Goal: Information Seeking & Learning: Learn about a topic

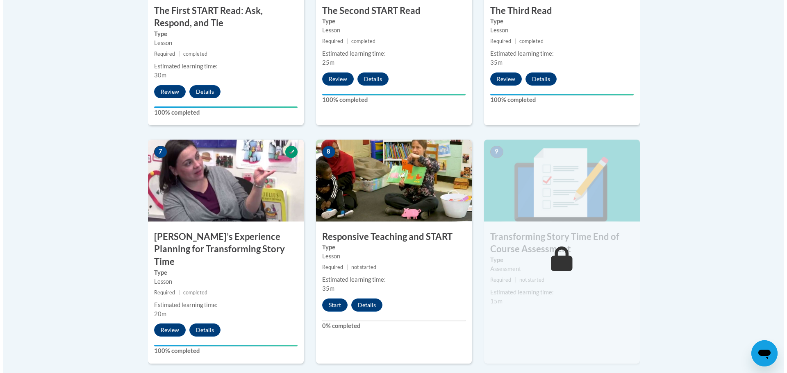
scroll to position [615, 0]
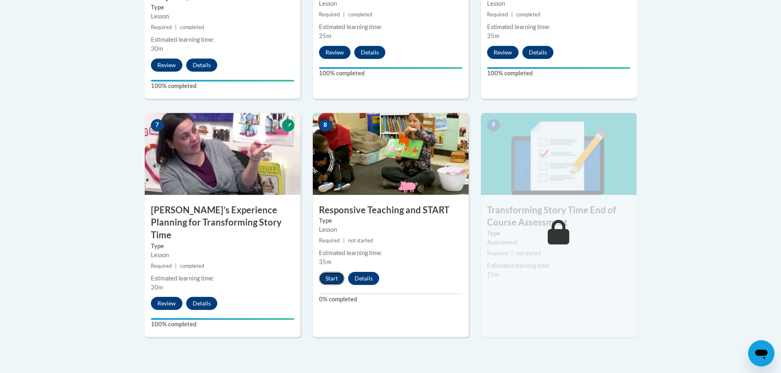
click at [333, 278] on button "Start" at bounding box center [331, 278] width 25 height 13
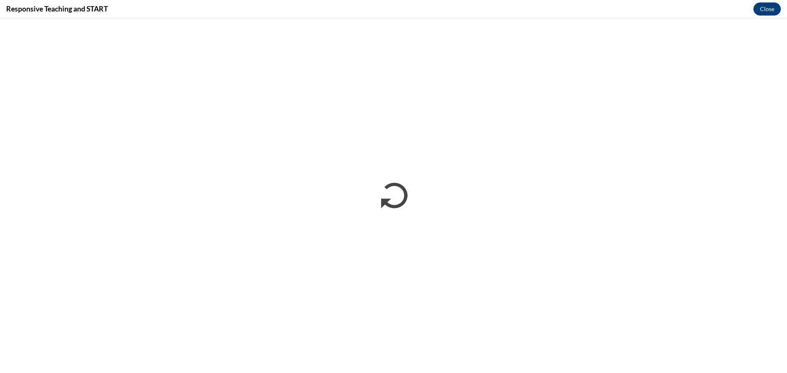
scroll to position [0, 0]
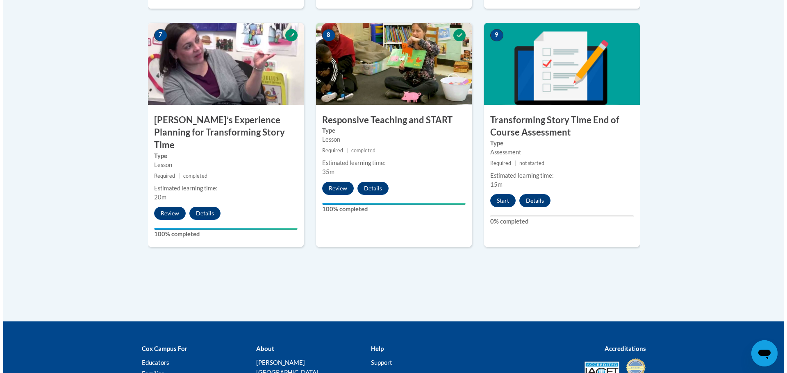
scroll to position [776, 0]
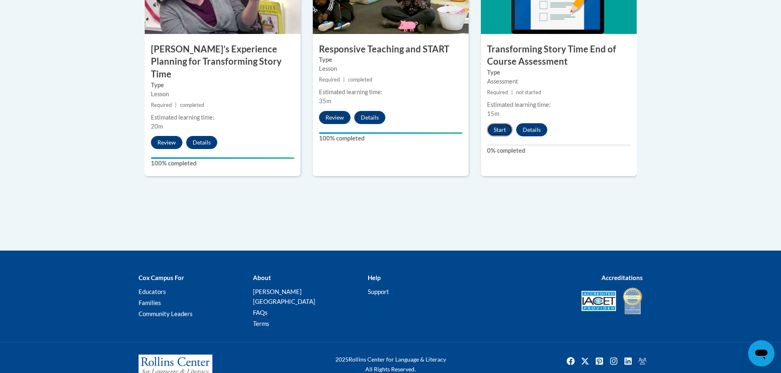
click at [506, 129] on button "Start" at bounding box center [499, 129] width 25 height 13
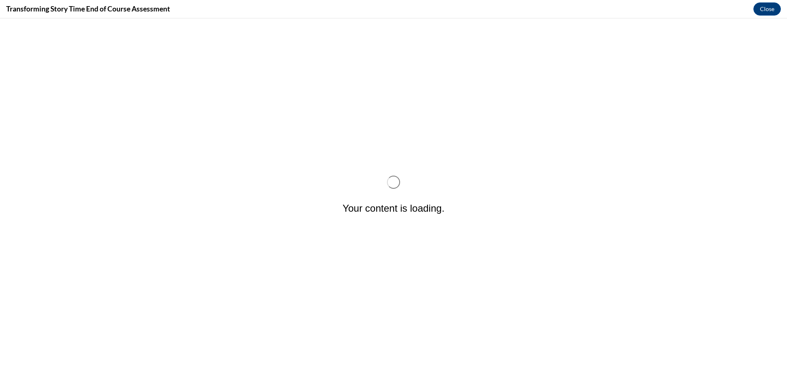
scroll to position [0, 0]
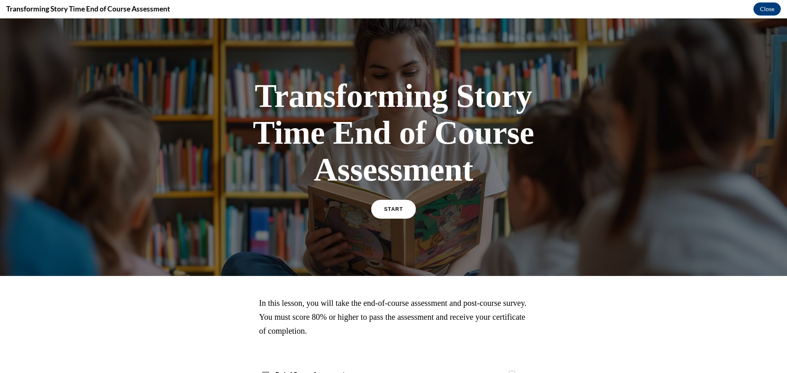
click at [393, 212] on link "START" at bounding box center [393, 209] width 45 height 19
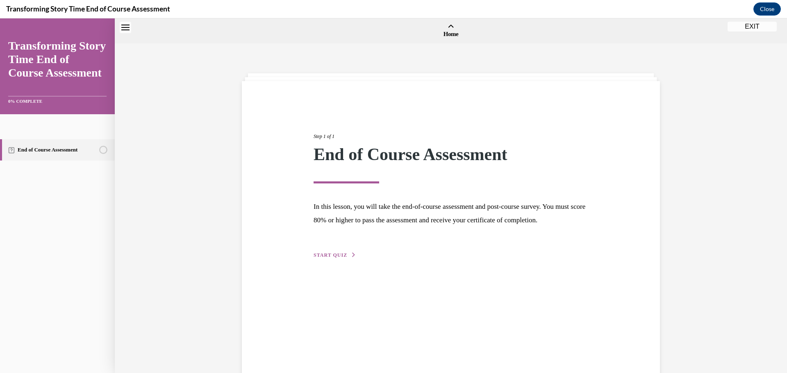
scroll to position [25, 0]
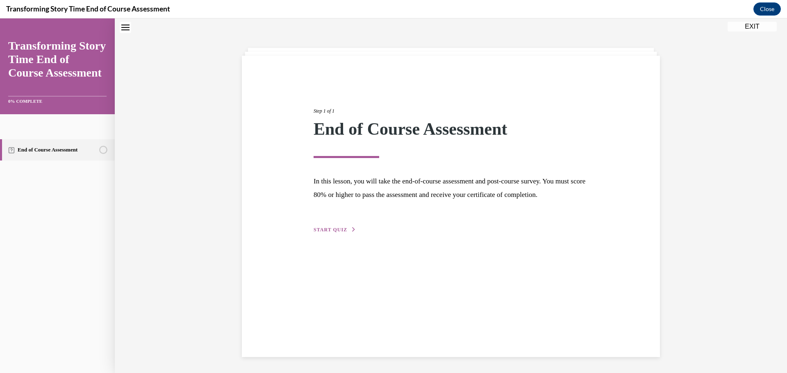
click at [330, 233] on span "START QUIZ" at bounding box center [330, 230] width 34 height 6
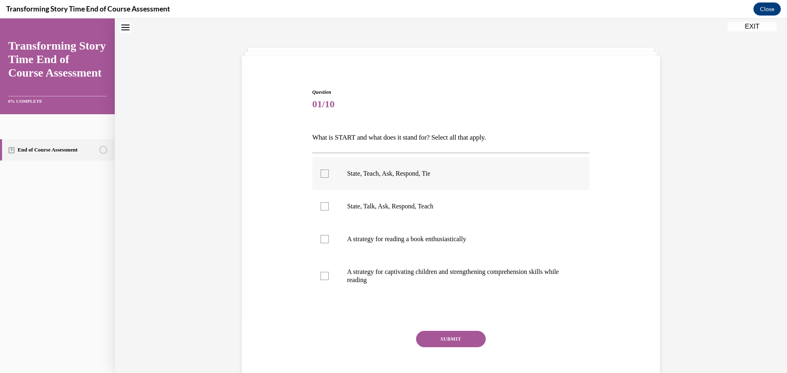
click at [399, 168] on label "State, Teach, Ask, Respond, Tie" at bounding box center [450, 173] width 277 height 33
click at [329, 170] on input "State, Teach, Ask, Respond, Tie" at bounding box center [324, 174] width 8 height 8
checkbox input "true"
click at [462, 341] on button "SUBMIT" at bounding box center [451, 339] width 70 height 16
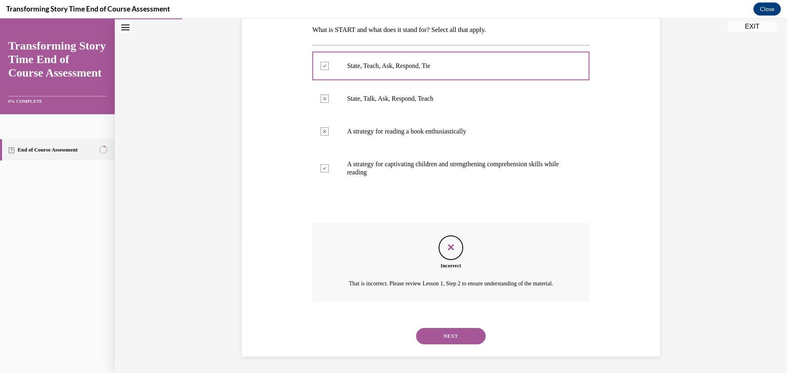
scroll to position [143, 0]
click at [440, 334] on button "NEXT" at bounding box center [451, 336] width 70 height 16
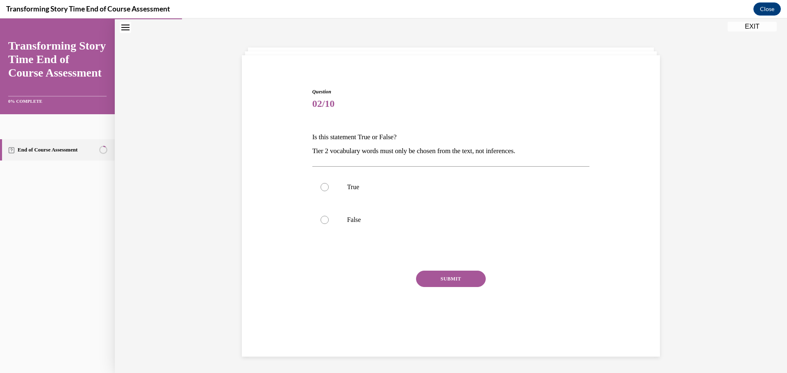
scroll to position [26, 0]
click at [347, 188] on p "True" at bounding box center [458, 187] width 222 height 8
click at [329, 188] on input "True" at bounding box center [324, 187] width 8 height 8
radio input "true"
click at [434, 283] on button "SUBMIT" at bounding box center [451, 279] width 70 height 16
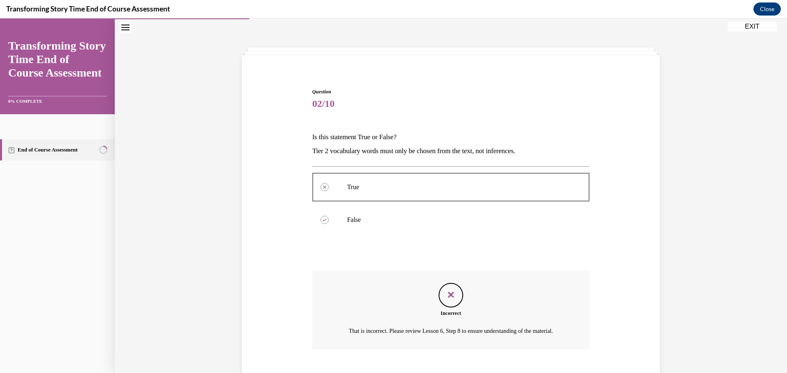
scroll to position [83, 0]
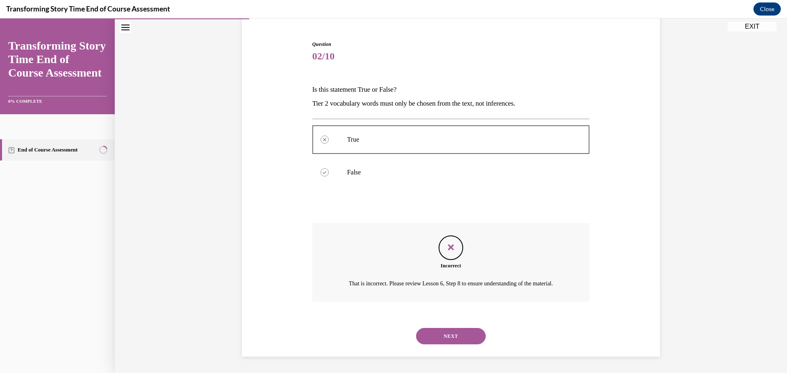
click at [456, 336] on button "NEXT" at bounding box center [451, 336] width 70 height 16
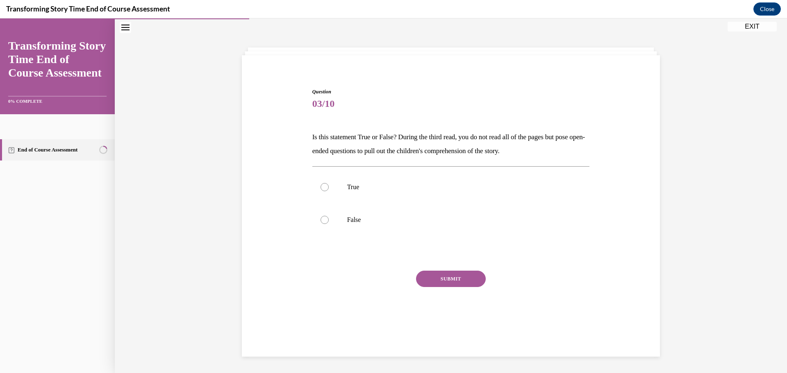
scroll to position [26, 0]
click at [347, 188] on p "True" at bounding box center [458, 187] width 222 height 8
click at [329, 188] on input "True" at bounding box center [324, 187] width 8 height 8
radio input "true"
click at [463, 279] on button "SUBMIT" at bounding box center [451, 279] width 70 height 16
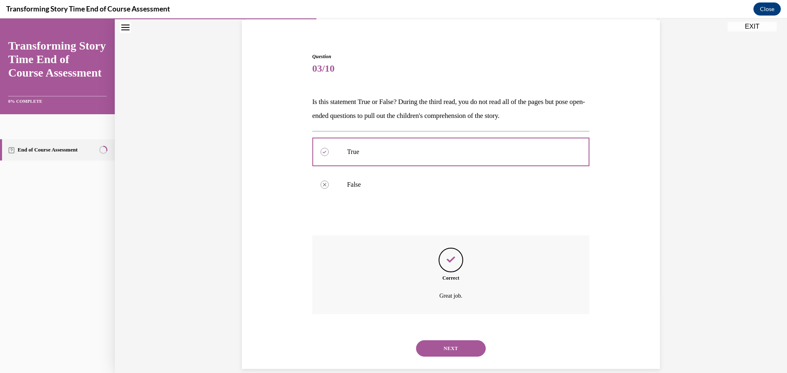
scroll to position [73, 0]
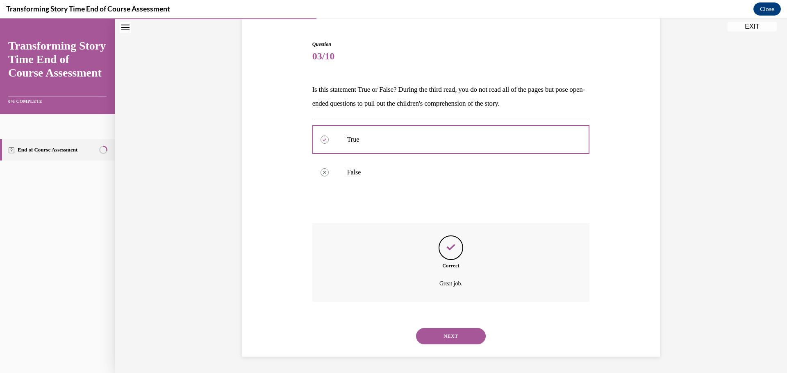
click at [457, 339] on button "NEXT" at bounding box center [451, 336] width 70 height 16
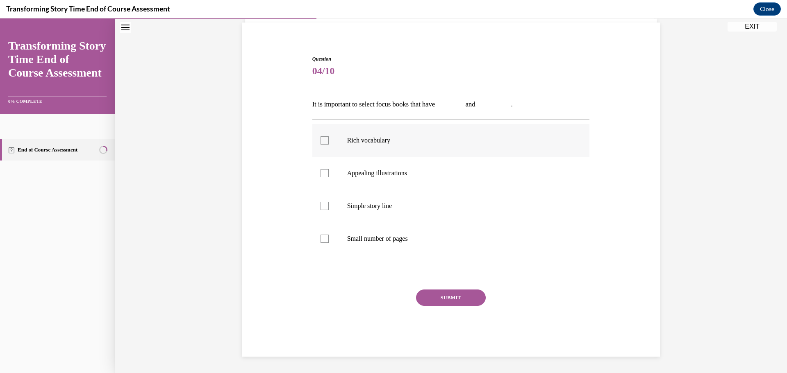
scroll to position [28, 0]
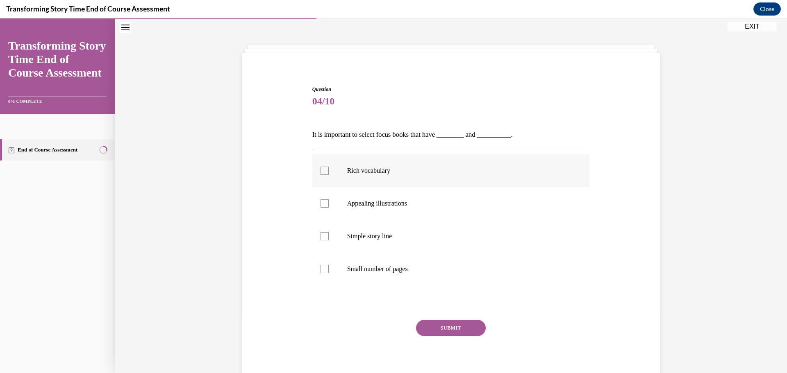
click at [375, 170] on p "Rich vocabulary" at bounding box center [458, 171] width 222 height 8
click at [329, 170] on input "Rich vocabulary" at bounding box center [324, 171] width 8 height 8
checkbox input "true"
click at [381, 202] on p "Appealing illustrations" at bounding box center [458, 204] width 222 height 8
click at [329, 202] on input "Appealing illustrations" at bounding box center [324, 204] width 8 height 8
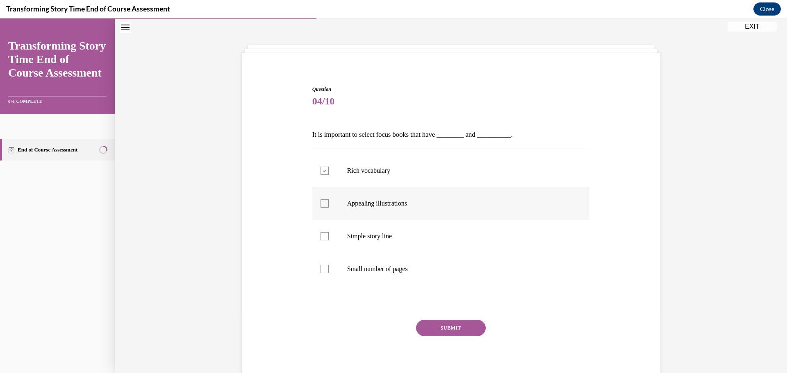
checkbox input "true"
click at [428, 319] on div "Question 04/10 It is important to select focus books that have ________ and ___…" at bounding box center [450, 237] width 277 height 302
click at [431, 326] on button "SUBMIT" at bounding box center [451, 328] width 70 height 16
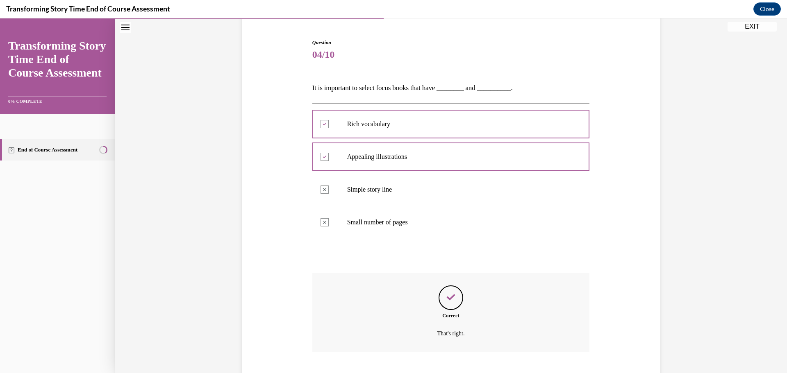
scroll to position [125, 0]
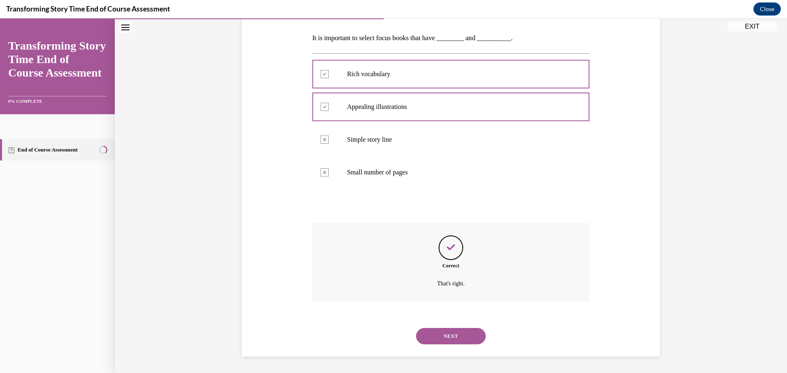
click at [455, 337] on button "NEXT" at bounding box center [451, 336] width 70 height 16
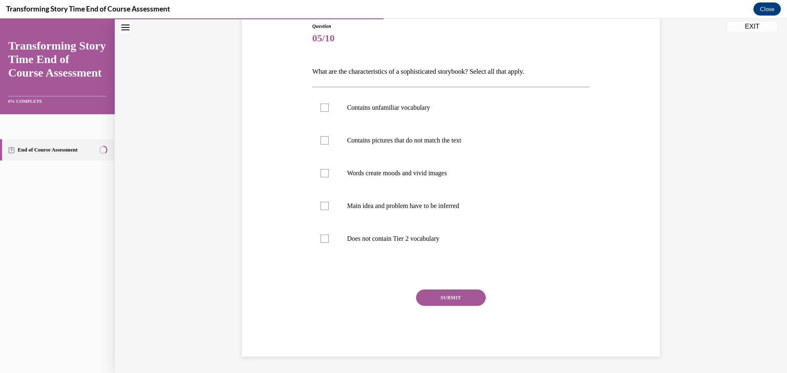
scroll to position [91, 0]
click at [390, 143] on p "Contains pictures that do not match the text" at bounding box center [458, 140] width 222 height 8
click at [329, 143] on input "Contains pictures that do not match the text" at bounding box center [324, 140] width 8 height 8
checkbox input "true"
click at [391, 117] on label "Contains unfamiliar vocabulary" at bounding box center [450, 107] width 277 height 33
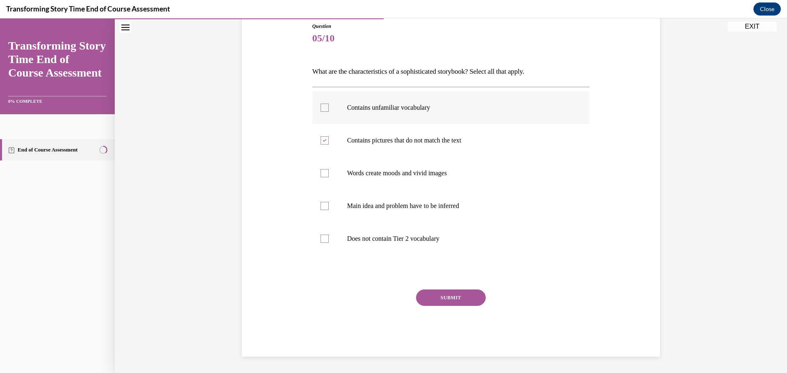
click at [329, 112] on input "Contains unfamiliar vocabulary" at bounding box center [324, 108] width 8 height 8
checkbox input "true"
click at [380, 146] on label "Contains pictures that do not match the text" at bounding box center [450, 140] width 277 height 33
click at [329, 145] on input "Contains pictures that do not match the text" at bounding box center [324, 140] width 8 height 8
checkbox input "false"
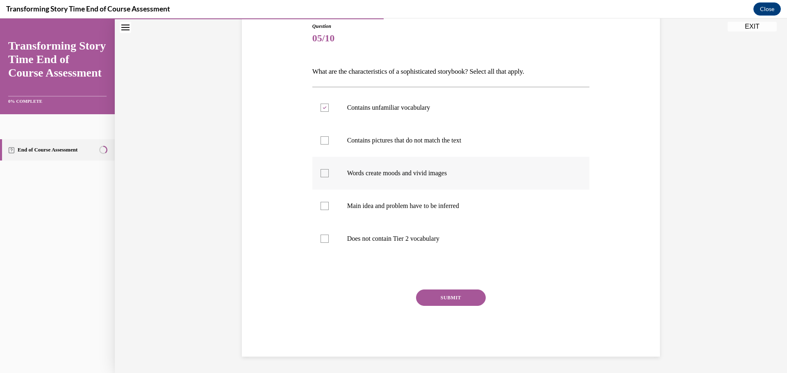
click at [382, 177] on label "Words create moods and vivid images" at bounding box center [450, 173] width 277 height 33
click at [329, 177] on input "Words create moods and vivid images" at bounding box center [324, 173] width 8 height 8
checkbox input "true"
click at [462, 292] on button "SUBMIT" at bounding box center [451, 298] width 70 height 16
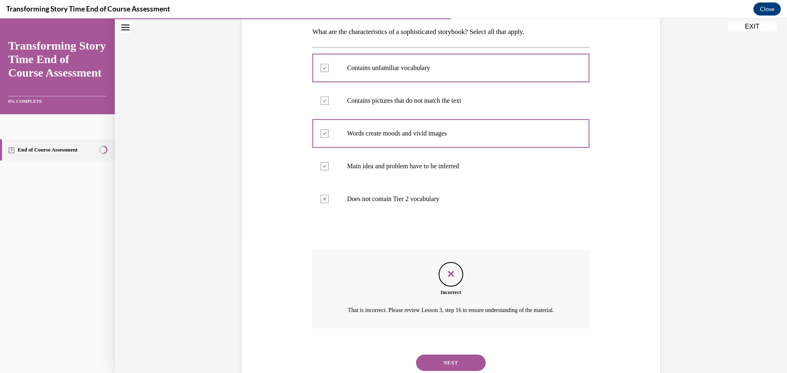
scroll to position [168, 0]
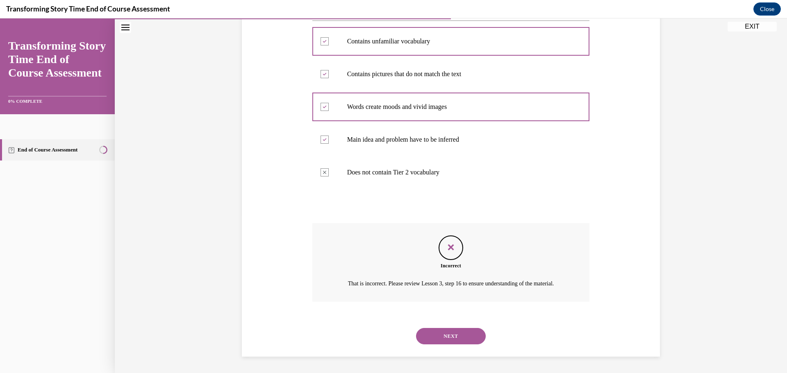
click at [456, 337] on button "NEXT" at bounding box center [451, 336] width 70 height 16
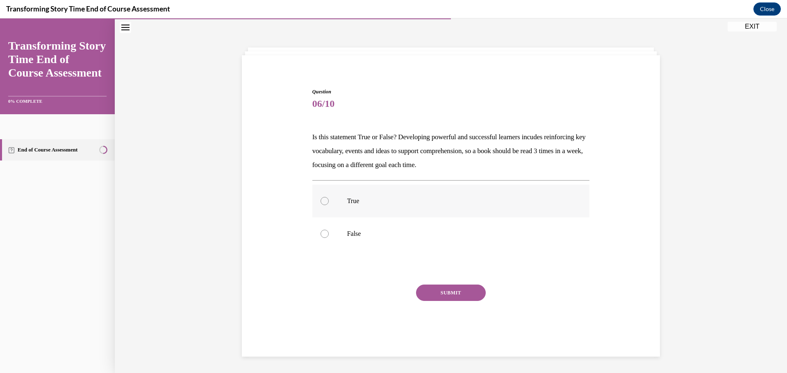
click at [378, 200] on p "True" at bounding box center [458, 201] width 222 height 8
click at [329, 200] on input "True" at bounding box center [324, 201] width 8 height 8
radio input "true"
click at [443, 300] on button "SUBMIT" at bounding box center [451, 293] width 70 height 16
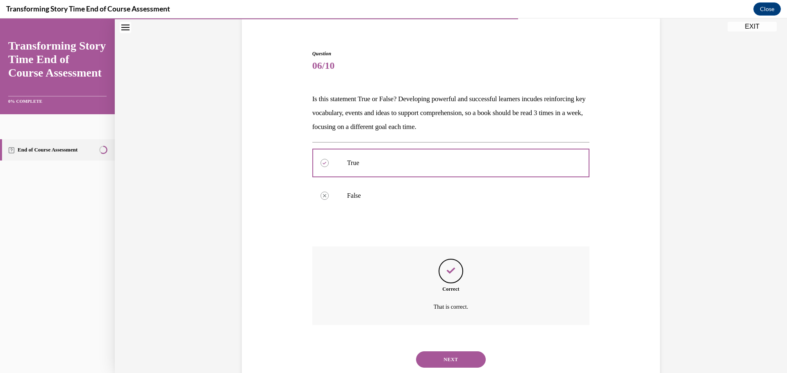
scroll to position [87, 0]
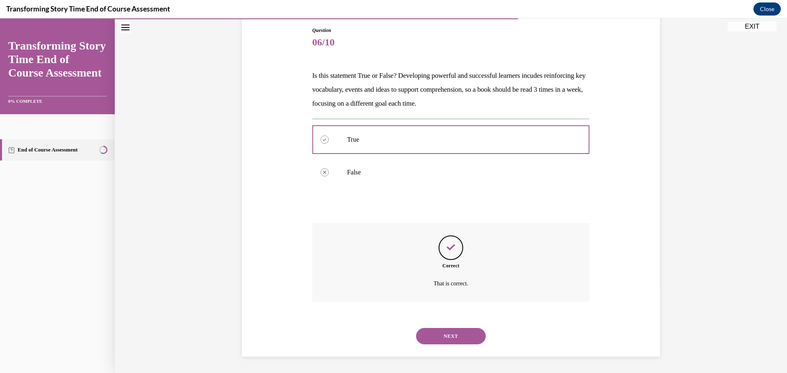
click at [463, 335] on button "NEXT" at bounding box center [451, 336] width 70 height 16
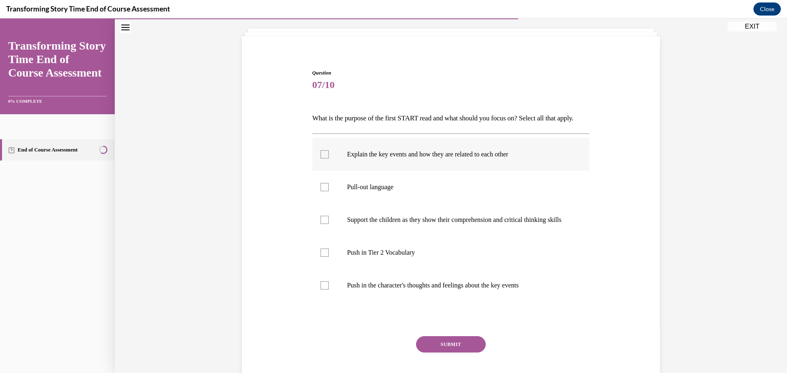
scroll to position [43, 0]
click at [362, 193] on p "Pull-out language" at bounding box center [458, 189] width 222 height 8
click at [329, 193] on input "Pull-out language" at bounding box center [324, 189] width 8 height 8
checkbox input "true"
click at [409, 259] on p "Push in Tier 2 Vocabulary" at bounding box center [458, 254] width 222 height 8
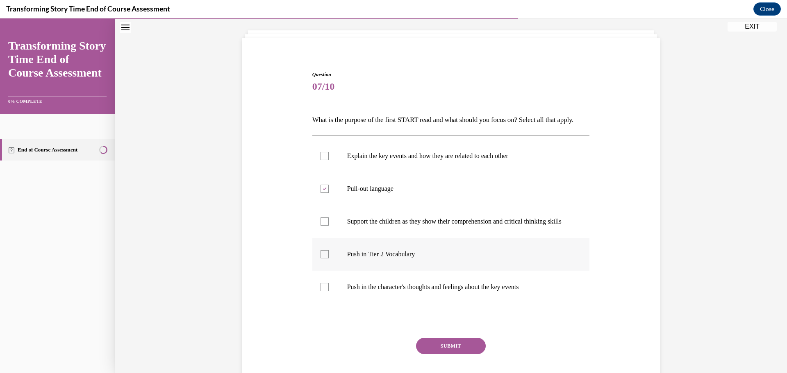
click at [329, 259] on input "Push in Tier 2 Vocabulary" at bounding box center [324, 254] width 8 height 8
checkbox input "true"
click at [449, 226] on p "Support the children as they show their comprehension and critical thinking ski…" at bounding box center [458, 222] width 222 height 8
click at [329, 226] on input "Support the children as they show their comprehension and critical thinking ski…" at bounding box center [324, 222] width 8 height 8
checkbox input "true"
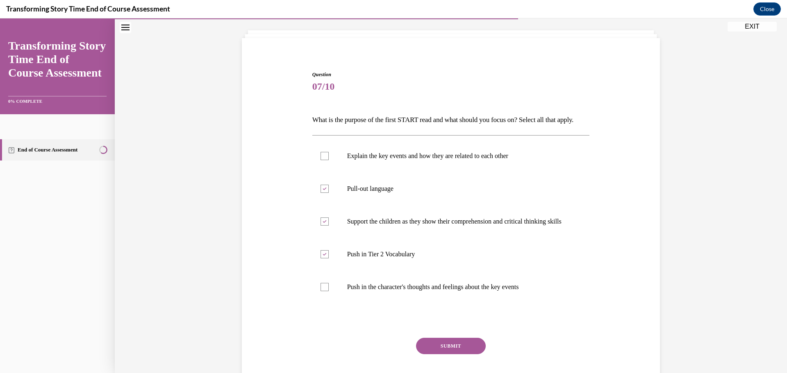
click at [455, 354] on button "SUBMIT" at bounding box center [451, 346] width 70 height 16
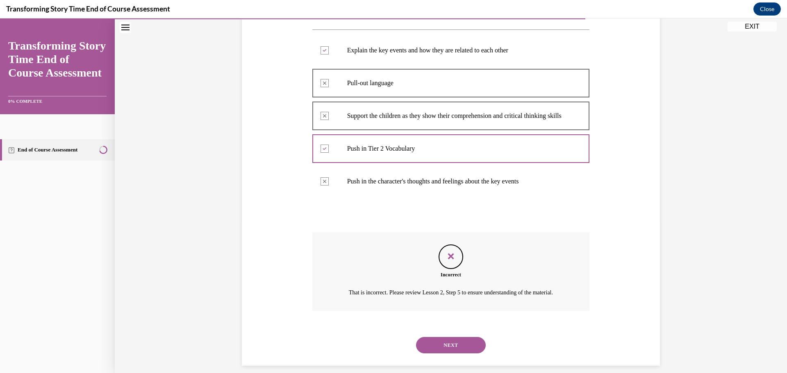
scroll to position [190, 0]
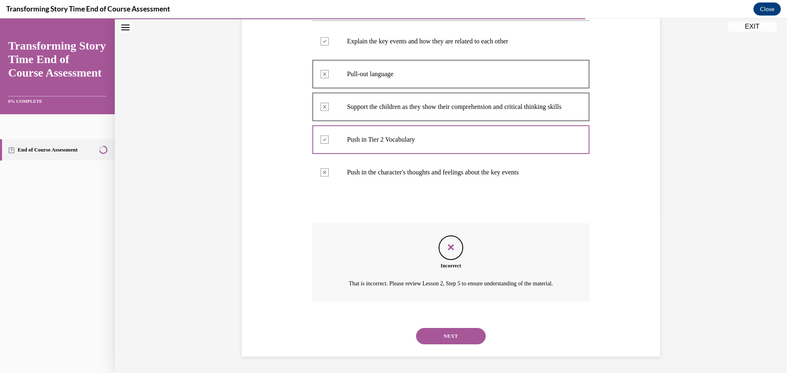
click at [454, 341] on button "NEXT" at bounding box center [451, 336] width 70 height 16
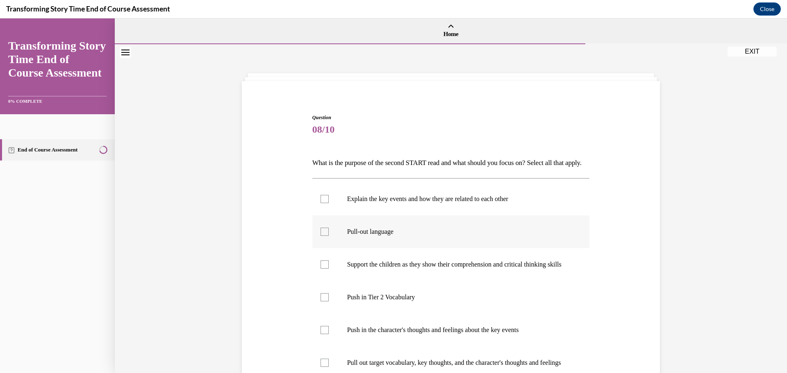
click at [374, 236] on p "Pull-out language" at bounding box center [458, 232] width 222 height 8
click at [329, 236] on input "Pull-out language" at bounding box center [324, 232] width 8 height 8
checkbox input "true"
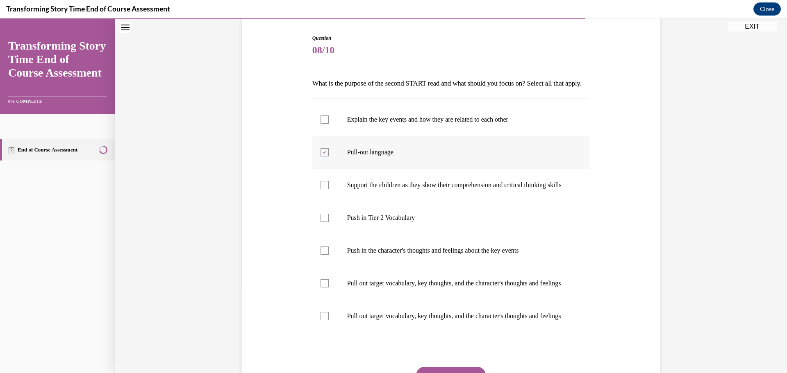
scroll to position [82, 0]
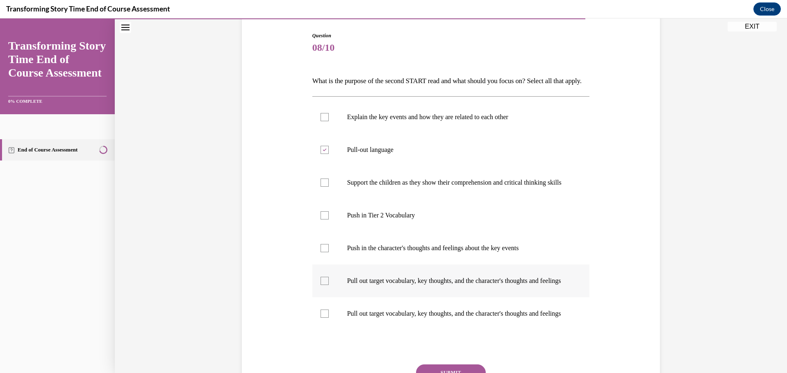
click at [386, 285] on p "Pull out target vocabulary, key thoughts, and the character's thoughts and feel…" at bounding box center [458, 281] width 222 height 8
click at [329, 285] on input "Pull out target vocabulary, key thoughts, and the character's thoughts and feel…" at bounding box center [324, 281] width 8 height 8
checkbox input "true"
click at [402, 318] on p "Pull out target vocabulary, key thoughts, and the character's thoughts and feel…" at bounding box center [458, 314] width 222 height 8
click at [329, 318] on input "Pull out target vocabulary, key thoughts, and the character's thoughts and feel…" at bounding box center [324, 314] width 8 height 8
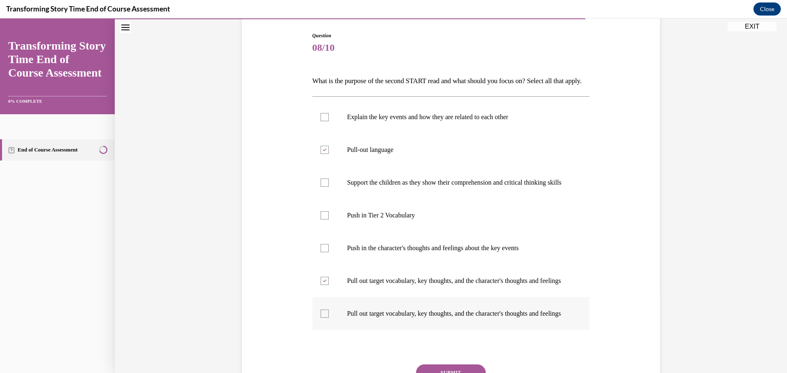
checkbox input "true"
click at [411, 265] on label "Push in the character's thoughts and feelings about the key events" at bounding box center [450, 248] width 277 height 33
click at [329, 252] on input "Push in the character's thoughts and feelings about the key events" at bounding box center [324, 248] width 8 height 8
checkbox input "true"
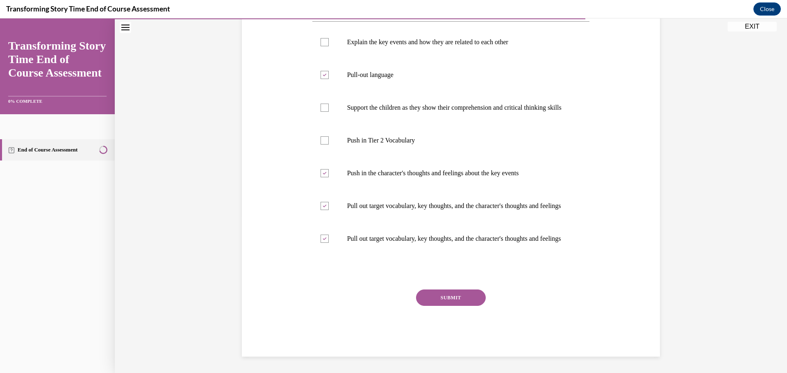
click at [467, 290] on button "SUBMIT" at bounding box center [451, 298] width 70 height 16
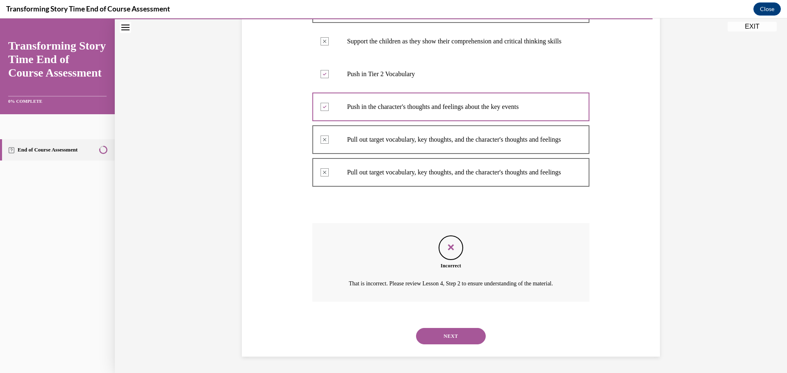
scroll to position [231, 0]
click at [472, 345] on button "NEXT" at bounding box center [451, 336] width 70 height 16
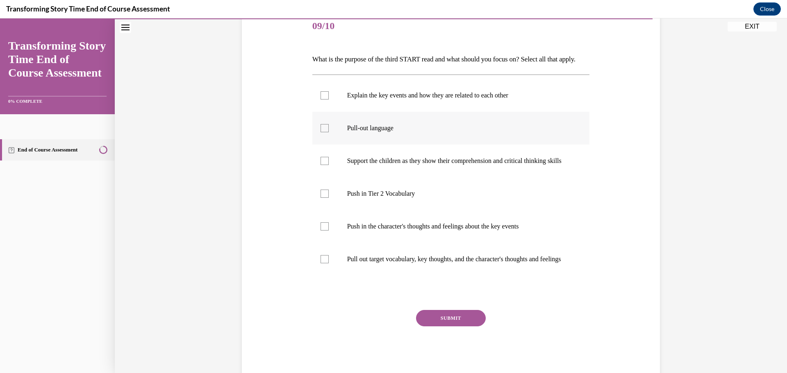
scroll to position [123, 0]
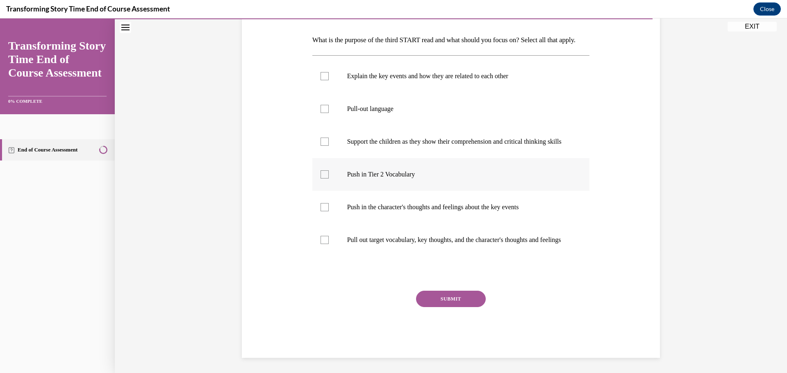
click at [383, 179] on p "Push in Tier 2 Vocabulary" at bounding box center [458, 174] width 222 height 8
click at [329, 179] on input "Push in Tier 2 Vocabulary" at bounding box center [324, 174] width 8 height 8
checkbox input "true"
click at [393, 211] on p "Push in the character's thoughts and feelings about the key events" at bounding box center [458, 207] width 222 height 8
click at [329, 211] on input "Push in the character's thoughts and feelings about the key events" at bounding box center [324, 207] width 8 height 8
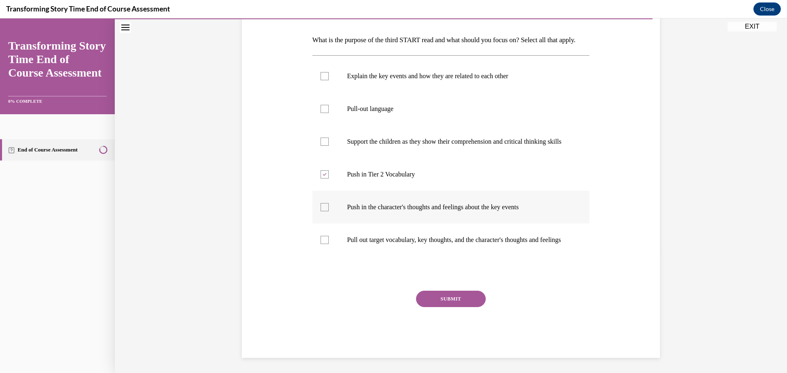
checkbox input "true"
click at [445, 307] on button "SUBMIT" at bounding box center [451, 299] width 70 height 16
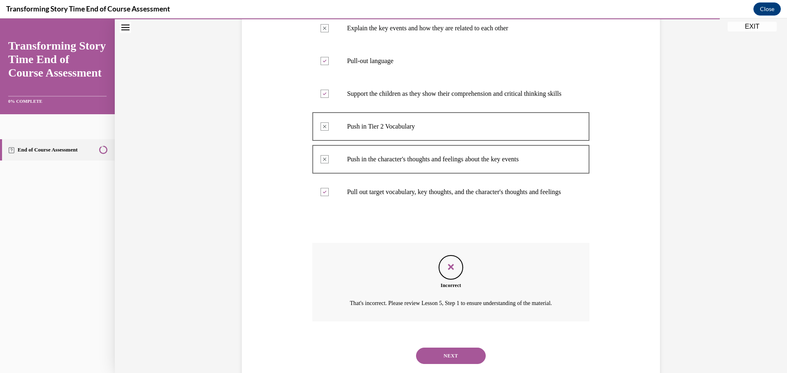
scroll to position [231, 0]
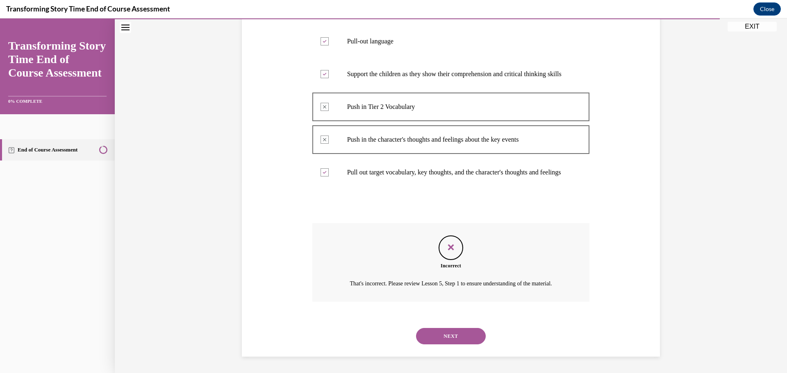
click at [446, 338] on button "NEXT" at bounding box center [451, 336] width 70 height 16
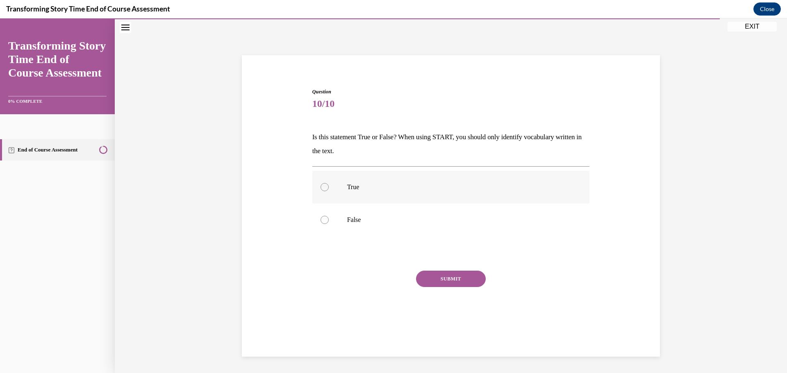
click at [347, 182] on label "True" at bounding box center [450, 187] width 277 height 33
click at [329, 183] on input "True" at bounding box center [324, 187] width 8 height 8
radio input "true"
click at [449, 281] on button "SUBMIT" at bounding box center [451, 279] width 70 height 16
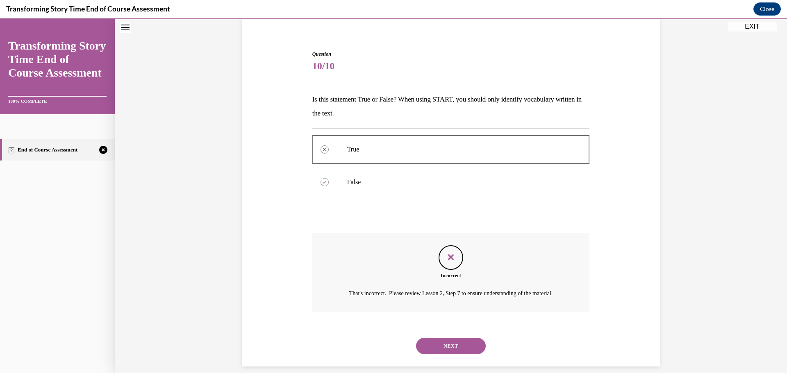
scroll to position [83, 0]
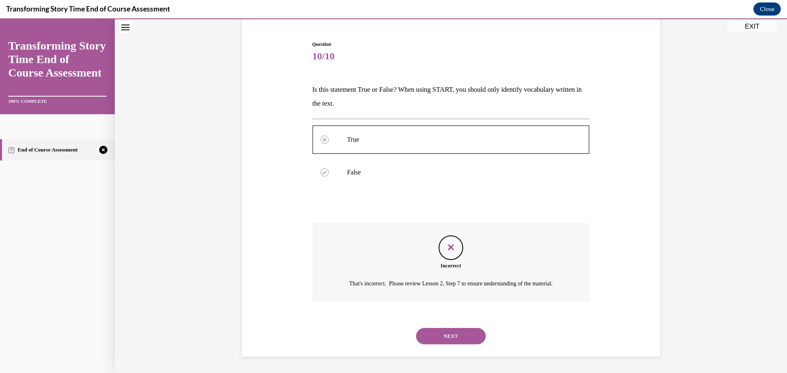
click at [460, 338] on button "NEXT" at bounding box center [451, 336] width 70 height 16
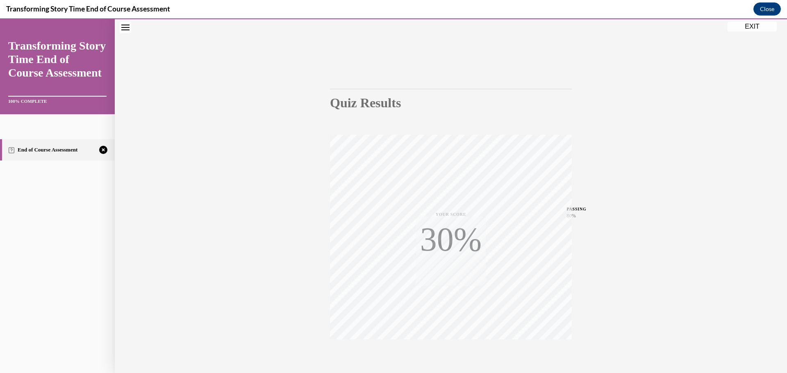
scroll to position [65, 0]
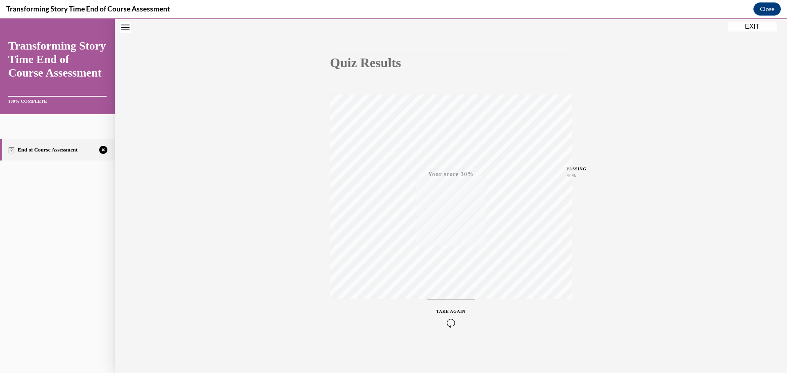
click at [449, 324] on icon "button" at bounding box center [450, 323] width 29 height 9
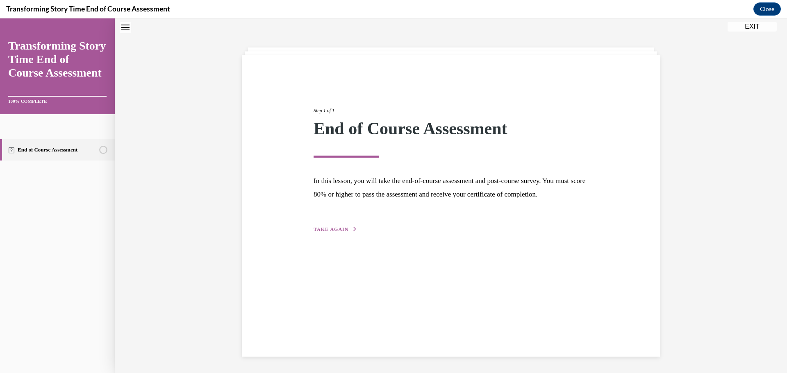
scroll to position [26, 0]
click at [336, 234] on div "Step 1 of 1 End of Course Assessment In this lesson, you will take the end-of-c…" at bounding box center [450, 161] width 287 height 146
click at [337, 234] on div "Step 1 of 1 End of Course Assessment In this lesson, you will take the end-of-c…" at bounding box center [450, 161] width 287 height 146
click at [336, 233] on button "TAKE AGAIN" at bounding box center [335, 229] width 44 height 7
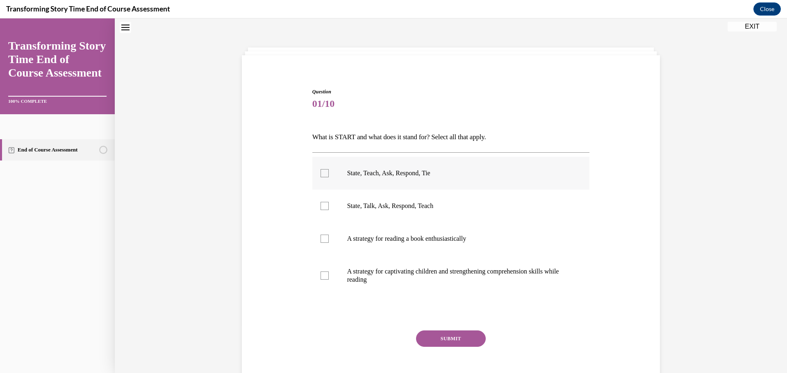
click at [402, 179] on label "State, Teach, Ask, Respond, Tie" at bounding box center [450, 173] width 277 height 33
click at [329, 177] on input "State, Teach, Ask, Respond, Tie" at bounding box center [324, 173] width 8 height 8
checkbox input "true"
click at [397, 275] on p "A strategy for captivating children and strengthening comprehension skills whil…" at bounding box center [458, 276] width 222 height 16
click at [329, 275] on input "A strategy for captivating children and strengthening comprehension skills whil…" at bounding box center [324, 276] width 8 height 8
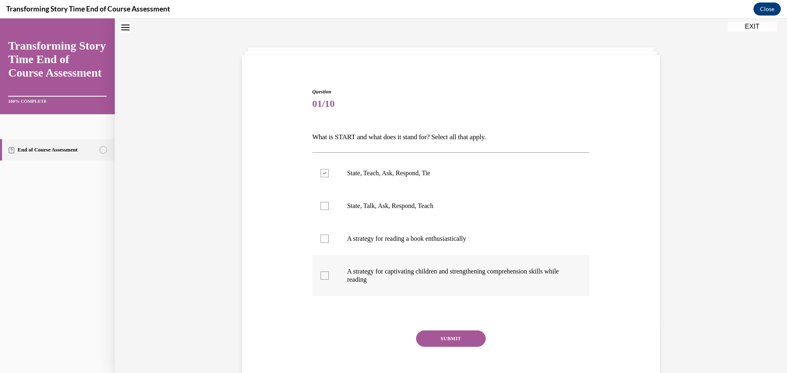
checkbox input "true"
click at [457, 341] on button "SUBMIT" at bounding box center [451, 339] width 70 height 16
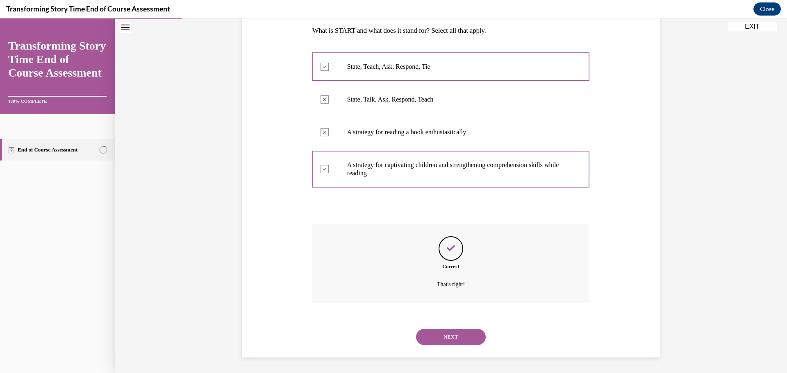
scroll to position [133, 0]
click at [456, 334] on button "NEXT" at bounding box center [451, 336] width 70 height 16
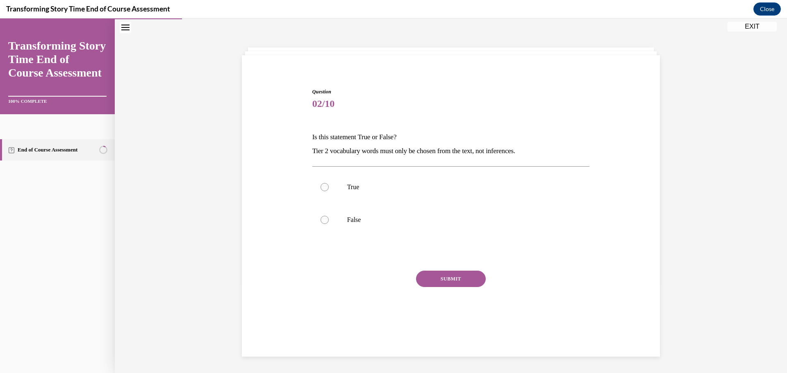
scroll to position [26, 0]
click at [356, 222] on p "False" at bounding box center [458, 220] width 222 height 8
click at [329, 222] on input "False" at bounding box center [324, 220] width 8 height 8
radio input "true"
click at [457, 279] on button "SUBMIT" at bounding box center [451, 279] width 70 height 16
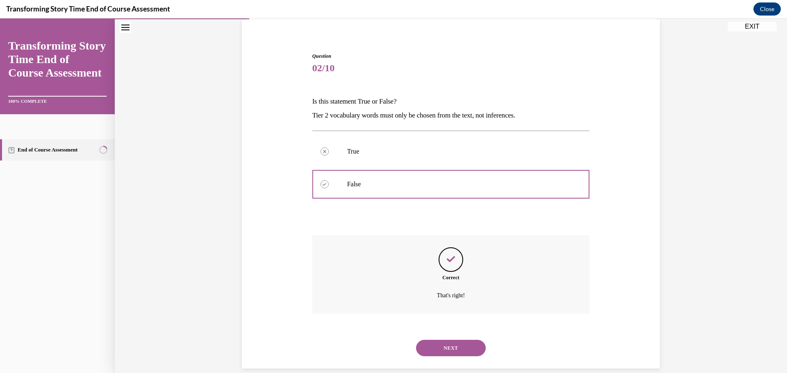
scroll to position [73, 0]
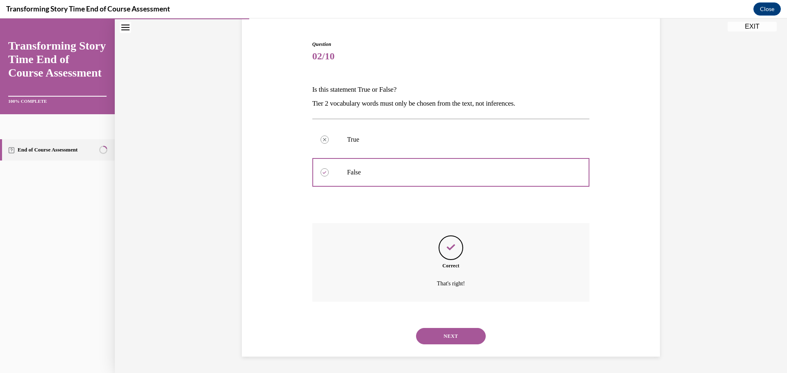
click at [459, 333] on button "NEXT" at bounding box center [451, 336] width 70 height 16
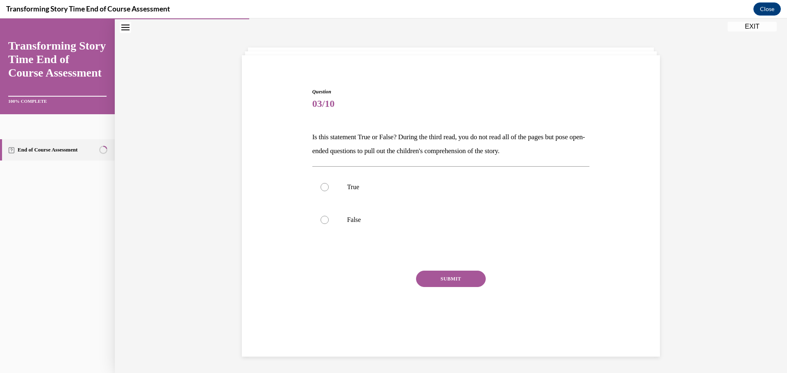
scroll to position [26, 0]
click at [348, 182] on label "True" at bounding box center [450, 187] width 277 height 33
click at [329, 183] on input "True" at bounding box center [324, 187] width 8 height 8
radio input "true"
click at [471, 277] on button "SUBMIT" at bounding box center [451, 279] width 70 height 16
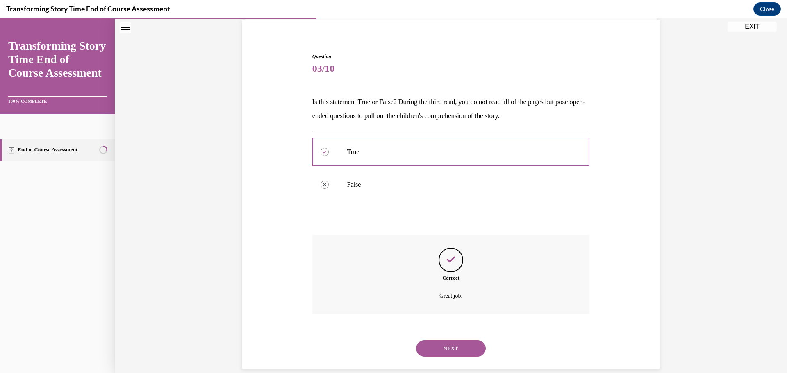
scroll to position [73, 0]
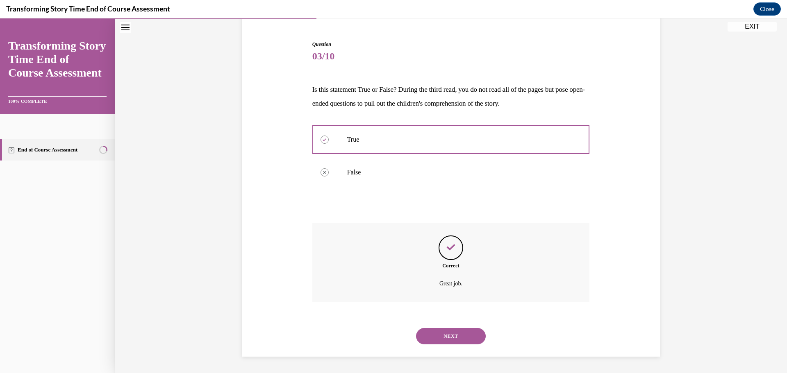
click at [464, 338] on button "NEXT" at bounding box center [451, 336] width 70 height 16
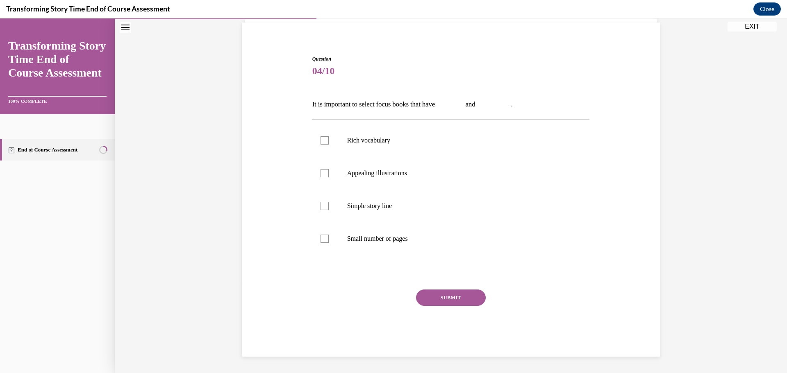
scroll to position [28, 0]
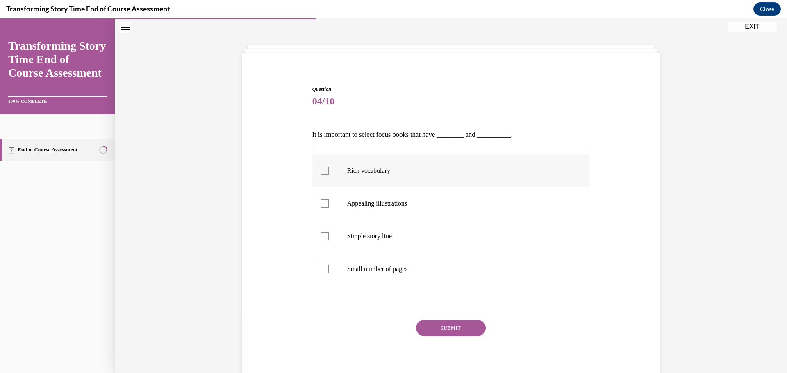
click at [365, 177] on label "Rich vocabulary" at bounding box center [450, 170] width 277 height 33
click at [329, 175] on input "Rich vocabulary" at bounding box center [324, 171] width 8 height 8
checkbox input "true"
drag, startPoint x: 377, startPoint y: 208, endPoint x: 395, endPoint y: 236, distance: 34.0
click at [377, 208] on label "Appealing illustrations" at bounding box center [450, 203] width 277 height 33
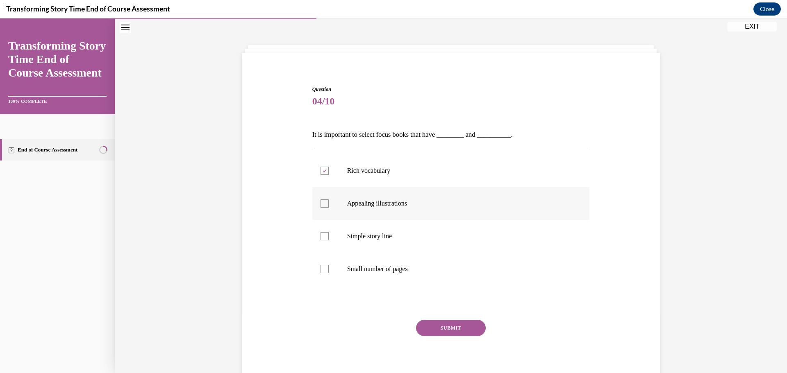
click at [391, 203] on p "Appealing illustrations" at bounding box center [458, 204] width 222 height 8
click at [329, 203] on input "Appealing illustrations" at bounding box center [324, 204] width 8 height 8
checkbox input "true"
click at [443, 333] on button "SUBMIT" at bounding box center [451, 328] width 70 height 16
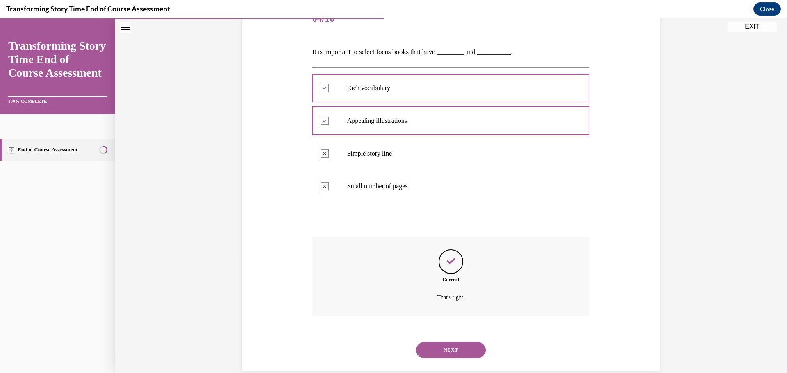
scroll to position [125, 0]
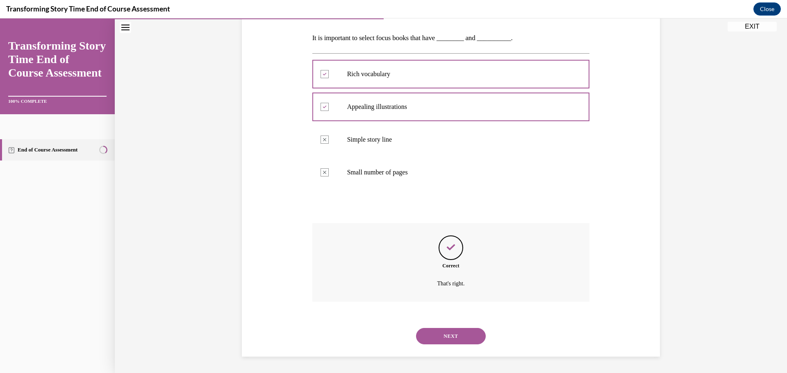
click at [446, 336] on button "NEXT" at bounding box center [451, 336] width 70 height 16
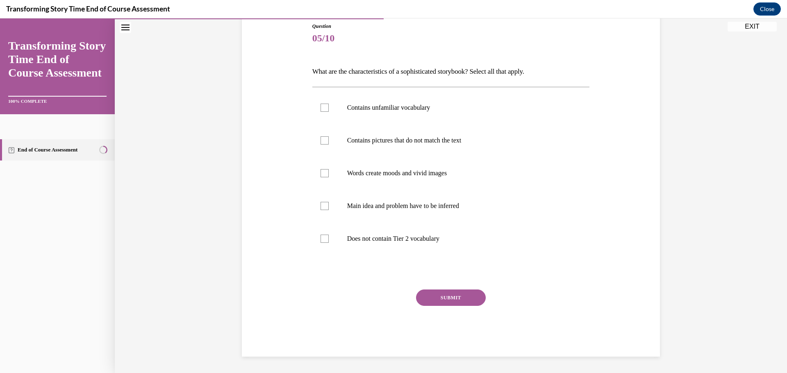
scroll to position [91, 0]
click at [320, 106] on div at bounding box center [324, 108] width 8 height 8
click at [320, 106] on input "Contains unfamiliar vocabulary" at bounding box center [324, 108] width 8 height 8
checkbox input "true"
click at [322, 143] on div at bounding box center [324, 140] width 8 height 8
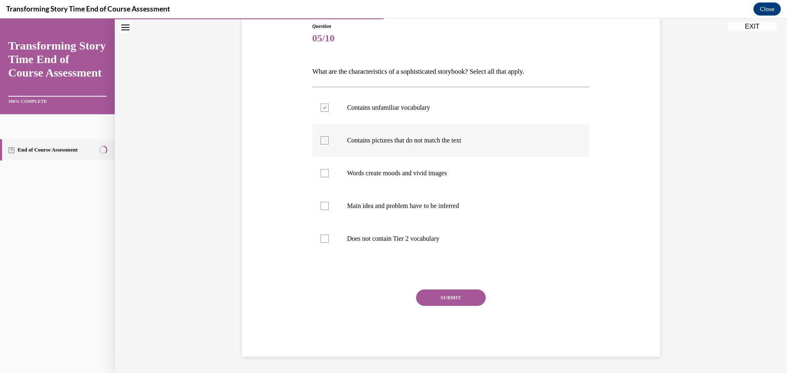
click at [322, 143] on input "Contains pictures that do not match the text" at bounding box center [324, 140] width 8 height 8
checkbox input "true"
click at [320, 177] on div at bounding box center [324, 173] width 8 height 8
click at [320, 177] on input "Words create moods and vivid images" at bounding box center [324, 173] width 8 height 8
checkbox input "true"
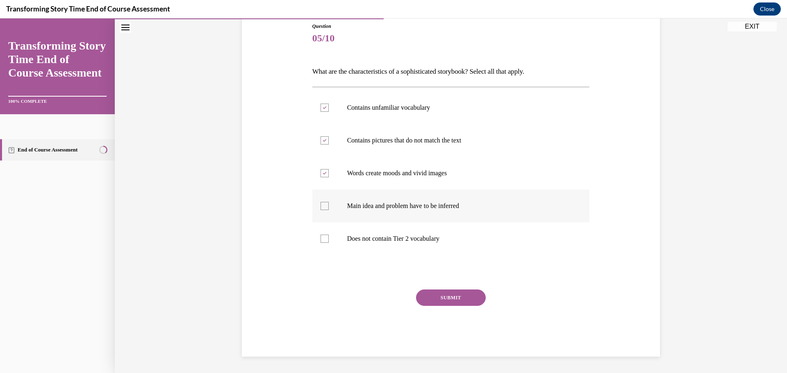
click at [320, 204] on div at bounding box center [324, 206] width 8 height 8
click at [320, 204] on input "Main idea and problem have to be inferred" at bounding box center [324, 206] width 8 height 8
checkbox input "true"
click at [446, 306] on button "SUBMIT" at bounding box center [451, 298] width 70 height 16
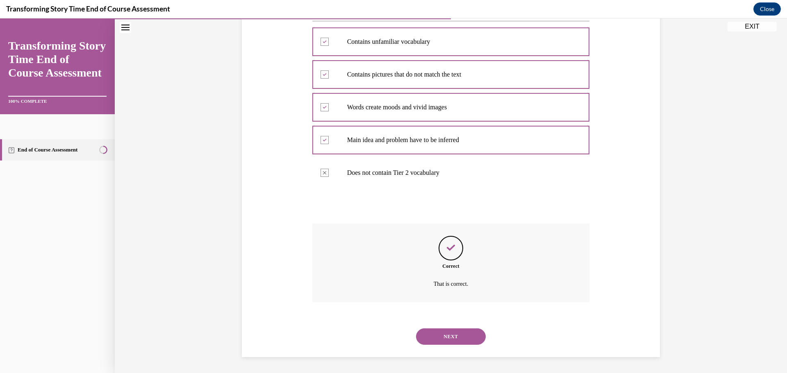
scroll to position [158, 0]
click at [456, 337] on button "NEXT" at bounding box center [451, 336] width 70 height 16
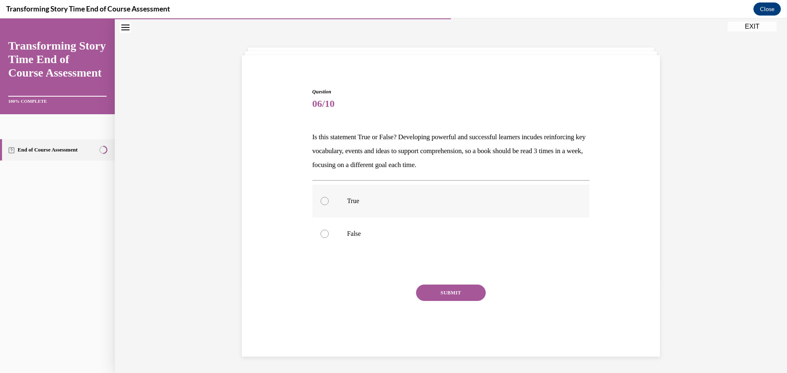
click at [341, 198] on label "True" at bounding box center [450, 201] width 277 height 33
click at [329, 198] on input "True" at bounding box center [324, 201] width 8 height 8
radio input "true"
click at [458, 291] on button "SUBMIT" at bounding box center [451, 293] width 70 height 16
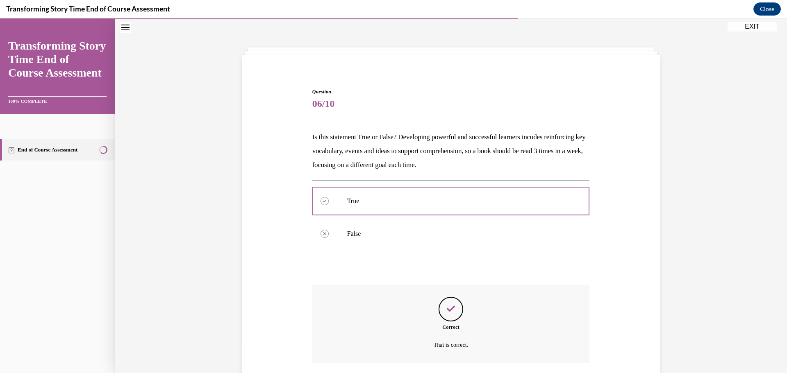
scroll to position [87, 0]
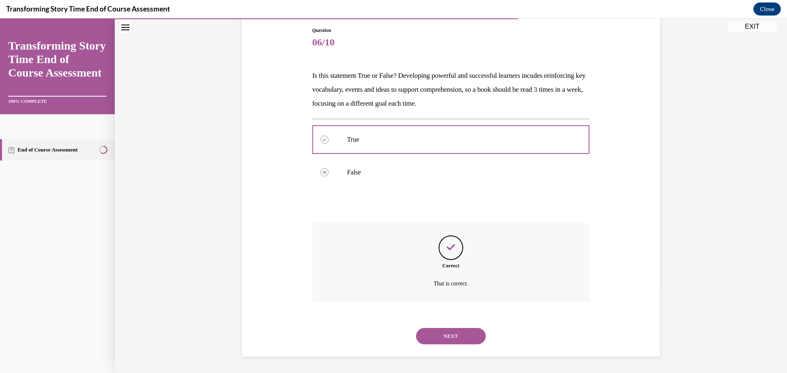
click at [464, 337] on button "NEXT" at bounding box center [451, 336] width 70 height 16
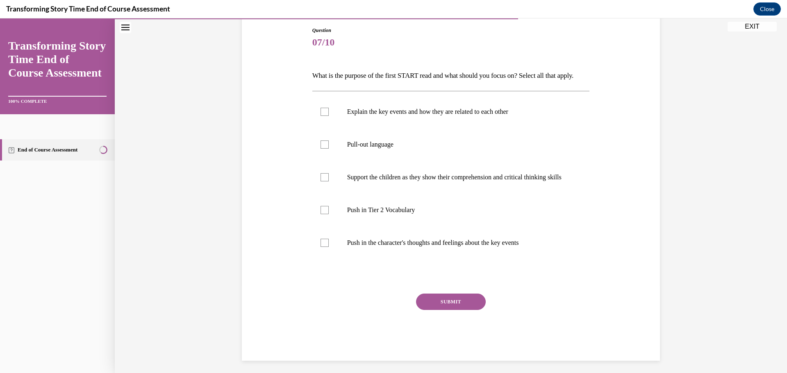
scroll to position [43, 0]
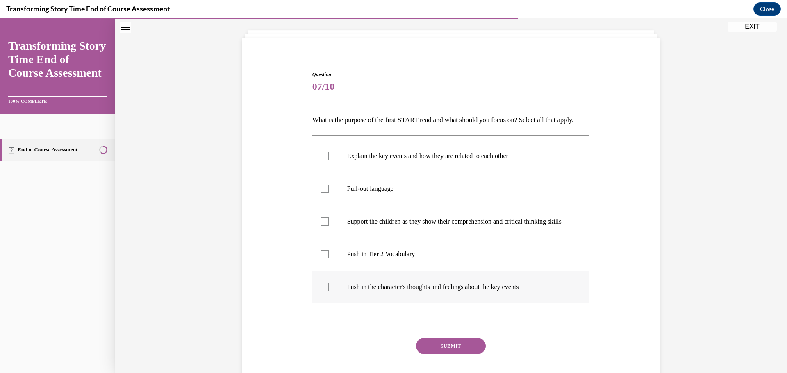
click at [390, 304] on label "Push in the character's thoughts and feelings about the key events" at bounding box center [450, 287] width 277 height 33
click at [329, 291] on input "Push in the character's thoughts and feelings about the key events" at bounding box center [324, 287] width 8 height 8
checkbox input "true"
click at [346, 172] on label "Explain the key events and how they are related to each other" at bounding box center [450, 156] width 277 height 33
click at [329, 160] on input "Explain the key events and how they are related to each other" at bounding box center [324, 156] width 8 height 8
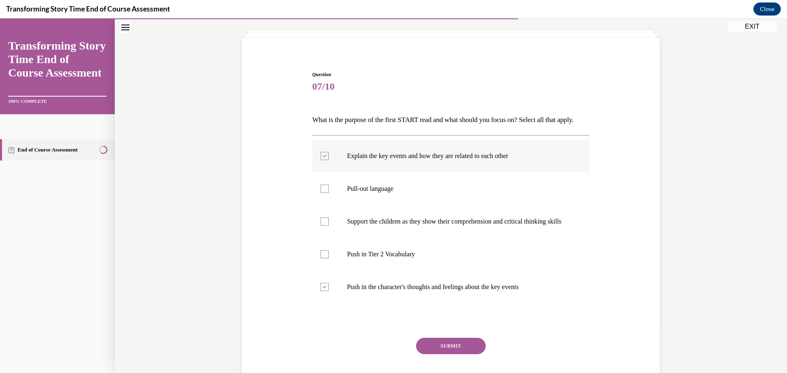
click at [459, 172] on label "Explain the key events and how they are related to each other" at bounding box center [450, 156] width 277 height 33
click at [329, 160] on input "Explain the key events and how they are related to each other" at bounding box center [324, 156] width 8 height 8
checkbox input "false"
click at [372, 226] on p "Support the children as they show their comprehension and critical thinking ski…" at bounding box center [458, 222] width 222 height 8
click at [329, 226] on input "Support the children as they show their comprehension and critical thinking ski…" at bounding box center [324, 222] width 8 height 8
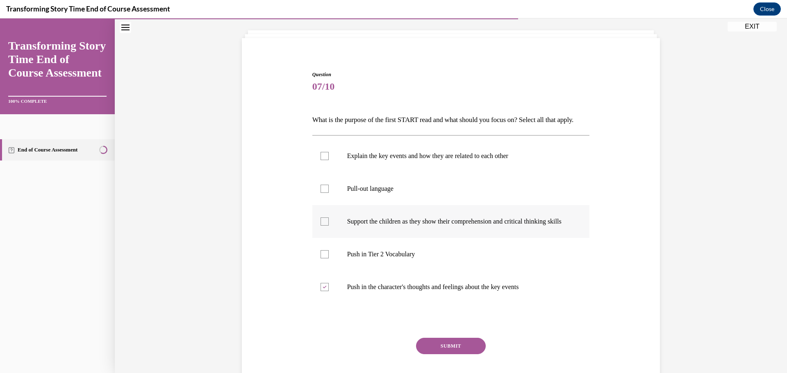
checkbox input "true"
click at [400, 160] on p "Explain the key events and how they are related to each other" at bounding box center [458, 156] width 222 height 8
click at [329, 160] on input "Explain the key events and how they are related to each other" at bounding box center [324, 156] width 8 height 8
checkbox input "true"
click at [369, 205] on label "Pull-out language" at bounding box center [450, 188] width 277 height 33
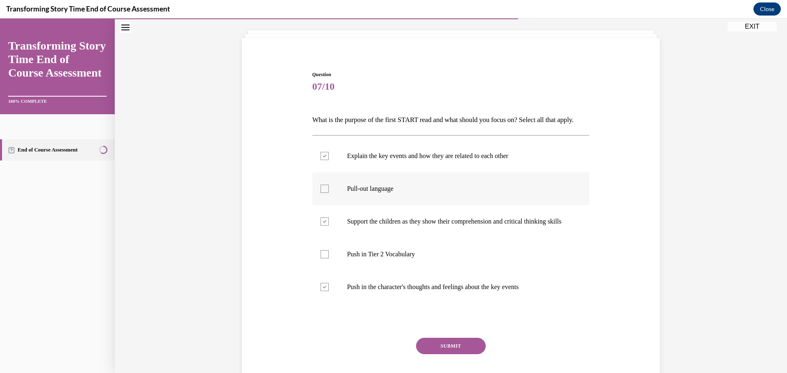
click at [329, 193] on input "Pull-out language" at bounding box center [324, 189] width 8 height 8
checkbox input "true"
click at [461, 354] on button "SUBMIT" at bounding box center [451, 346] width 70 height 16
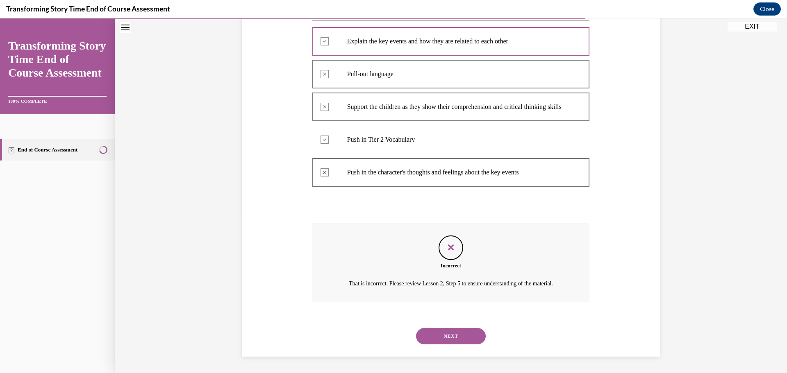
scroll to position [190, 0]
click at [440, 337] on button "NEXT" at bounding box center [451, 336] width 70 height 16
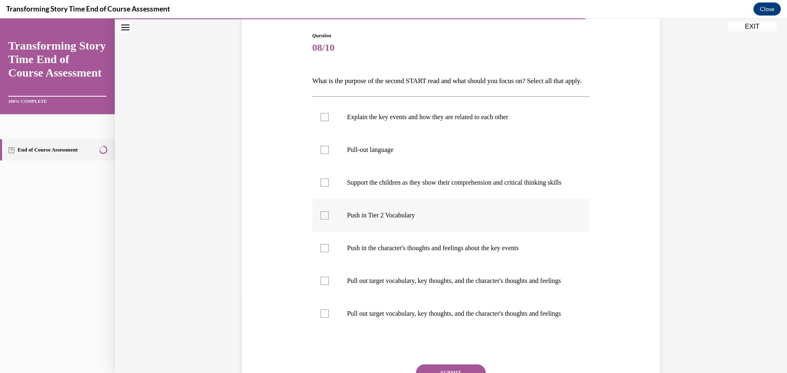
scroll to position [123, 0]
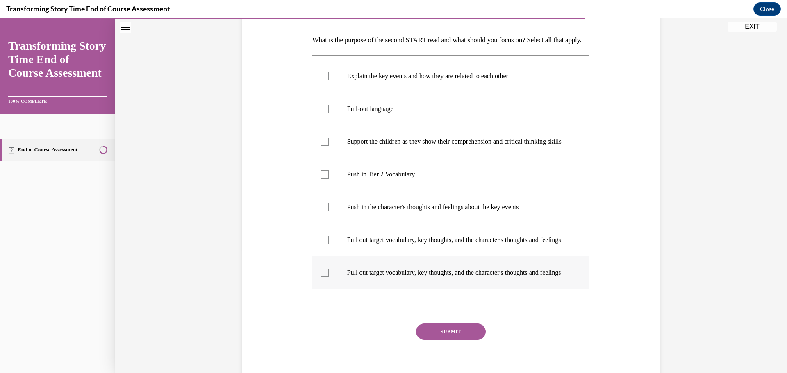
click at [394, 277] on p "Pull out target vocabulary, key thoughts, and the character's thoughts and feel…" at bounding box center [458, 273] width 222 height 8
click at [329, 277] on input "Pull out target vocabulary, key thoughts, and the character's thoughts and feel…" at bounding box center [324, 273] width 8 height 8
checkbox input "true"
click at [376, 146] on p "Support the children as they show their comprehension and critical thinking ski…" at bounding box center [458, 142] width 222 height 8
click at [329, 146] on input "Support the children as they show their comprehension and critical thinking ski…" at bounding box center [324, 142] width 8 height 8
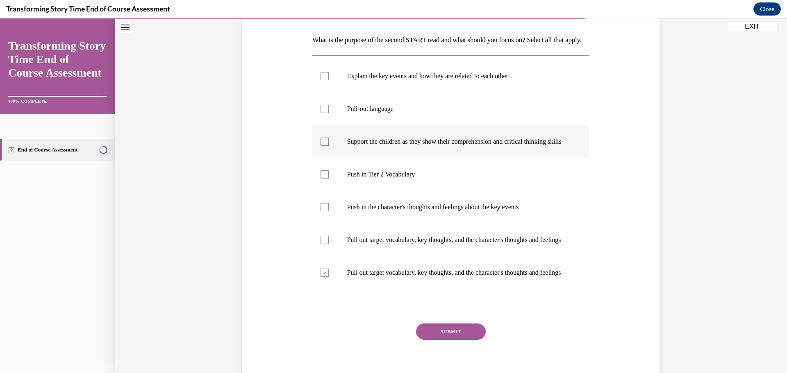
checkbox input "true"
click at [435, 340] on button "SUBMIT" at bounding box center [451, 332] width 70 height 16
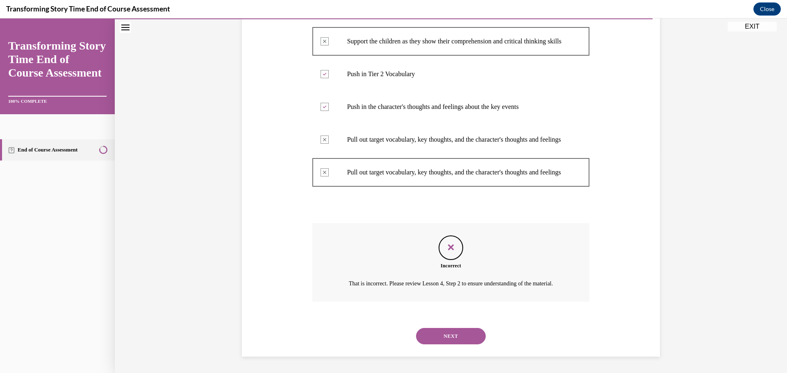
scroll to position [272, 0]
click at [448, 340] on button "NEXT" at bounding box center [451, 336] width 70 height 16
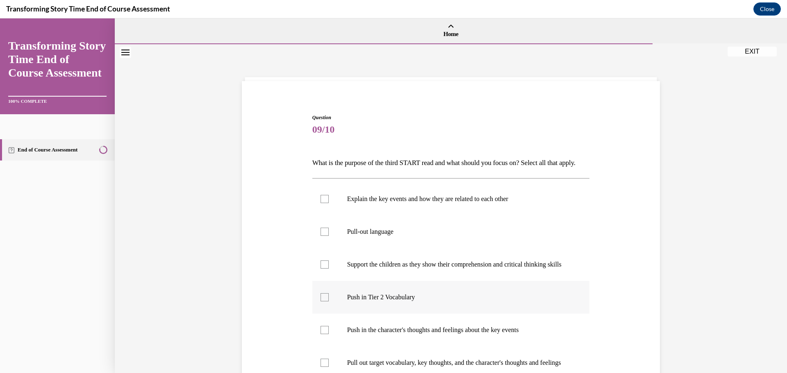
click at [357, 302] on p "Push in Tier 2 Vocabulary" at bounding box center [458, 297] width 222 height 8
click at [329, 302] on input "Push in Tier 2 Vocabulary" at bounding box center [324, 297] width 8 height 8
checkbox input "true"
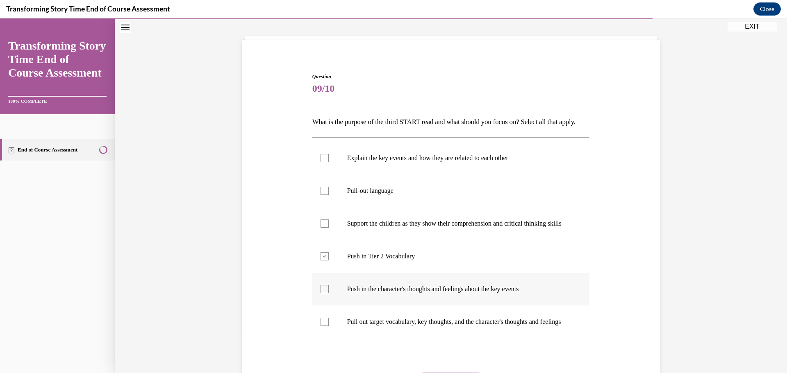
click at [356, 293] on p "Push in the character's thoughts and feelings about the key events" at bounding box center [458, 289] width 222 height 8
click at [329, 293] on input "Push in the character's thoughts and feelings about the key events" at bounding box center [324, 289] width 8 height 8
checkbox input "true"
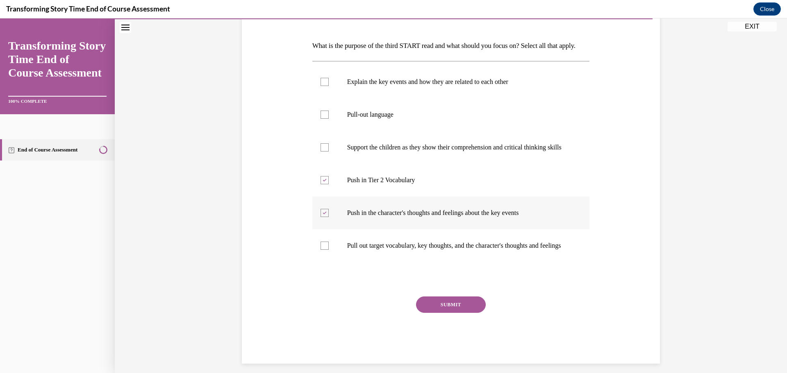
scroll to position [123, 0]
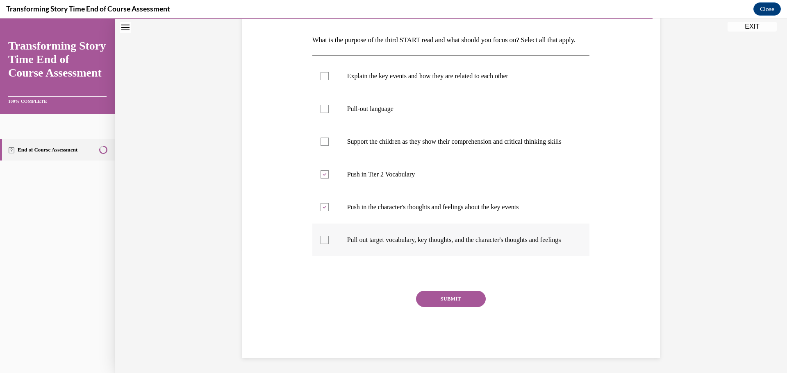
click at [428, 244] on p "Pull out target vocabulary, key thoughts, and the character's thoughts and feel…" at bounding box center [458, 240] width 222 height 8
click at [329, 244] on input "Pull out target vocabulary, key thoughts, and the character's thoughts and feel…" at bounding box center [324, 240] width 8 height 8
checkbox input "true"
click at [439, 307] on button "SUBMIT" at bounding box center [451, 299] width 70 height 16
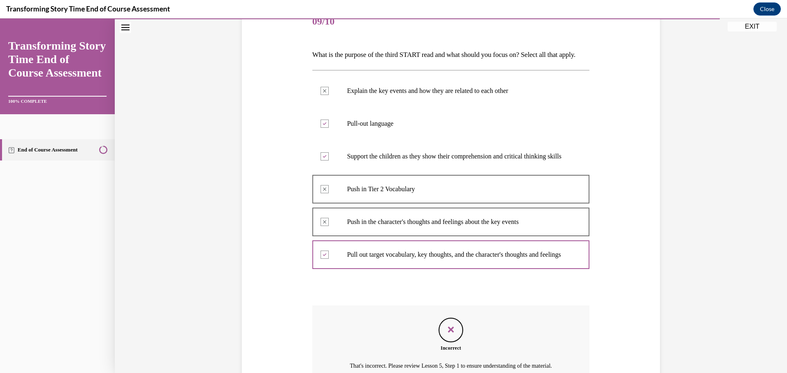
scroll to position [108, 0]
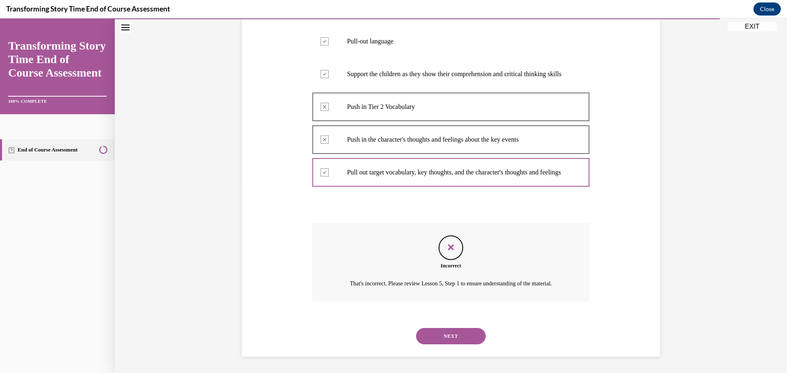
click at [458, 339] on button "NEXT" at bounding box center [451, 336] width 70 height 16
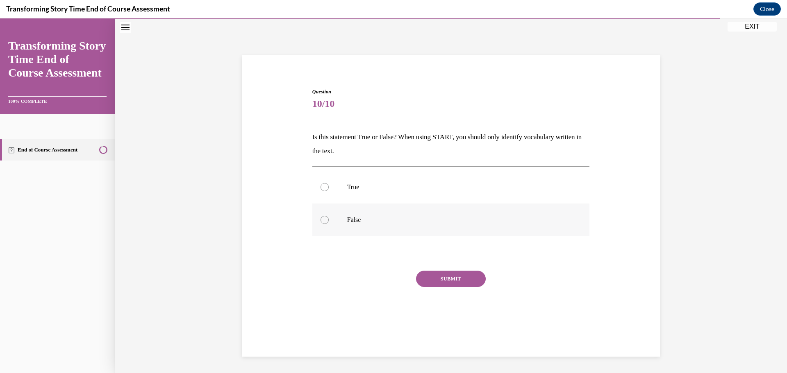
click at [359, 220] on p "False" at bounding box center [458, 220] width 222 height 8
click at [329, 220] on input "False" at bounding box center [324, 220] width 8 height 8
radio input "true"
click at [445, 279] on button "SUBMIT" at bounding box center [451, 279] width 70 height 16
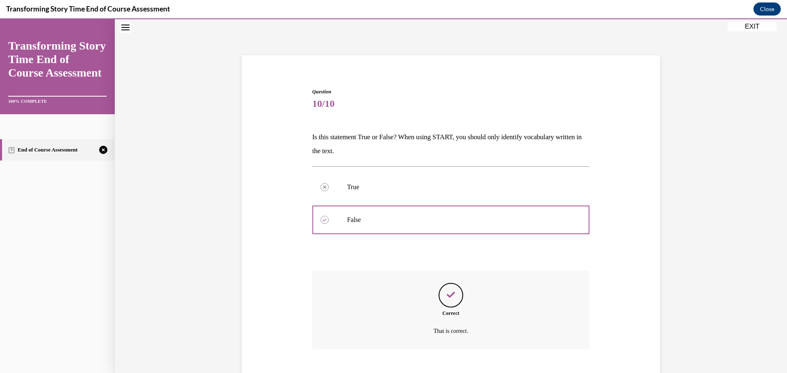
scroll to position [73, 0]
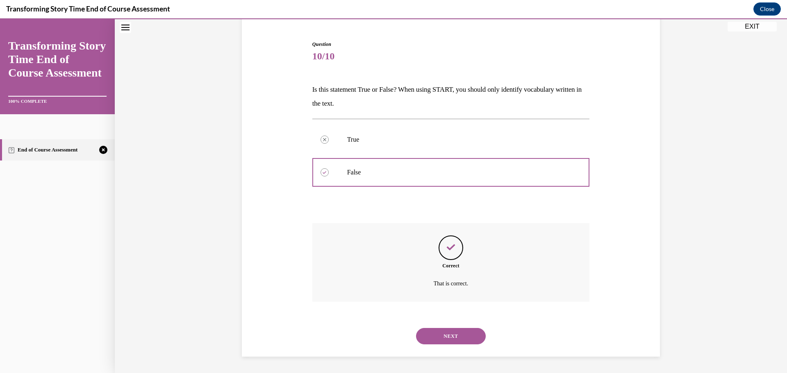
click at [452, 339] on button "NEXT" at bounding box center [451, 336] width 70 height 16
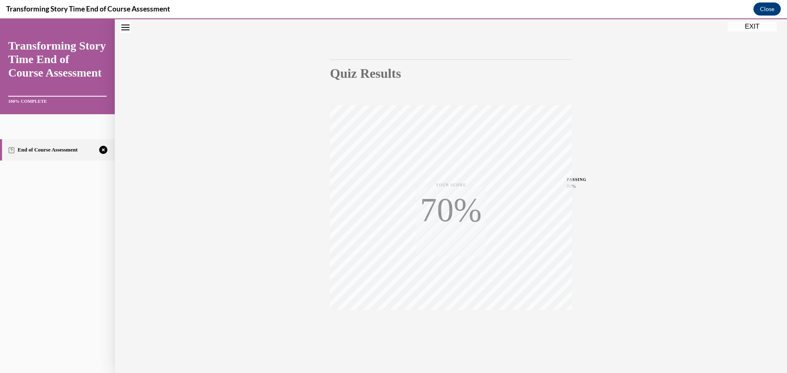
scroll to position [65, 0]
click at [448, 325] on icon "button" at bounding box center [450, 323] width 29 height 9
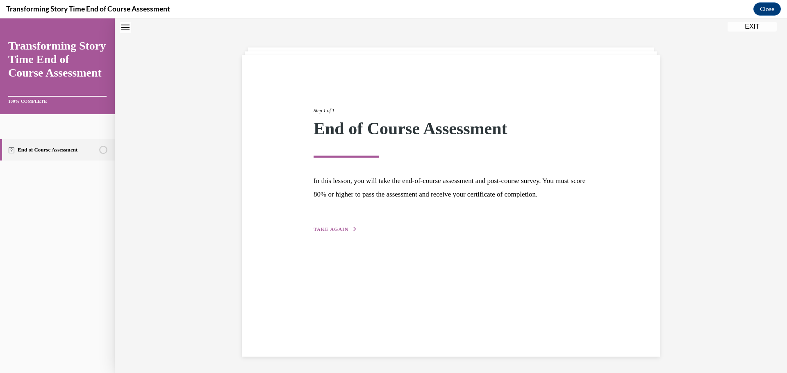
scroll to position [26, 0]
click at [324, 232] on span "TAKE AGAIN" at bounding box center [330, 230] width 35 height 6
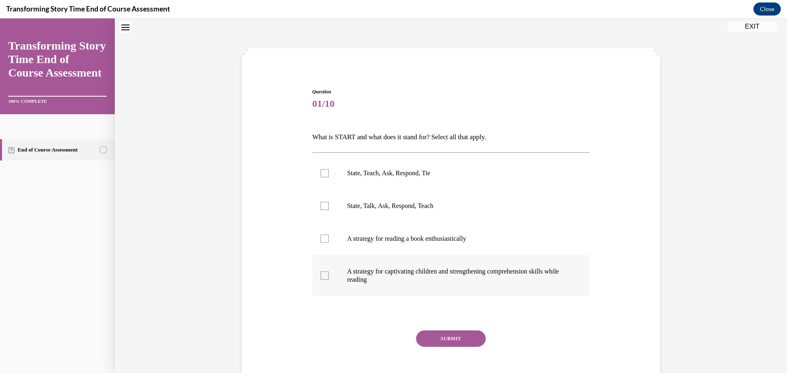
click at [395, 268] on p "A strategy for captivating children and strengthening comprehension skills whil…" at bounding box center [458, 276] width 222 height 16
click at [329, 272] on input "A strategy for captivating children and strengthening comprehension skills whil…" at bounding box center [324, 276] width 8 height 8
checkbox input "true"
click at [388, 175] on p "State, Teach, Ask, Respond, Tie" at bounding box center [458, 173] width 222 height 8
click at [329, 175] on input "State, Teach, Ask, Respond, Tie" at bounding box center [324, 173] width 8 height 8
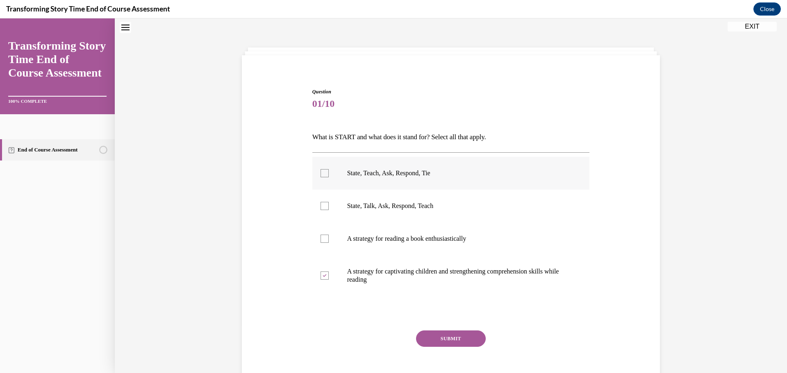
checkbox input "true"
click at [461, 338] on button "SUBMIT" at bounding box center [451, 339] width 70 height 16
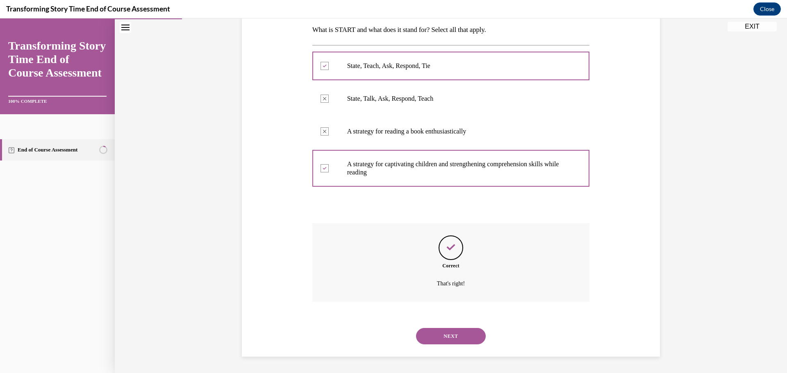
click at [455, 335] on button "NEXT" at bounding box center [451, 336] width 70 height 16
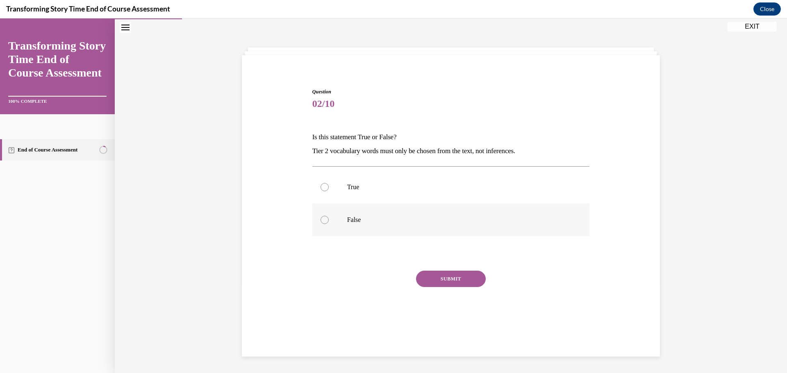
click at [358, 215] on label "False" at bounding box center [450, 220] width 277 height 33
click at [329, 216] on input "False" at bounding box center [324, 220] width 8 height 8
radio input "true"
click at [431, 287] on div "SUBMIT" at bounding box center [450, 291] width 277 height 41
click at [435, 276] on button "SUBMIT" at bounding box center [451, 279] width 70 height 16
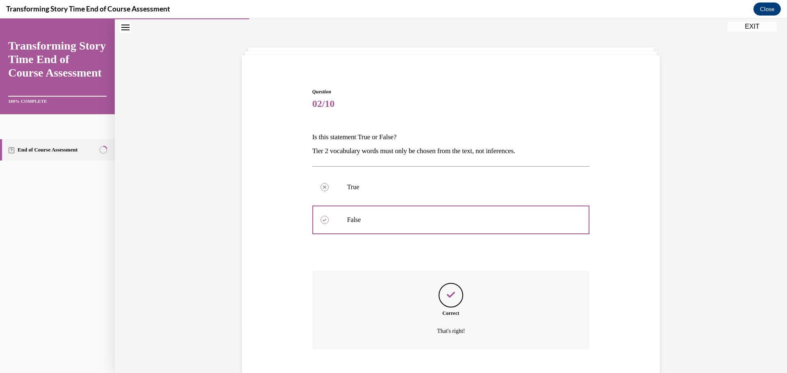
scroll to position [73, 0]
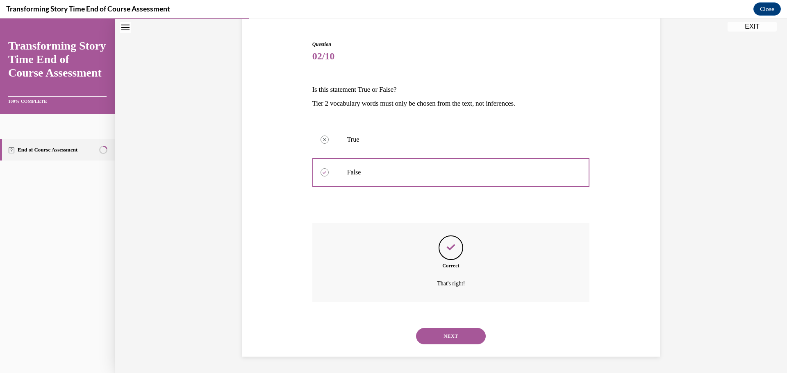
click at [465, 336] on button "NEXT" at bounding box center [451, 336] width 70 height 16
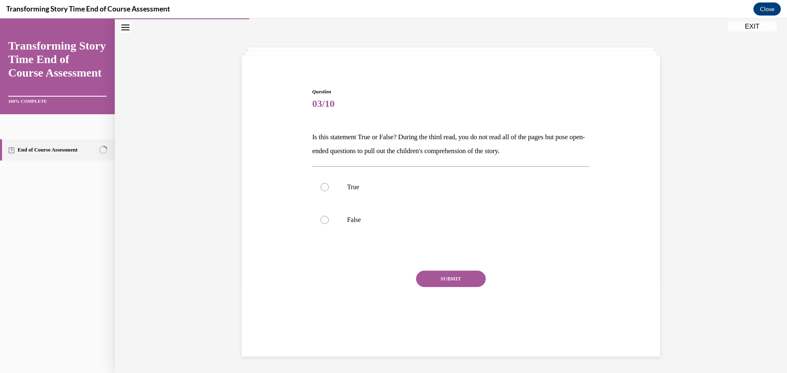
scroll to position [26, 0]
click at [365, 187] on p "True" at bounding box center [458, 187] width 222 height 8
click at [329, 187] on input "True" at bounding box center [324, 187] width 8 height 8
radio input "true"
click at [433, 273] on button "SUBMIT" at bounding box center [451, 279] width 70 height 16
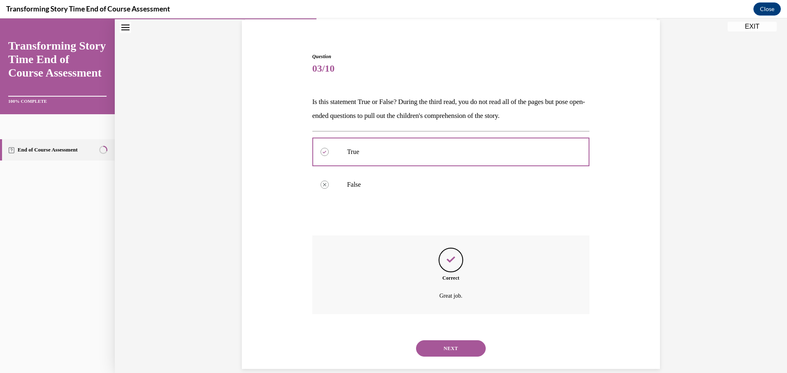
scroll to position [73, 0]
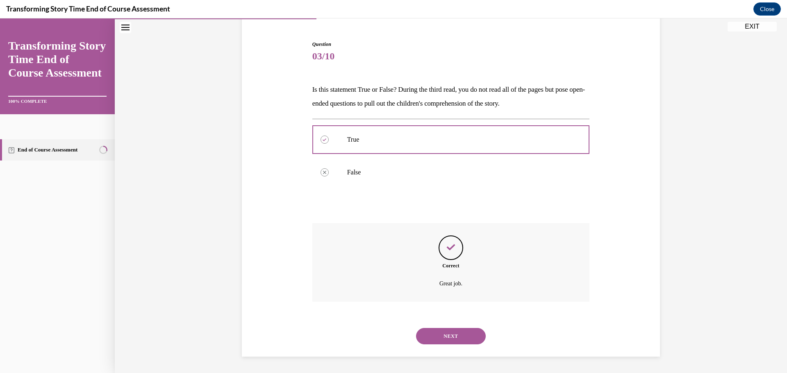
drag, startPoint x: 467, startPoint y: 332, endPoint x: 458, endPoint y: 324, distance: 11.9
click at [465, 330] on button "NEXT" at bounding box center [451, 336] width 70 height 16
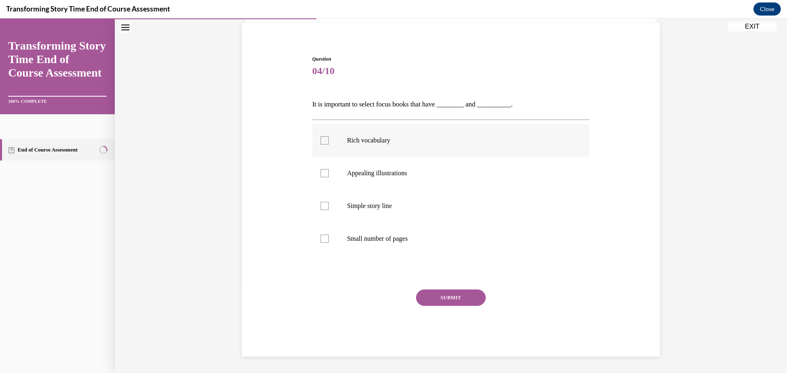
scroll to position [28, 0]
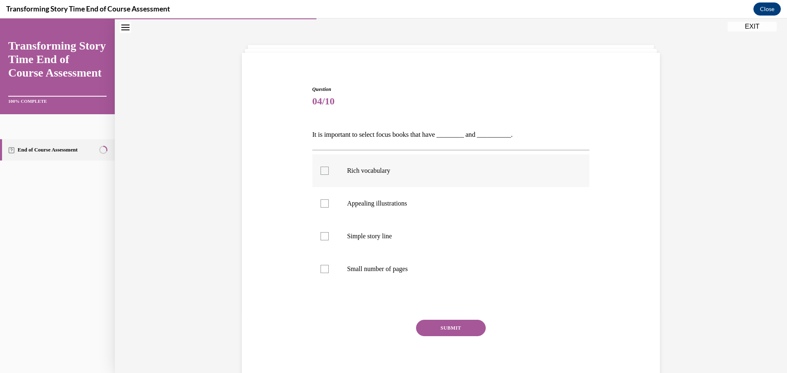
click at [381, 177] on label "Rich vocabulary" at bounding box center [450, 170] width 277 height 33
click at [329, 175] on input "Rich vocabulary" at bounding box center [324, 171] width 8 height 8
checkbox input "true"
click at [381, 205] on p "Appealing illustrations" at bounding box center [458, 204] width 222 height 8
click at [329, 205] on input "Appealing illustrations" at bounding box center [324, 204] width 8 height 8
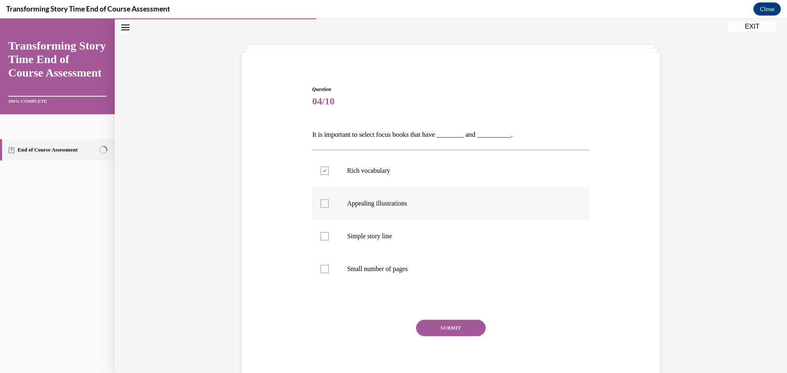
checkbox input "true"
click at [452, 327] on button "SUBMIT" at bounding box center [451, 328] width 70 height 16
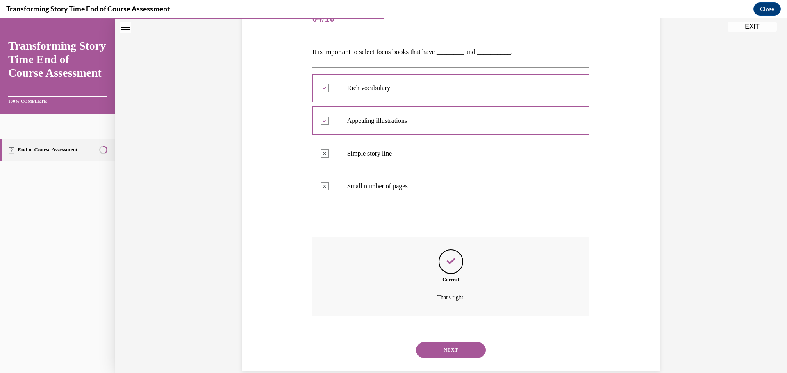
scroll to position [125, 0]
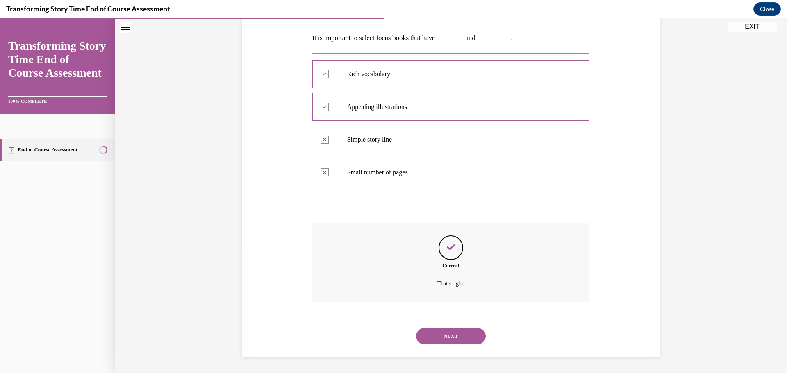
click at [452, 340] on button "NEXT" at bounding box center [451, 336] width 70 height 16
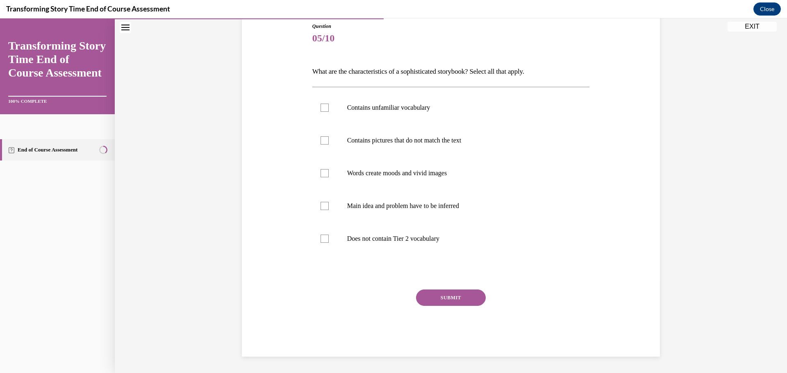
scroll to position [91, 0]
click at [409, 106] on p "Contains unfamiliar vocabulary" at bounding box center [458, 108] width 222 height 8
click at [329, 106] on input "Contains unfamiliar vocabulary" at bounding box center [324, 108] width 8 height 8
checkbox input "true"
click at [387, 137] on p "Contains pictures that do not match the text" at bounding box center [458, 140] width 222 height 8
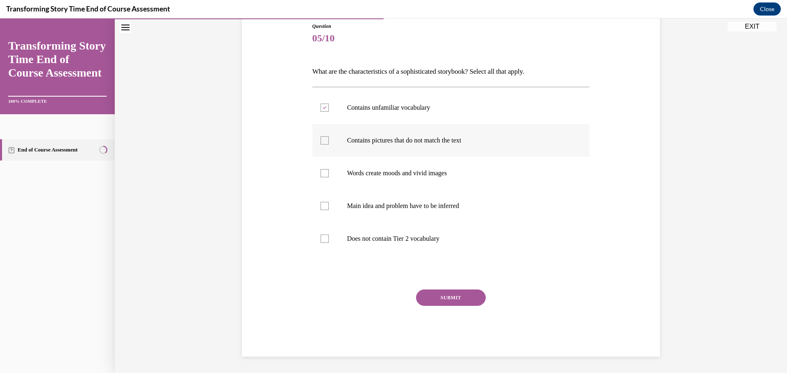
click at [329, 137] on input "Contains pictures that do not match the text" at bounding box center [324, 140] width 8 height 8
click at [357, 139] on p "Contains pictures that do not match the text" at bounding box center [458, 140] width 222 height 8
click at [329, 139] on input "Contains pictures that do not match the text" at bounding box center [324, 140] width 8 height 8
checkbox input "false"
click at [322, 108] on icon at bounding box center [324, 108] width 4 height 3
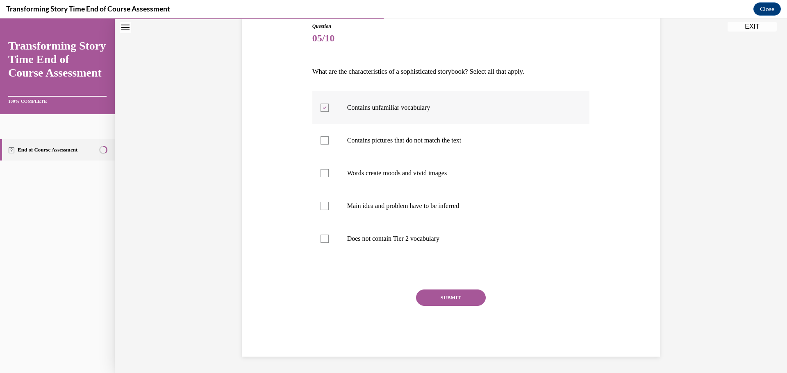
click at [320, 108] on input "Contains unfamiliar vocabulary" at bounding box center [324, 108] width 8 height 8
checkbox input "false"
click at [329, 205] on label "Main idea and problem have to be inferred" at bounding box center [450, 206] width 277 height 33
click at [329, 205] on input "Main idea and problem have to be inferred" at bounding box center [324, 206] width 8 height 8
checkbox input "true"
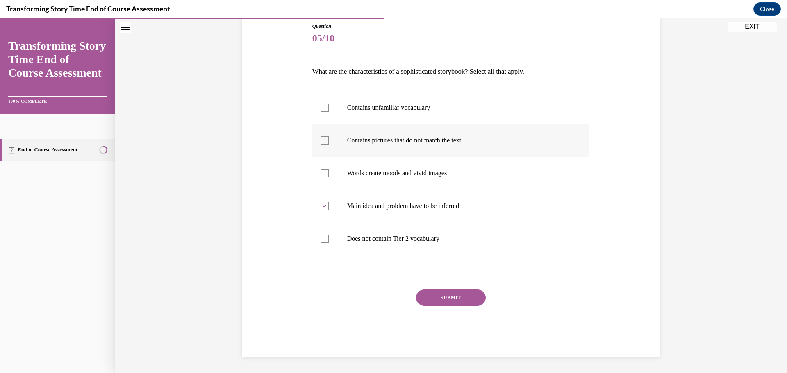
click at [320, 144] on div at bounding box center [324, 140] width 8 height 8
click at [320, 144] on input "Contains pictures that do not match the text" at bounding box center [324, 140] width 8 height 8
checkbox input "true"
click at [448, 301] on button "SUBMIT" at bounding box center [451, 298] width 70 height 16
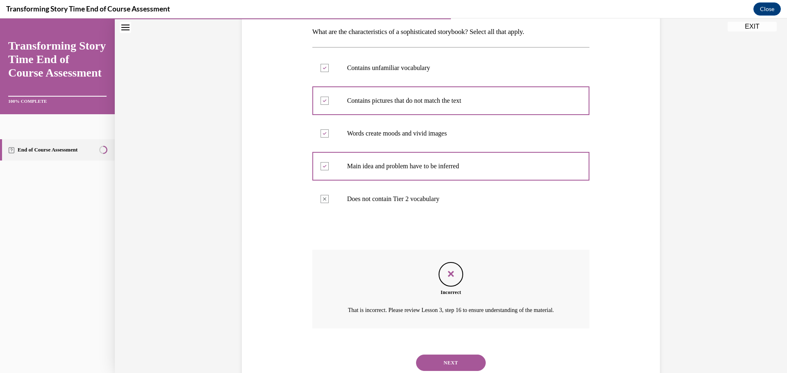
scroll to position [168, 0]
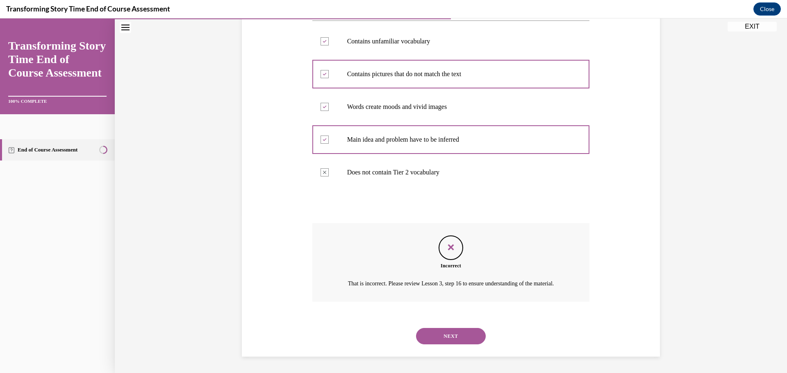
click at [458, 333] on button "NEXT" at bounding box center [451, 336] width 70 height 16
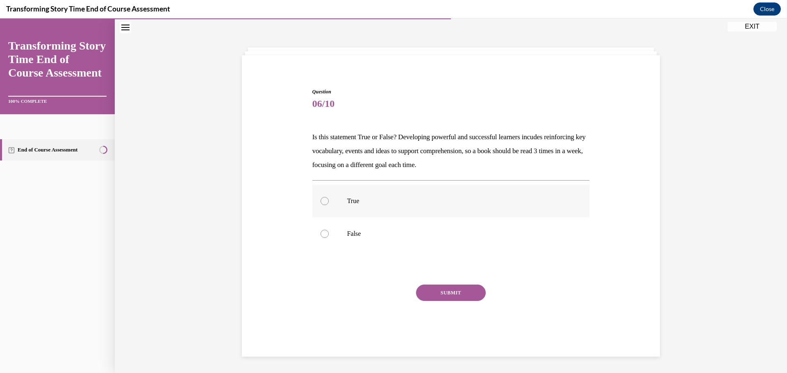
click at [356, 202] on p "True" at bounding box center [458, 201] width 222 height 8
click at [329, 202] on input "True" at bounding box center [324, 201] width 8 height 8
radio input "true"
click at [460, 288] on button "SUBMIT" at bounding box center [451, 293] width 70 height 16
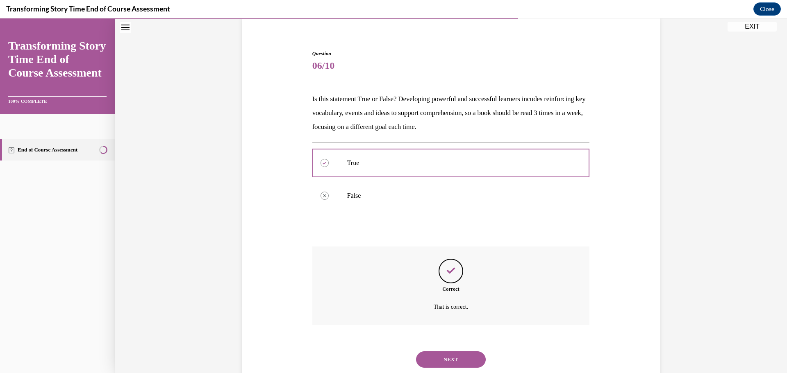
scroll to position [87, 0]
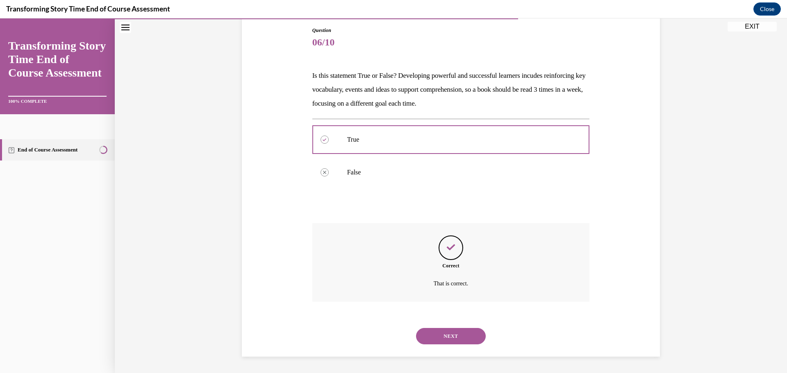
click at [466, 343] on button "NEXT" at bounding box center [451, 336] width 70 height 16
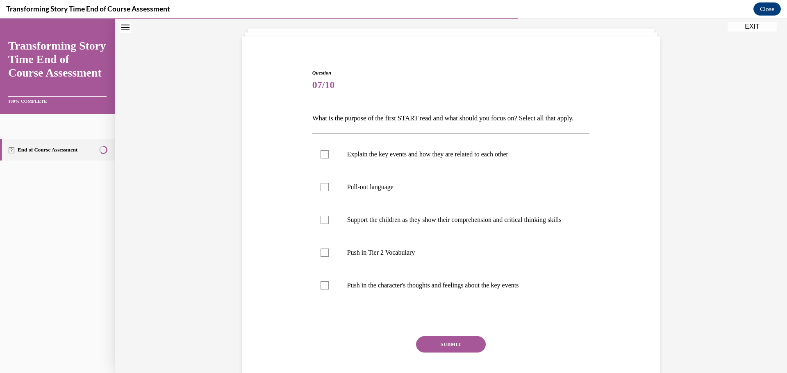
scroll to position [43, 0]
click at [406, 160] on p "Explain the key events and how they are related to each other" at bounding box center [458, 156] width 222 height 8
click at [329, 160] on input "Explain the key events and how they are related to each other" at bounding box center [324, 156] width 8 height 8
checkbox input "true"
click at [396, 259] on p "Push in Tier 2 Vocabulary" at bounding box center [458, 254] width 222 height 8
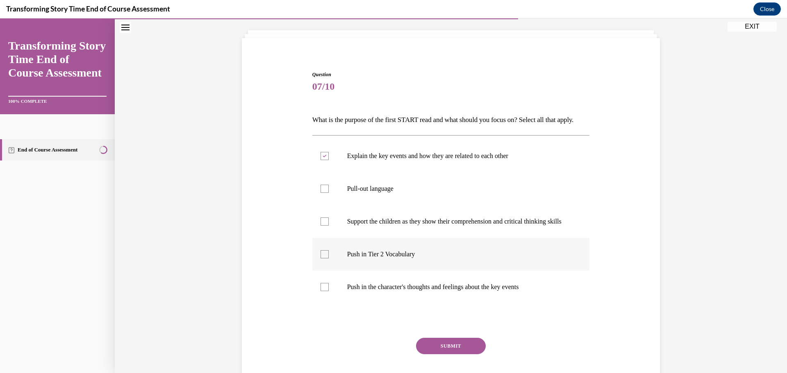
click at [329, 259] on input "Push in Tier 2 Vocabulary" at bounding box center [324, 254] width 8 height 8
checkbox input "true"
click at [461, 354] on button "SUBMIT" at bounding box center [451, 346] width 70 height 16
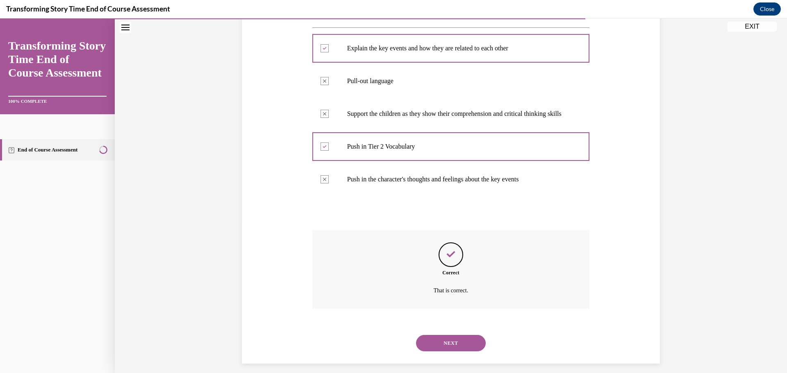
scroll to position [180, 0]
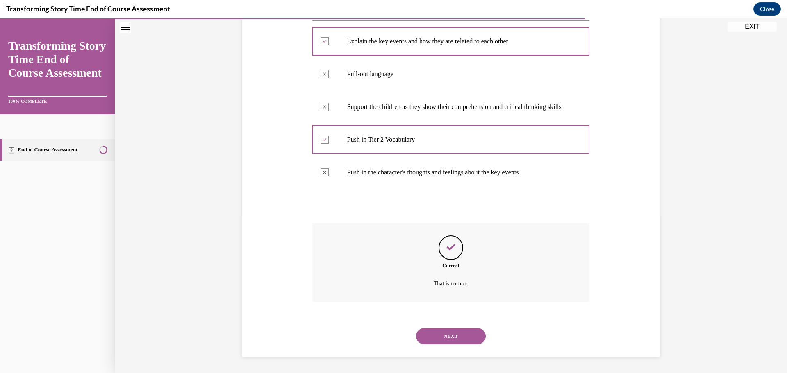
click at [441, 338] on button "NEXT" at bounding box center [451, 336] width 70 height 16
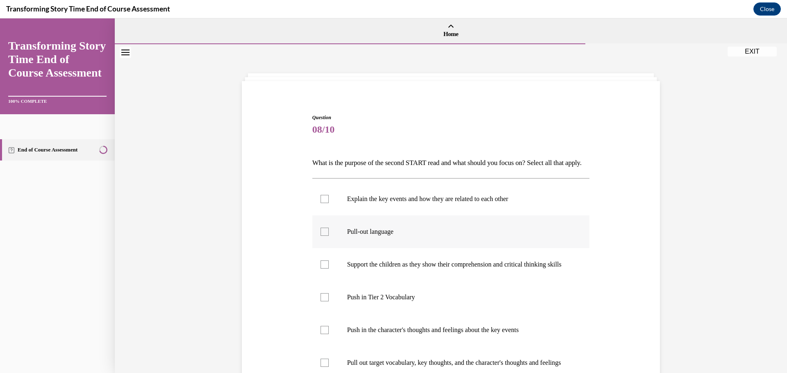
click at [365, 236] on p "Pull-out language" at bounding box center [458, 232] width 222 height 8
click at [329, 236] on input "Pull-out language" at bounding box center [324, 232] width 8 height 8
checkbox input "true"
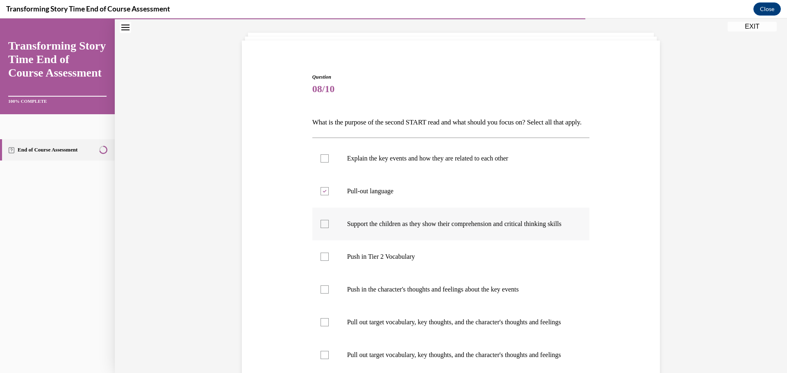
scroll to position [41, 0]
click at [381, 228] on p "Support the children as they show their comprehension and critical thinking ski…" at bounding box center [458, 224] width 222 height 8
click at [329, 228] on input "Support the children as they show their comprehension and critical thinking ski…" at bounding box center [324, 224] width 8 height 8
checkbox input "true"
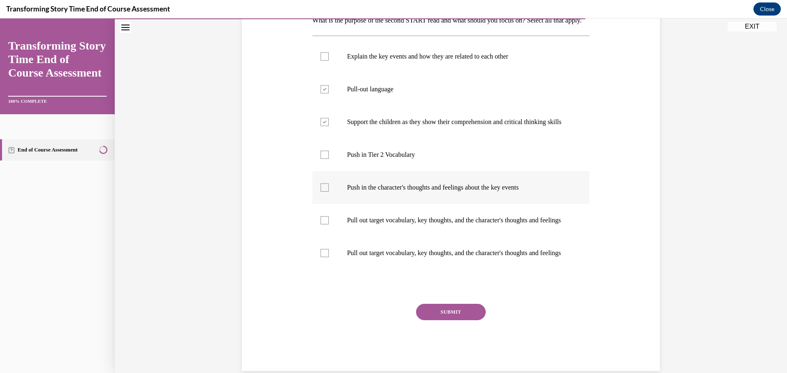
scroll to position [164, 0]
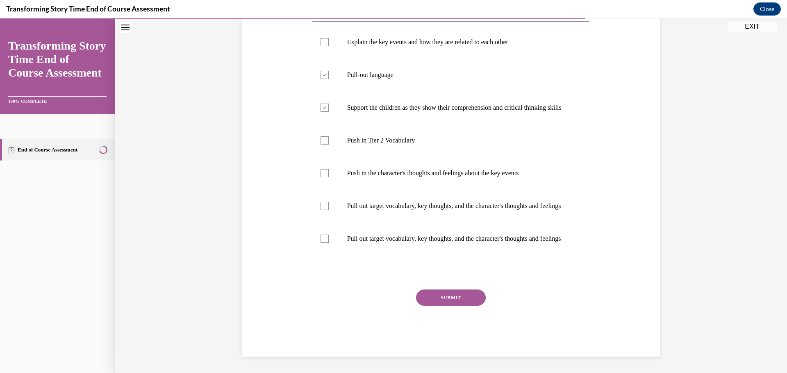
click at [439, 306] on button "SUBMIT" at bounding box center [451, 298] width 70 height 16
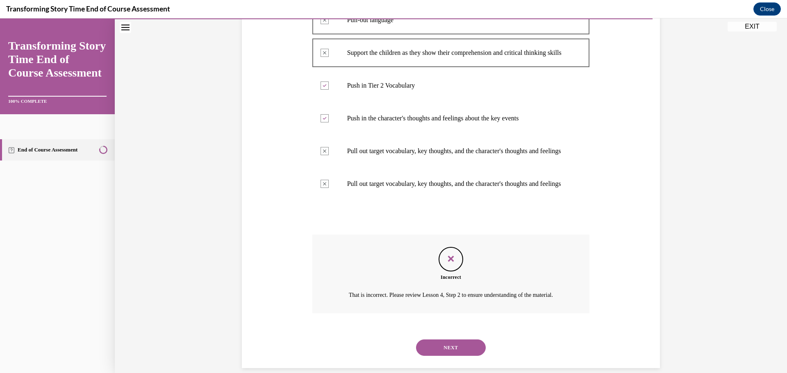
scroll to position [272, 0]
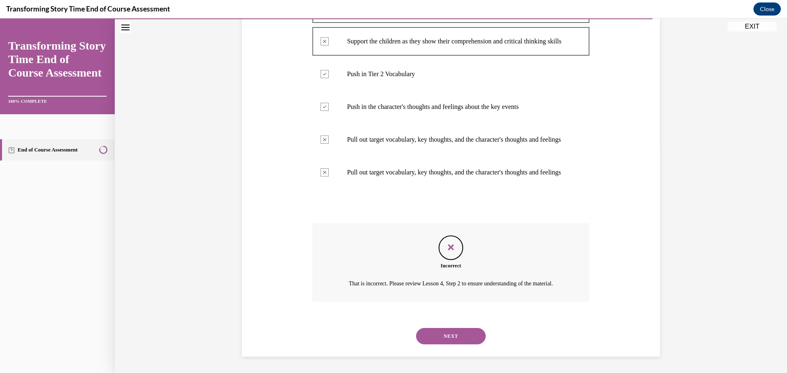
click at [444, 333] on button "NEXT" at bounding box center [451, 336] width 70 height 16
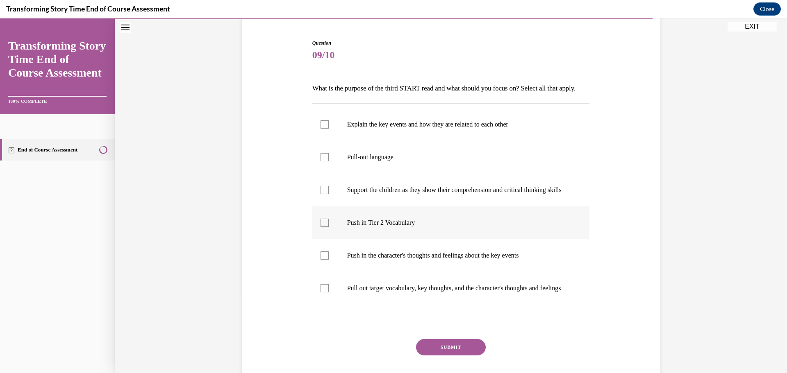
scroll to position [82, 0]
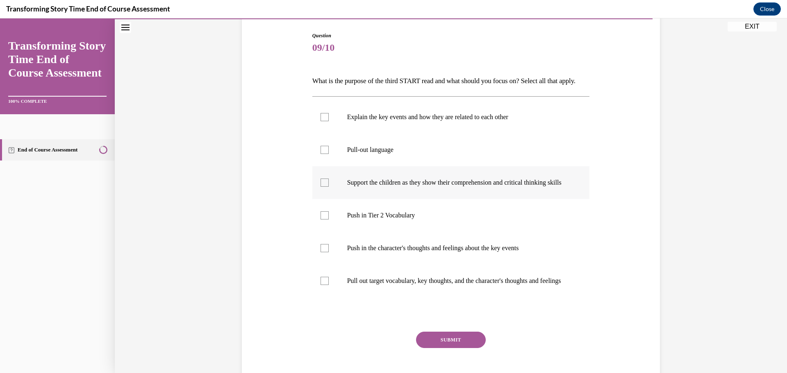
click at [408, 187] on p "Support the children as they show their comprehension and critical thinking ski…" at bounding box center [458, 183] width 222 height 8
click at [329, 187] on input "Support the children as they show their comprehension and critical thinking ski…" at bounding box center [324, 183] width 8 height 8
checkbox input "true"
click at [371, 285] on p "Pull out target vocabulary, key thoughts, and the character's thoughts and feel…" at bounding box center [458, 281] width 222 height 8
click at [329, 285] on input "Pull out target vocabulary, key thoughts, and the character's thoughts and feel…" at bounding box center [324, 281] width 8 height 8
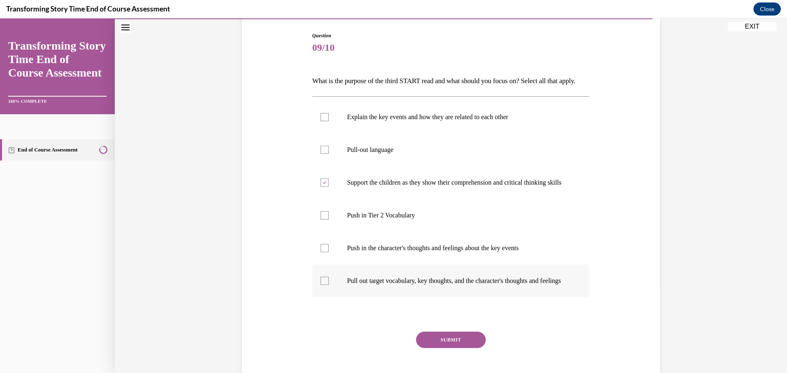
checkbox input "true"
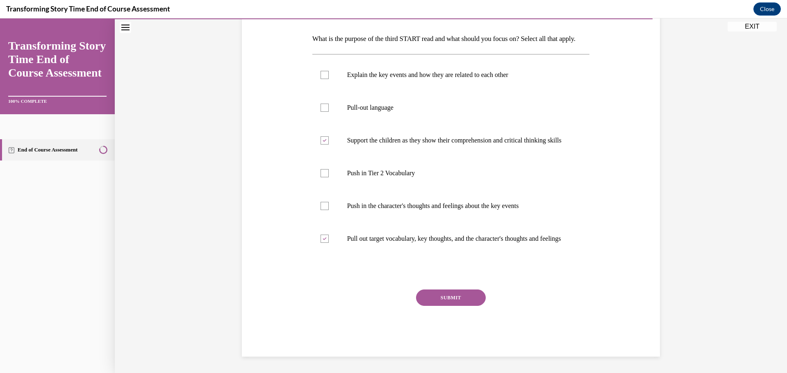
click at [447, 297] on button "SUBMIT" at bounding box center [451, 298] width 70 height 16
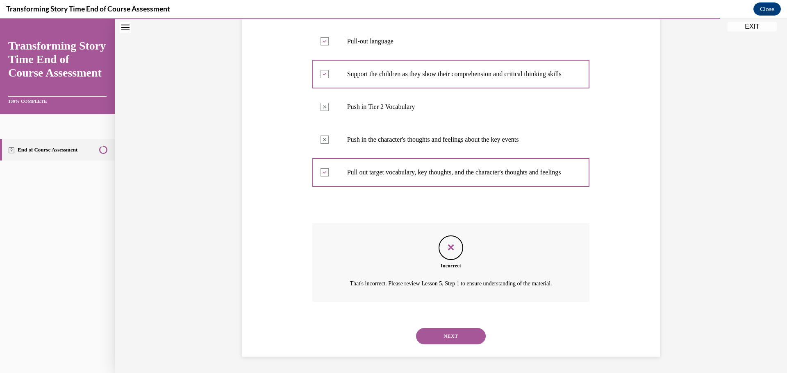
scroll to position [149, 0]
click at [443, 338] on button "NEXT" at bounding box center [451, 336] width 70 height 16
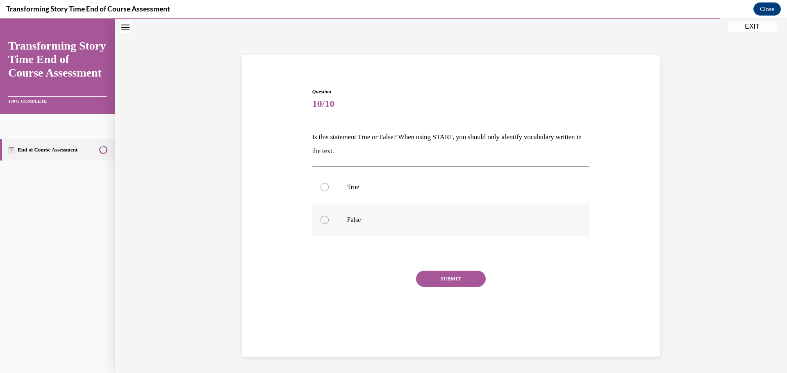
click at [357, 225] on label "False" at bounding box center [450, 220] width 277 height 33
click at [329, 224] on input "False" at bounding box center [324, 220] width 8 height 8
radio input "true"
click at [431, 274] on button "SUBMIT" at bounding box center [451, 279] width 70 height 16
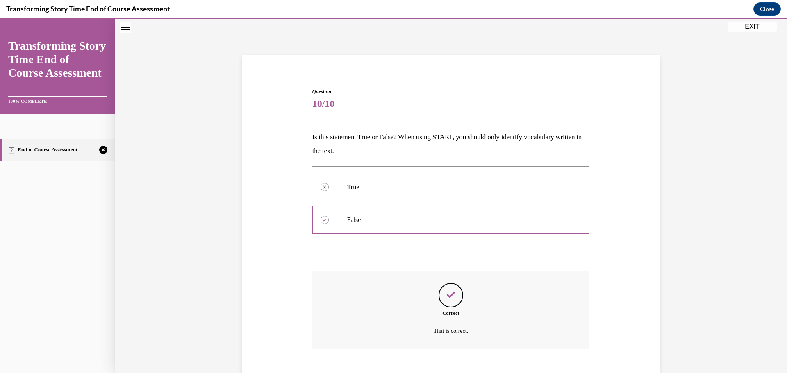
scroll to position [73, 0]
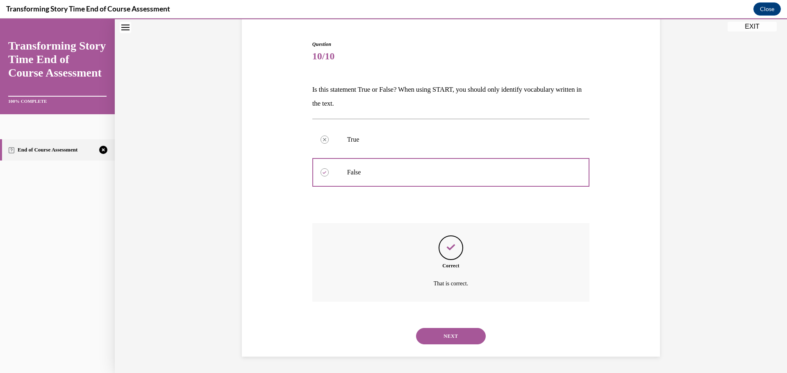
click at [457, 338] on button "NEXT" at bounding box center [451, 336] width 70 height 16
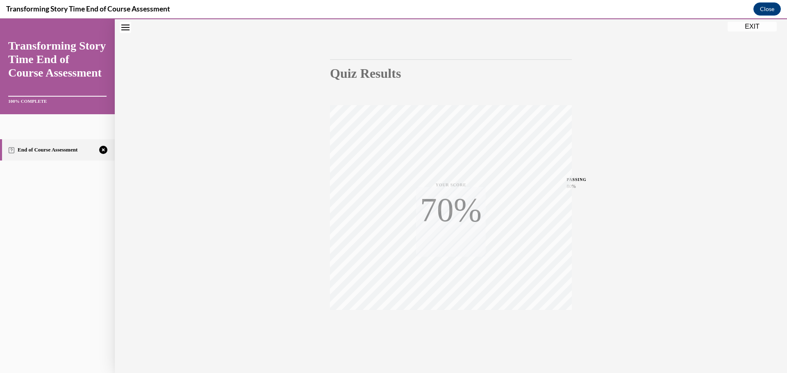
scroll to position [65, 0]
click at [447, 320] on icon "button" at bounding box center [450, 323] width 29 height 9
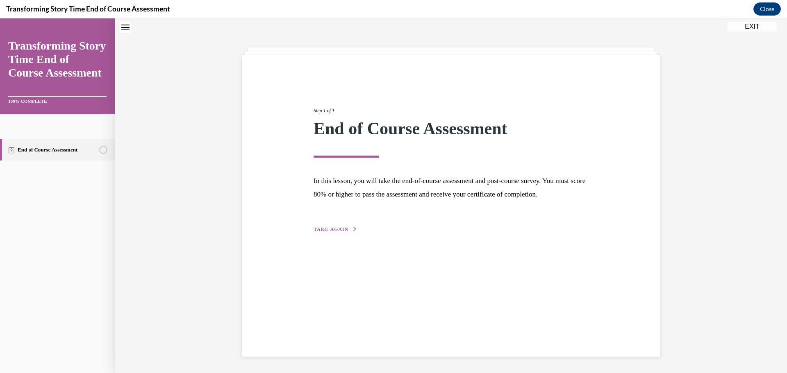
click at [334, 234] on div "Step 1 of 1 End of Course Assessment In this lesson, you will take the end-of-c…" at bounding box center [450, 161] width 287 height 146
click at [340, 232] on span "TAKE AGAIN" at bounding box center [330, 230] width 35 height 6
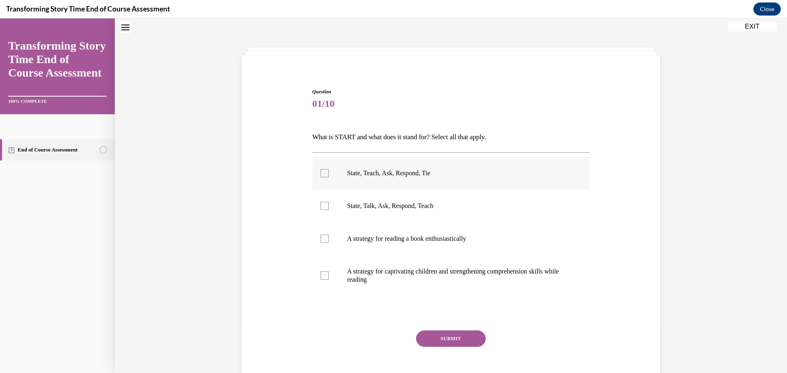
click at [385, 170] on p "State, Teach, Ask, Respond, Tie" at bounding box center [458, 173] width 222 height 8
click at [329, 170] on input "State, Teach, Ask, Respond, Tie" at bounding box center [324, 173] width 8 height 8
checkbox input "true"
click at [404, 269] on p "A strategy for captivating children and strengthening comprehension skills whil…" at bounding box center [458, 276] width 222 height 16
click at [329, 272] on input "A strategy for captivating children and strengthening comprehension skills whil…" at bounding box center [324, 276] width 8 height 8
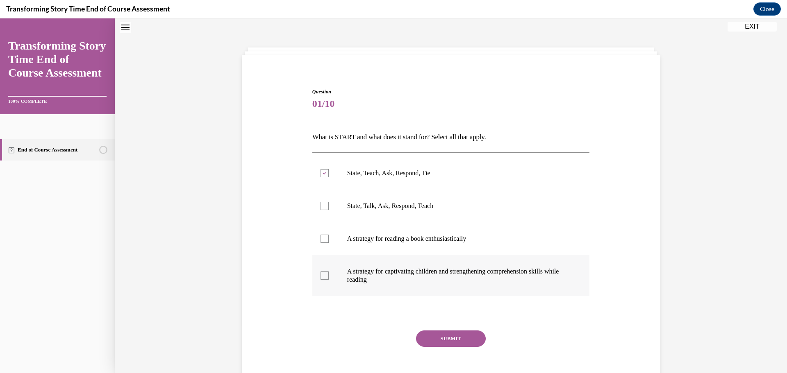
checkbox input "true"
click at [444, 343] on button "SUBMIT" at bounding box center [451, 339] width 70 height 16
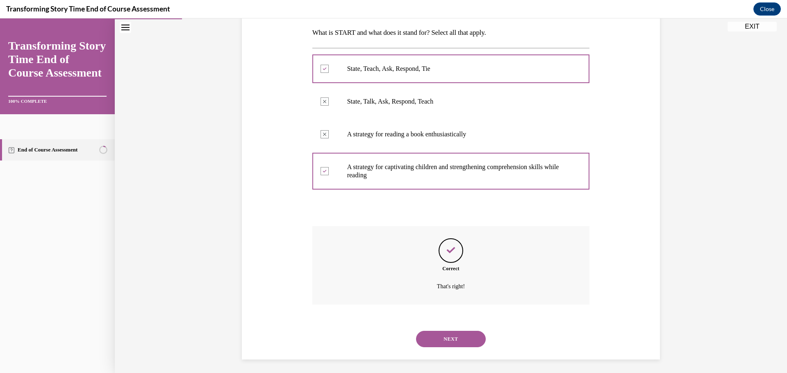
scroll to position [133, 0]
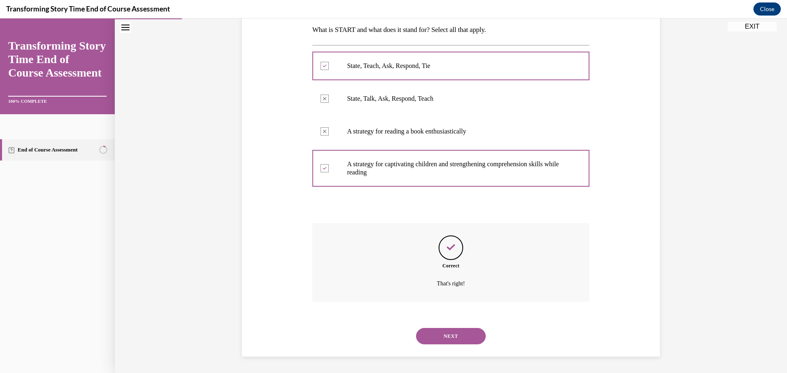
click at [465, 339] on button "NEXT" at bounding box center [451, 336] width 70 height 16
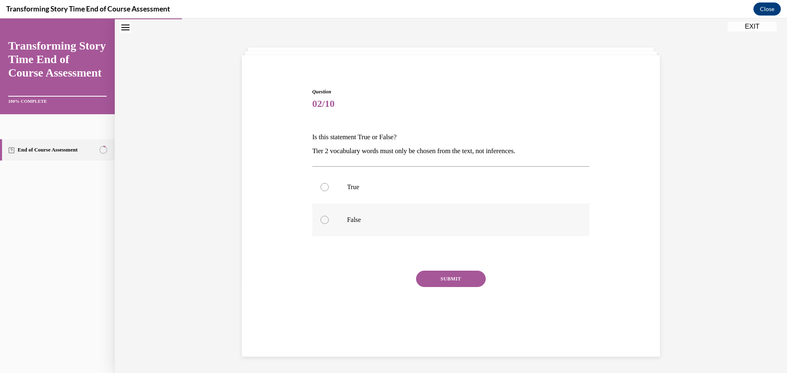
drag, startPoint x: 386, startPoint y: 227, endPoint x: 390, endPoint y: 229, distance: 5.1
click at [386, 227] on label "False" at bounding box center [450, 220] width 277 height 33
click at [329, 224] on input "False" at bounding box center [324, 220] width 8 height 8
radio input "true"
click at [457, 280] on button "SUBMIT" at bounding box center [451, 279] width 70 height 16
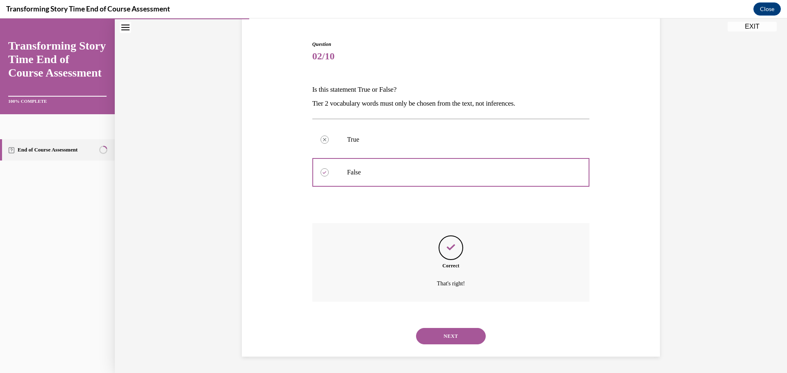
click at [456, 339] on button "NEXT" at bounding box center [451, 336] width 70 height 16
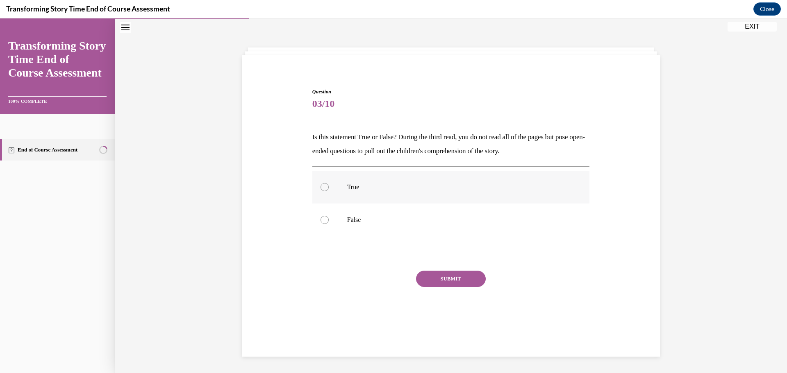
click at [359, 187] on p "True" at bounding box center [458, 187] width 222 height 8
click at [329, 187] on input "True" at bounding box center [324, 187] width 8 height 8
radio input "true"
click at [461, 282] on button "SUBMIT" at bounding box center [451, 279] width 70 height 16
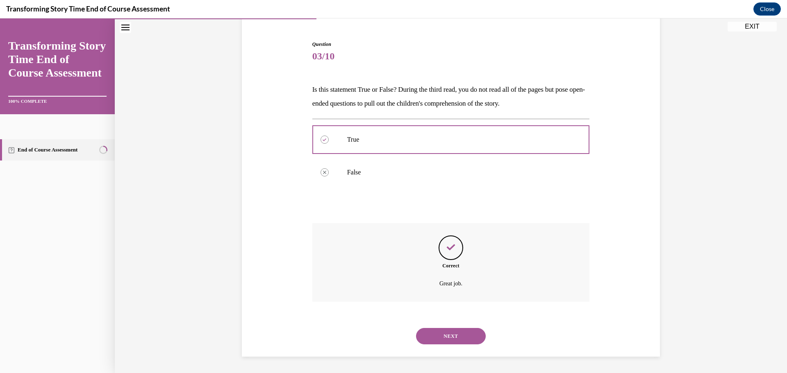
click at [464, 340] on button "NEXT" at bounding box center [451, 336] width 70 height 16
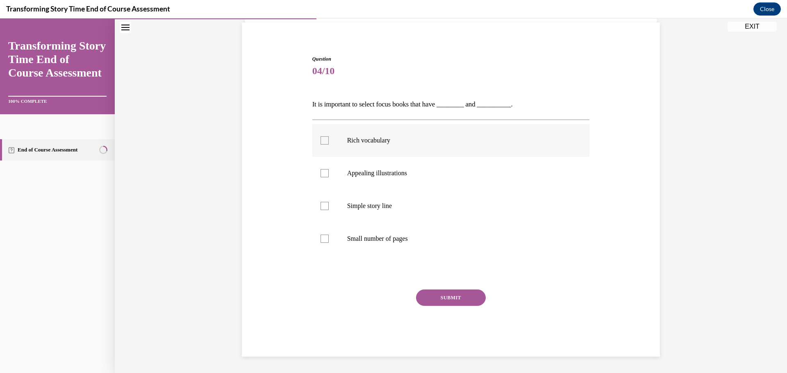
click at [361, 148] on label "Rich vocabulary" at bounding box center [450, 140] width 277 height 33
click at [329, 145] on input "Rich vocabulary" at bounding box center [324, 140] width 8 height 8
checkbox input "true"
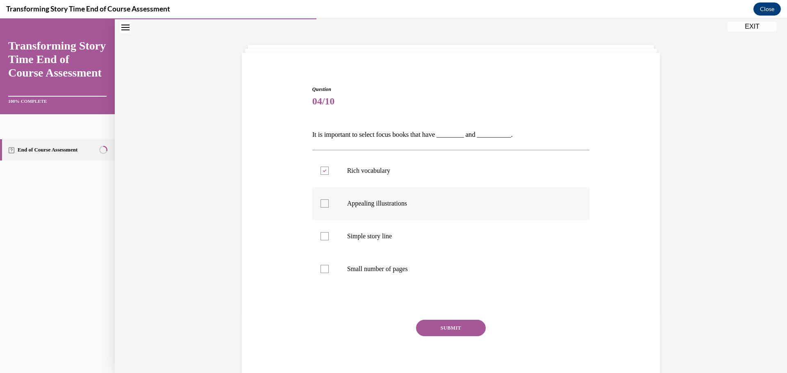
click at [375, 203] on p "Appealing illustrations" at bounding box center [458, 204] width 222 height 8
click at [329, 203] on input "Appealing illustrations" at bounding box center [324, 204] width 8 height 8
checkbox input "true"
click at [460, 326] on button "SUBMIT" at bounding box center [451, 328] width 70 height 16
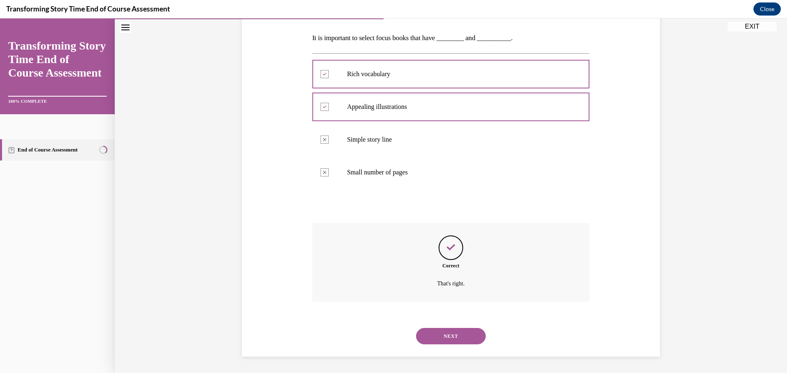
click at [456, 339] on button "NEXT" at bounding box center [451, 336] width 70 height 16
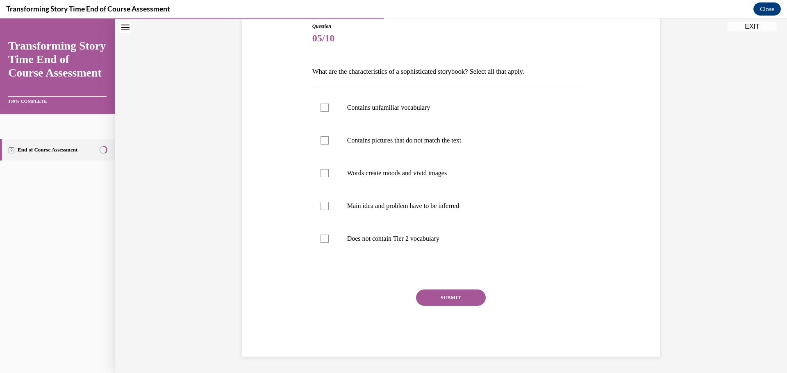
scroll to position [91, 0]
click at [368, 118] on label "Contains unfamiliar vocabulary" at bounding box center [450, 107] width 277 height 33
click at [329, 112] on input "Contains unfamiliar vocabulary" at bounding box center [324, 108] width 8 height 8
checkbox input "true"
click at [372, 141] on p "Contains pictures that do not match the text" at bounding box center [458, 140] width 222 height 8
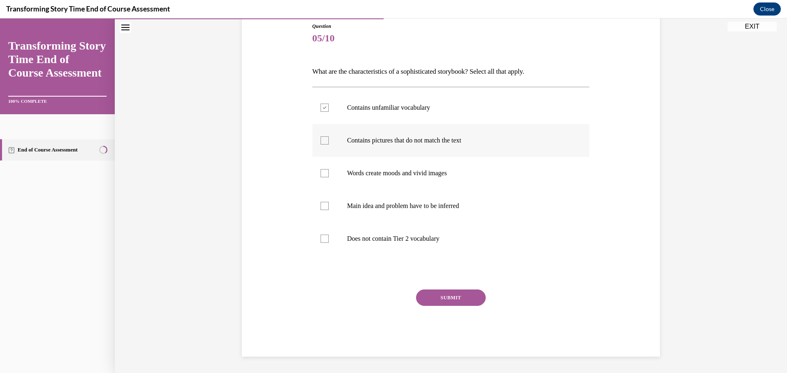
click at [329, 141] on input "Contains pictures that do not match the text" at bounding box center [324, 140] width 8 height 8
checkbox input "true"
click at [374, 175] on p "Words create moods and vivid images" at bounding box center [458, 173] width 222 height 8
click at [329, 175] on input "Words create moods and vivid images" at bounding box center [324, 173] width 8 height 8
checkbox input "true"
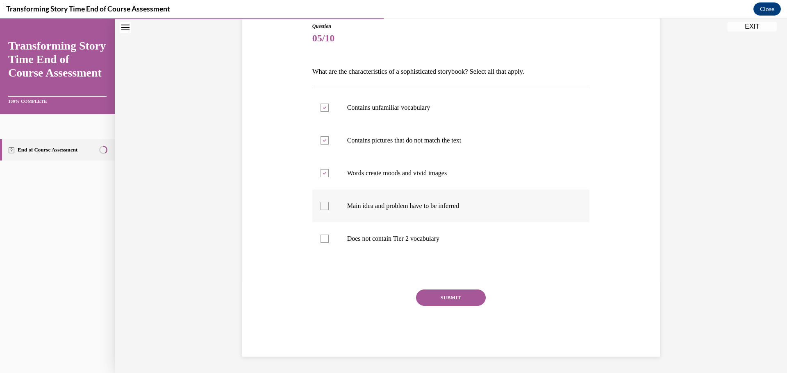
click at [377, 205] on p "Main idea and problem have to be inferred" at bounding box center [458, 206] width 222 height 8
click at [329, 205] on input "Main idea and problem have to be inferred" at bounding box center [324, 206] width 8 height 8
checkbox input "true"
click at [455, 301] on button "SUBMIT" at bounding box center [451, 298] width 70 height 16
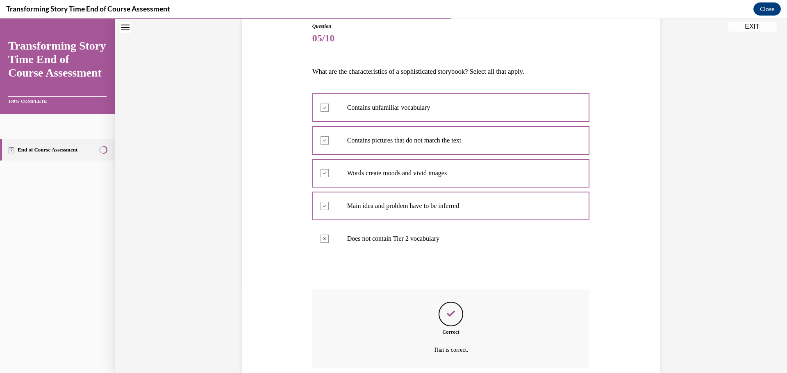
scroll to position [158, 0]
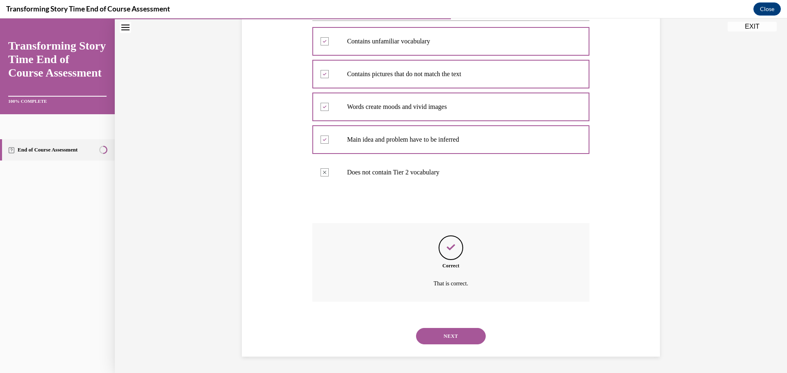
click at [449, 334] on button "NEXT" at bounding box center [451, 336] width 70 height 16
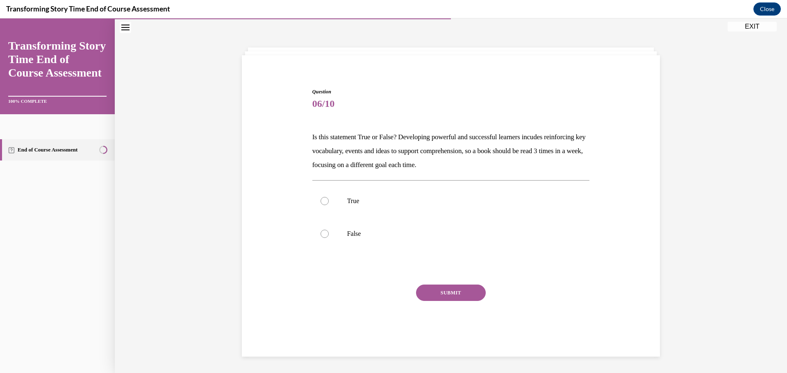
scroll to position [26, 0]
click at [360, 204] on p "True" at bounding box center [458, 201] width 222 height 8
click at [329, 204] on input "True" at bounding box center [324, 201] width 8 height 8
radio input "true"
click at [456, 290] on button "SUBMIT" at bounding box center [451, 293] width 70 height 16
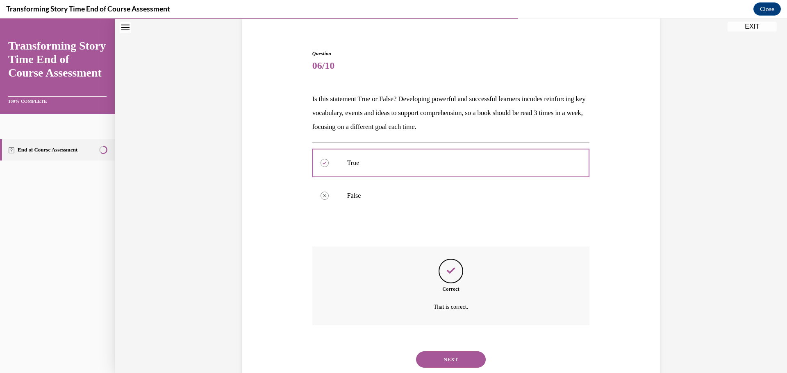
scroll to position [87, 0]
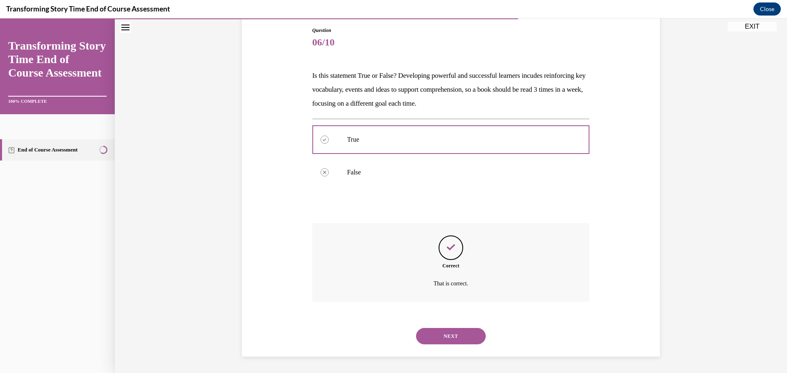
click at [453, 339] on button "NEXT" at bounding box center [451, 336] width 70 height 16
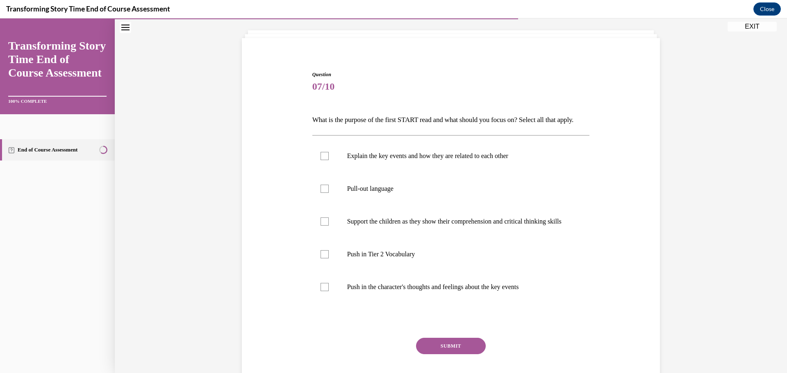
scroll to position [43, 0]
click at [418, 160] on p "Explain the key events and how they are related to each other" at bounding box center [458, 156] width 222 height 8
click at [329, 160] on input "Explain the key events and how they are related to each other" at bounding box center [324, 156] width 8 height 8
checkbox input "true"
click at [410, 259] on p "Push in Tier 2 Vocabulary" at bounding box center [458, 254] width 222 height 8
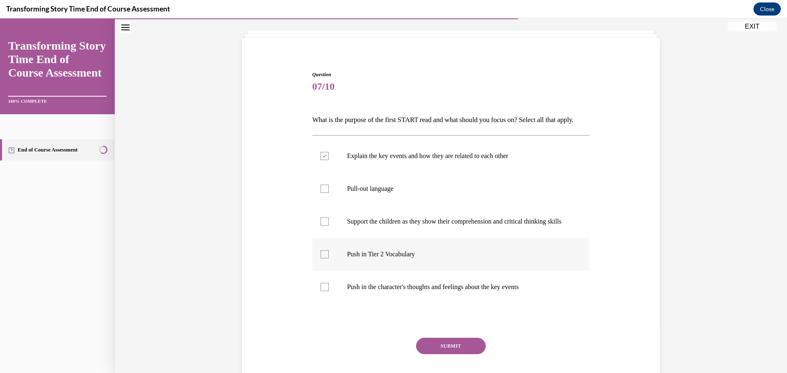
click at [329, 259] on input "Push in Tier 2 Vocabulary" at bounding box center [324, 254] width 8 height 8
checkbox input "true"
click at [450, 354] on button "SUBMIT" at bounding box center [451, 346] width 70 height 16
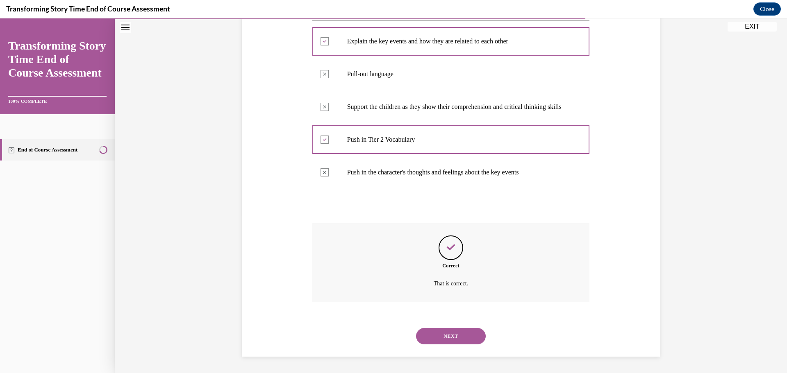
scroll to position [180, 0]
click at [450, 342] on button "NEXT" at bounding box center [451, 336] width 70 height 16
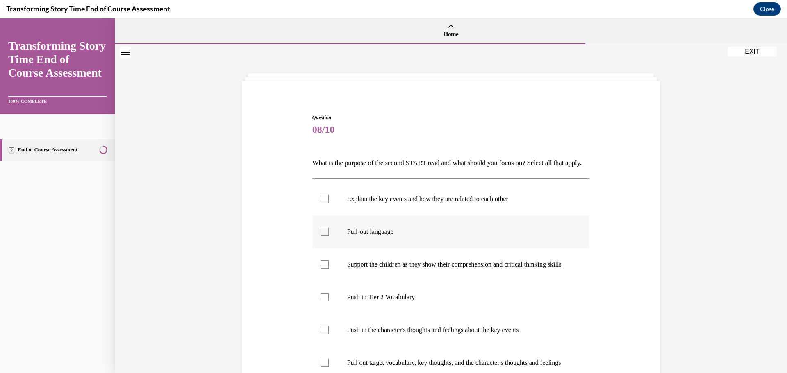
click at [384, 236] on p "Pull-out language" at bounding box center [458, 232] width 222 height 8
click at [329, 236] on input "Pull-out language" at bounding box center [324, 232] width 8 height 8
checkbox input "true"
click at [394, 302] on p "Push in Tier 2 Vocabulary" at bounding box center [458, 297] width 222 height 8
click at [329, 302] on input "Push in Tier 2 Vocabulary" at bounding box center [324, 297] width 8 height 8
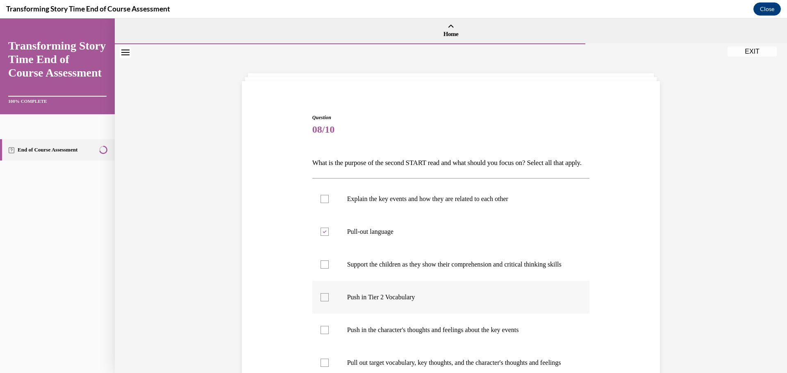
checkbox input "true"
click at [406, 334] on p "Push in the character's thoughts and feelings about the key events" at bounding box center [458, 330] width 222 height 8
click at [329, 334] on input "Push in the character's thoughts and feelings about the key events" at bounding box center [324, 330] width 8 height 8
checkbox input "true"
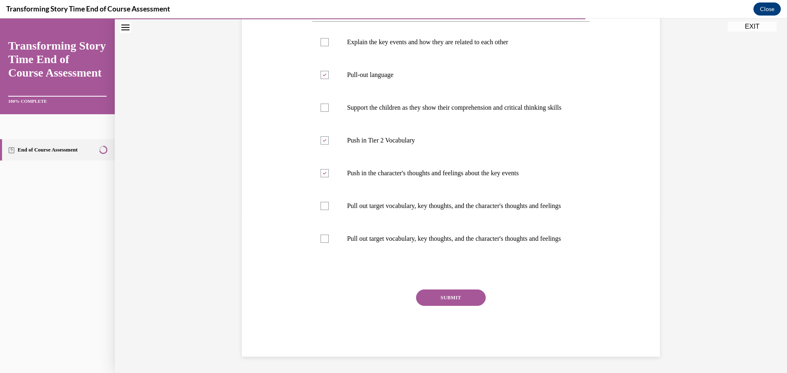
click at [457, 299] on button "SUBMIT" at bounding box center [451, 298] width 70 height 16
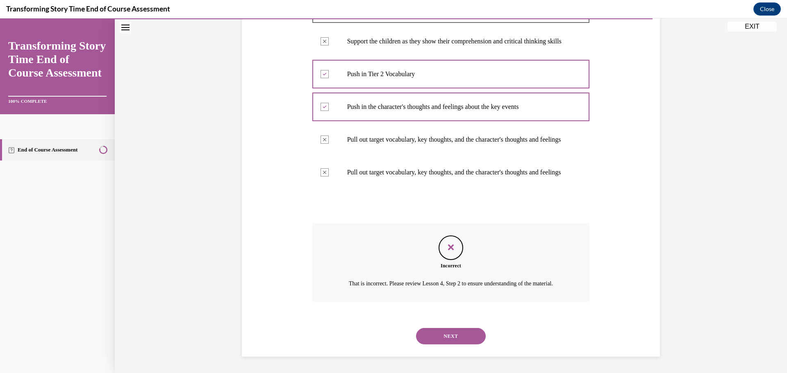
scroll to position [272, 0]
click at [469, 331] on button "NEXT" at bounding box center [451, 336] width 70 height 16
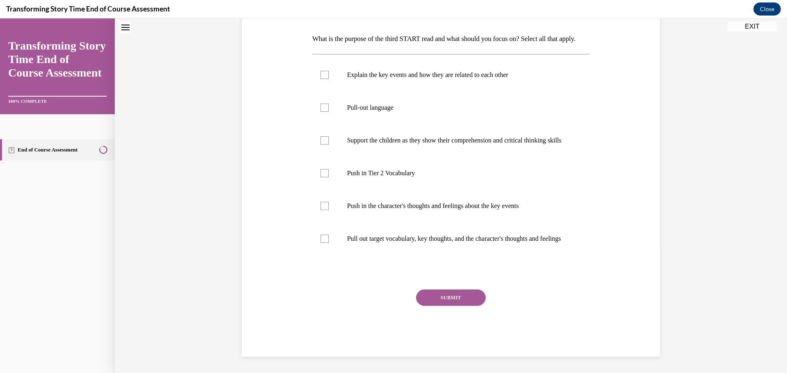
scroll to position [0, 0]
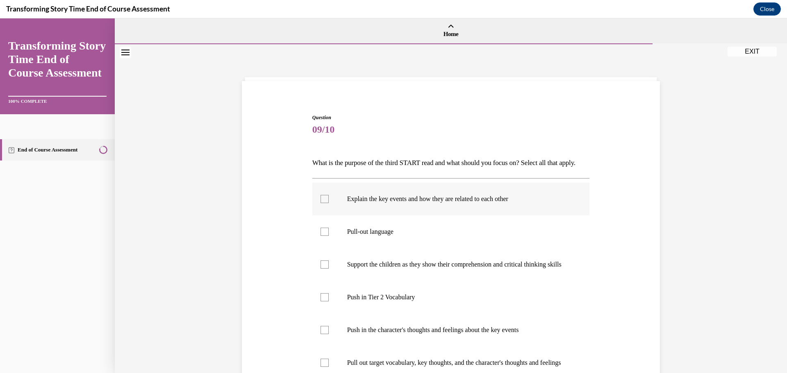
click at [374, 203] on p "Explain the key events and how they are related to each other" at bounding box center [458, 199] width 222 height 8
click at [329, 203] on input "Explain the key events and how they are related to each other" at bounding box center [324, 199] width 8 height 8
checkbox input "true"
click at [369, 236] on p "Pull-out language" at bounding box center [458, 232] width 222 height 8
click at [329, 236] on input "Pull-out language" at bounding box center [324, 232] width 8 height 8
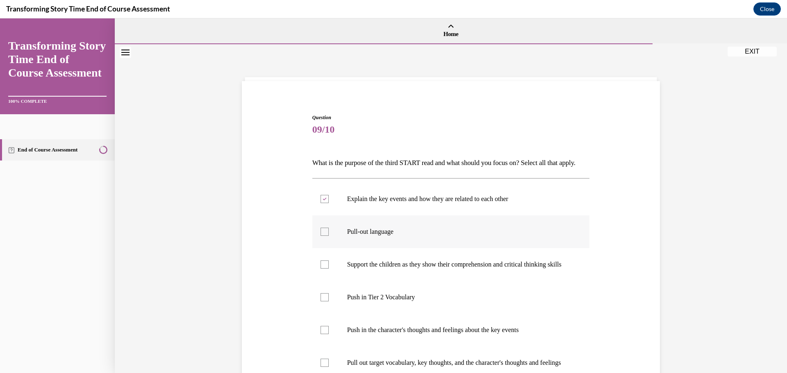
checkbox input "true"
click at [379, 314] on label "Push in Tier 2 Vocabulary" at bounding box center [450, 297] width 277 height 33
click at [329, 302] on input "Push in Tier 2 Vocabulary" at bounding box center [324, 297] width 8 height 8
checkbox input "true"
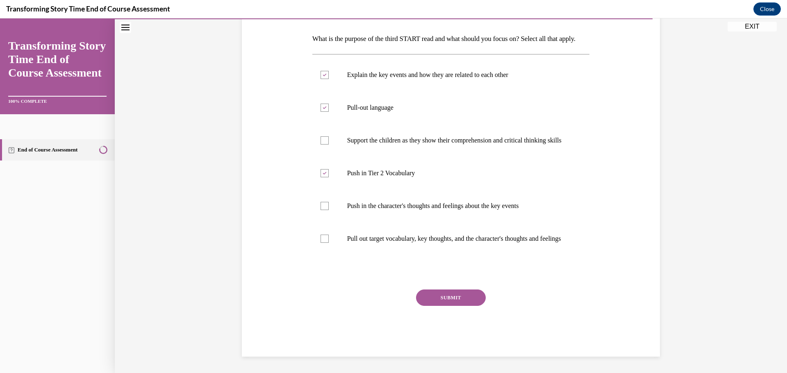
click at [446, 300] on button "SUBMIT" at bounding box center [451, 298] width 70 height 16
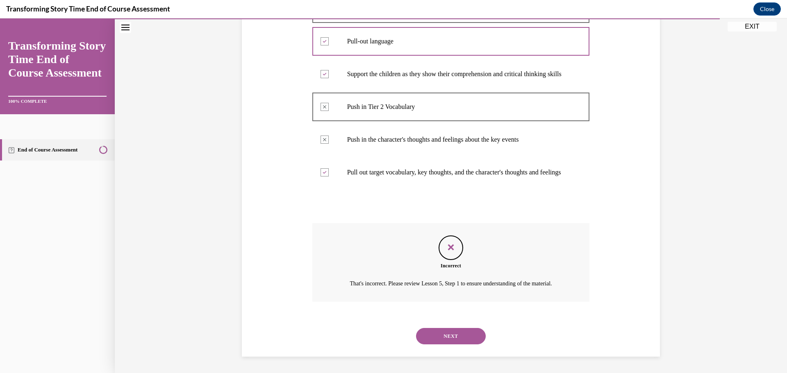
click at [437, 336] on button "NEXT" at bounding box center [451, 336] width 70 height 16
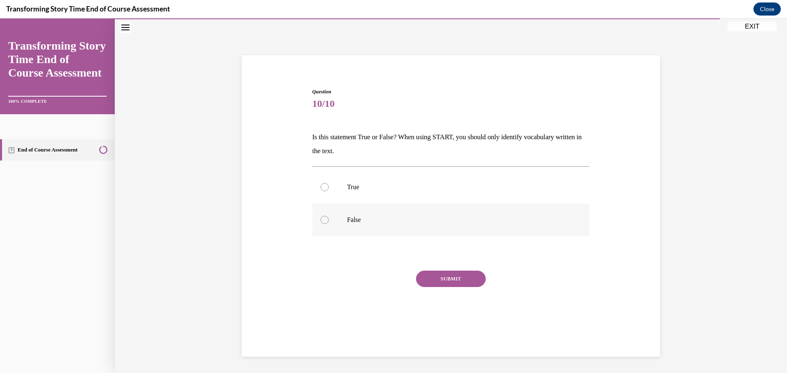
click at [358, 218] on p "False" at bounding box center [458, 220] width 222 height 8
click at [329, 218] on input "False" at bounding box center [324, 220] width 8 height 8
radio input "true"
click at [456, 275] on button "SUBMIT" at bounding box center [451, 279] width 70 height 16
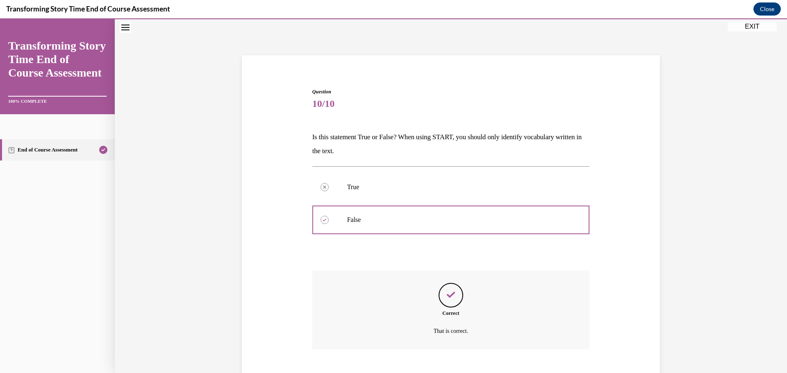
scroll to position [73, 0]
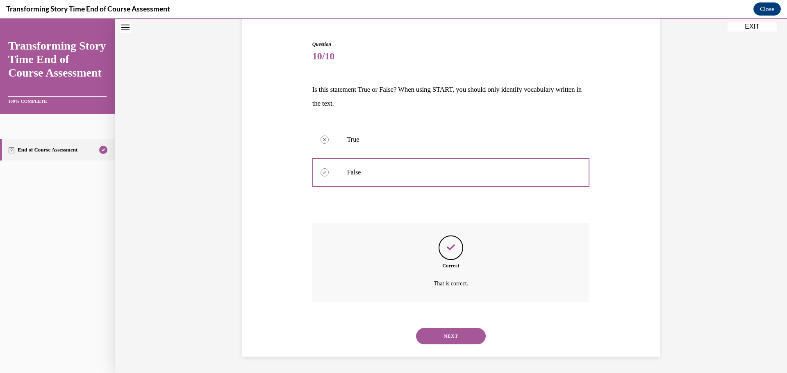
click at [453, 331] on button "NEXT" at bounding box center [451, 336] width 70 height 16
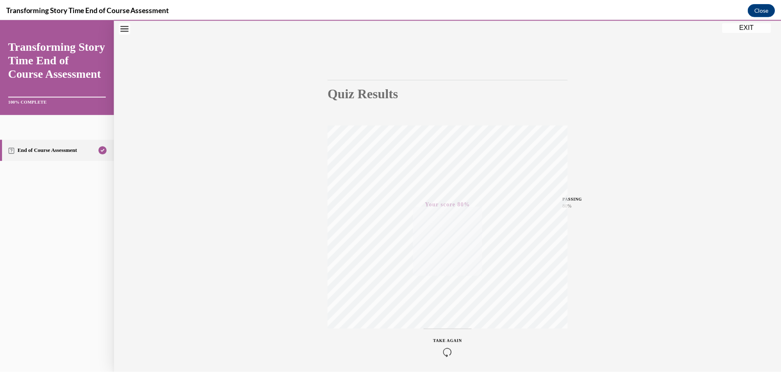
scroll to position [65, 0]
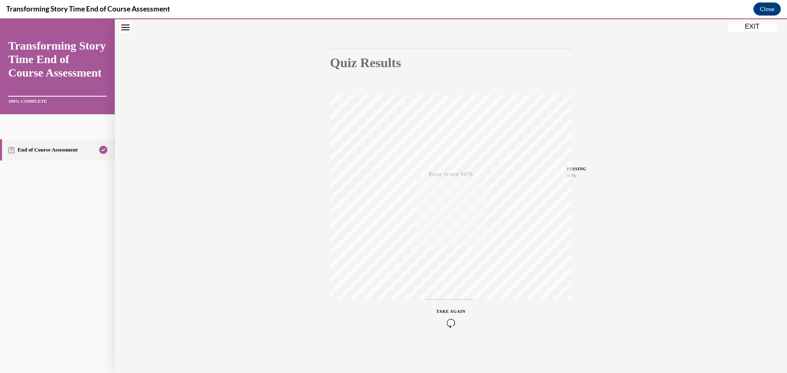
click at [758, 26] on button "EXIT" at bounding box center [751, 27] width 49 height 10
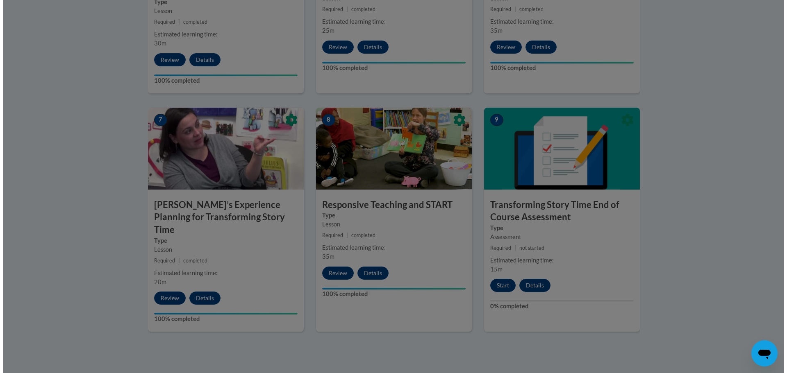
scroll to position [612, 0]
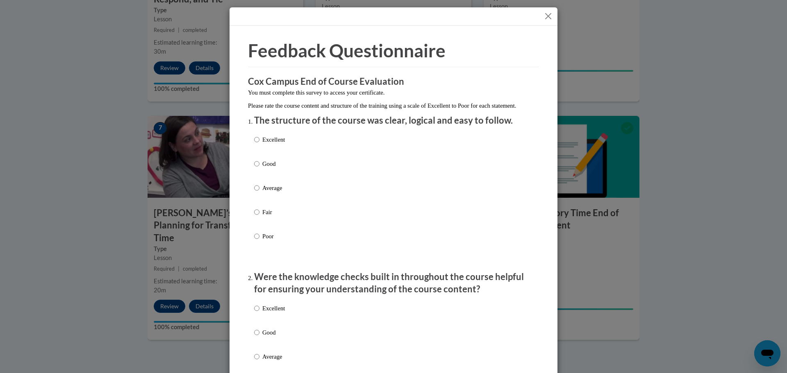
click at [280, 144] on p "Excellent" at bounding box center [273, 139] width 23 height 9
click at [259, 144] on input "Excellent" at bounding box center [256, 139] width 5 height 9
radio input "true"
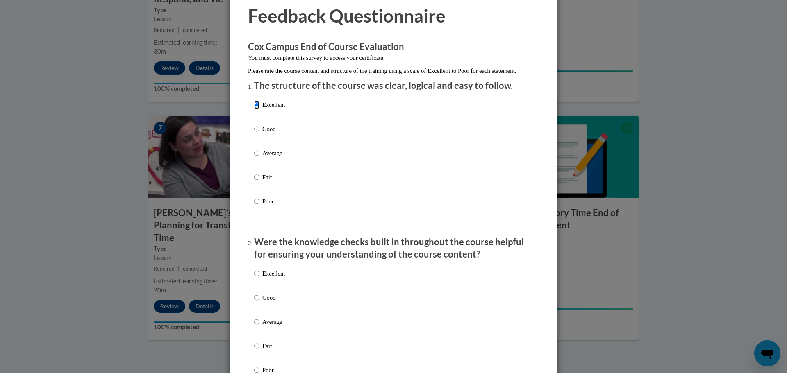
scroll to position [82, 0]
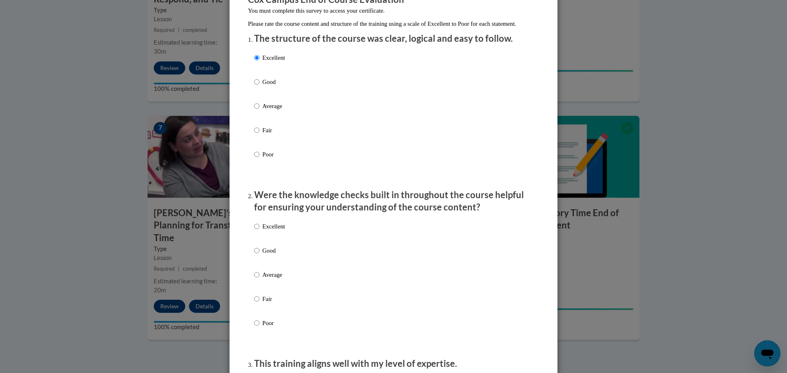
click at [268, 255] on p "Good" at bounding box center [273, 250] width 23 height 9
click at [259, 255] on input "Good" at bounding box center [256, 250] width 5 height 9
radio input "true"
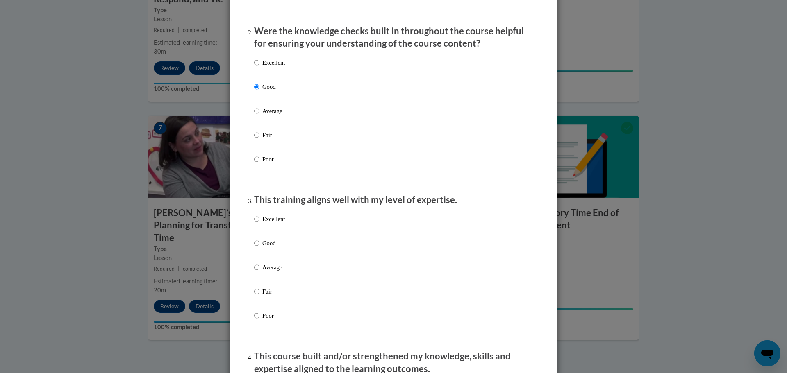
click at [268, 257] on label "Good" at bounding box center [269, 250] width 31 height 22
click at [259, 248] on input "Good" at bounding box center [256, 243] width 5 height 9
radio input "true"
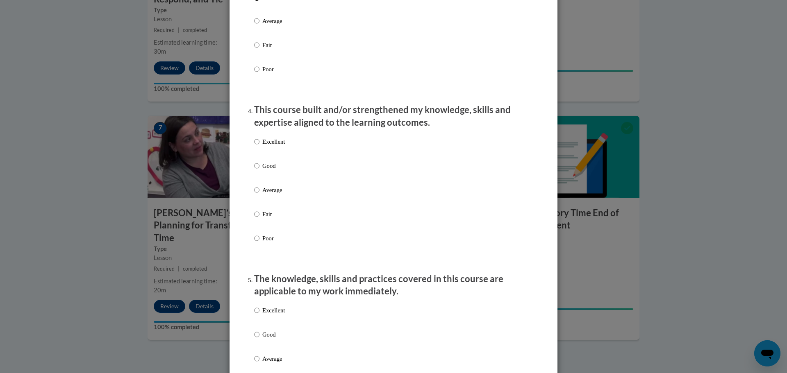
scroll to position [533, 0]
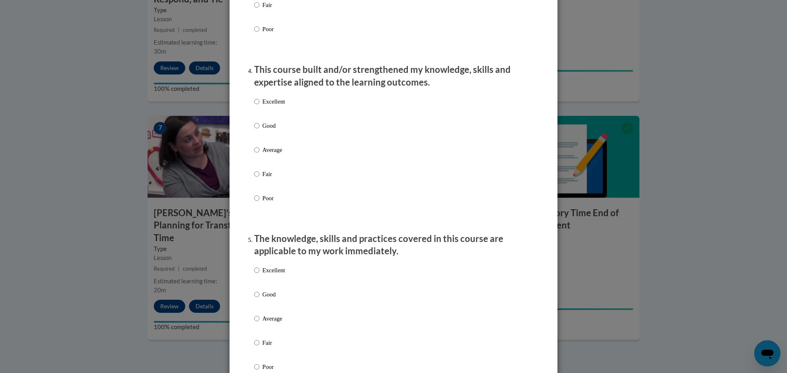
click at [275, 154] on p "Average" at bounding box center [273, 149] width 23 height 9
click at [259, 154] on input "Average" at bounding box center [256, 149] width 5 height 9
radio input "true"
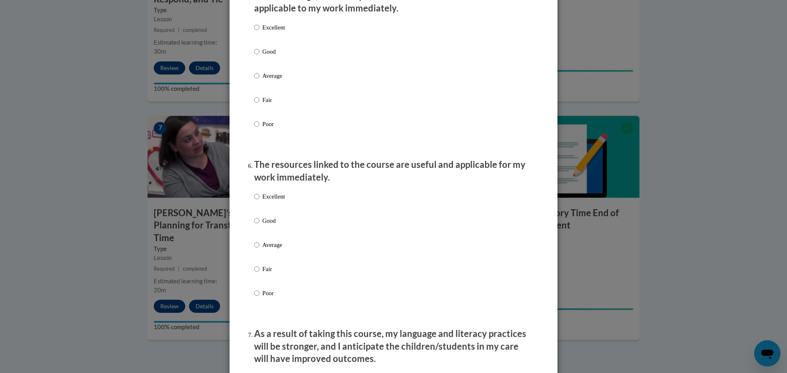
scroll to position [778, 0]
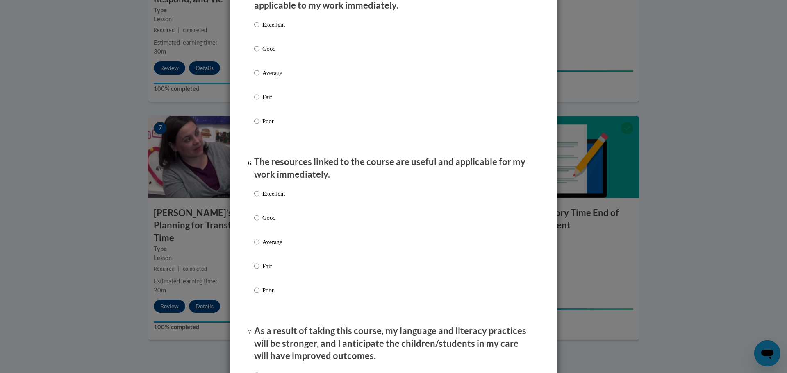
click at [273, 29] on p "Excellent" at bounding box center [273, 24] width 23 height 9
click at [259, 29] on input "Excellent" at bounding box center [256, 24] width 5 height 9
radio input "true"
click at [270, 222] on p "Good" at bounding box center [273, 217] width 23 height 9
click at [259, 222] on input "Good" at bounding box center [256, 217] width 5 height 9
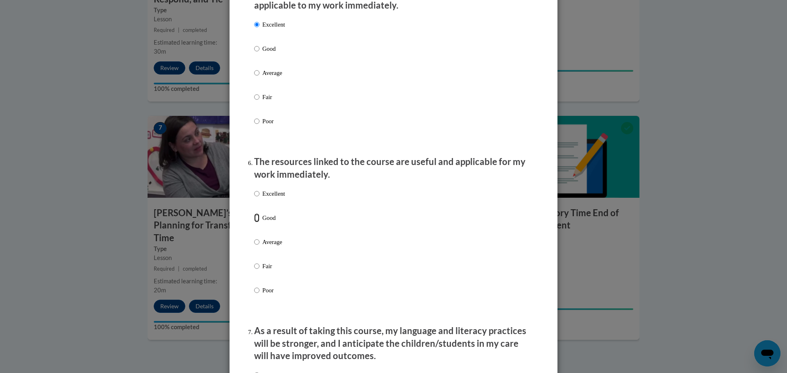
radio input "true"
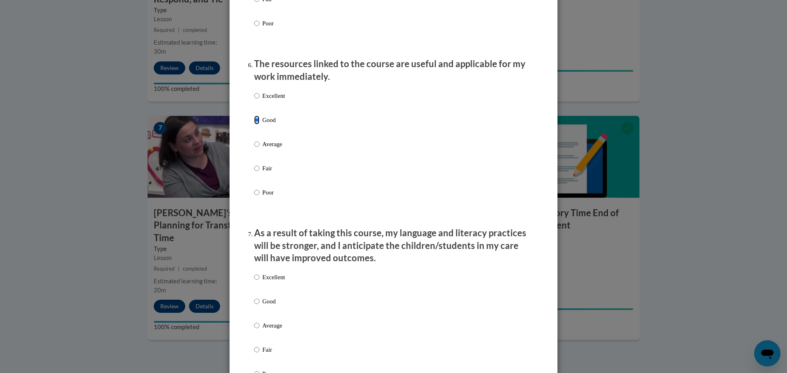
scroll to position [983, 0]
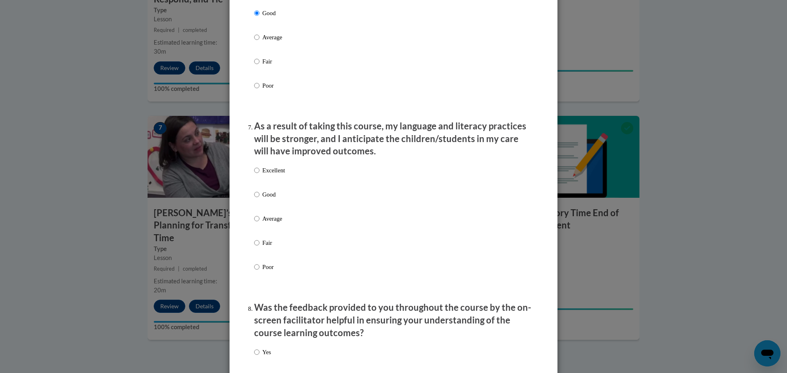
click at [269, 199] on p "Good" at bounding box center [273, 194] width 23 height 9
click at [259, 199] on input "Good" at bounding box center [256, 194] width 5 height 9
radio input "true"
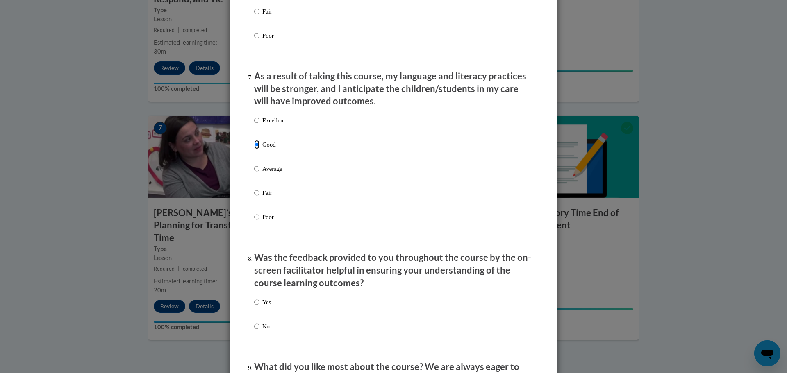
scroll to position [1147, 0]
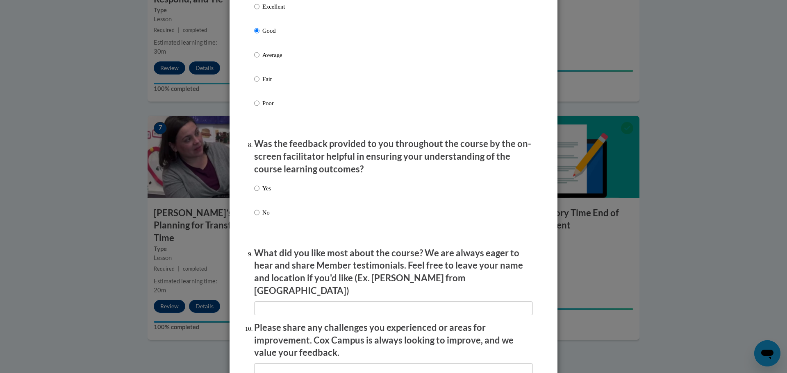
click at [262, 193] on p "Yes" at bounding box center [266, 188] width 9 height 9
click at [259, 193] on input "Yes" at bounding box center [256, 188] width 5 height 9
radio input "true"
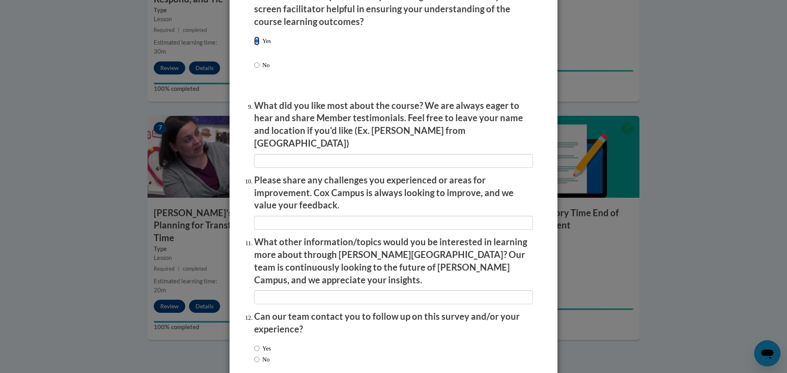
scroll to position [1329, 0]
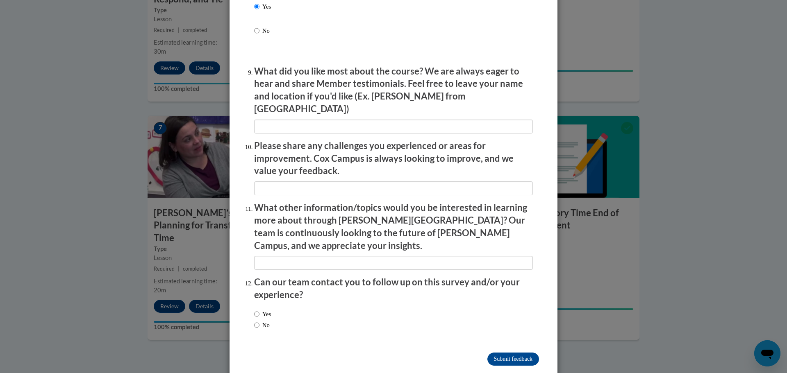
click at [265, 310] on label "Yes" at bounding box center [262, 314] width 17 height 9
click at [259, 310] on input "Yes" at bounding box center [256, 314] width 5 height 9
radio input "true"
click at [506, 353] on input "Submit feedback" at bounding box center [513, 359] width 52 height 13
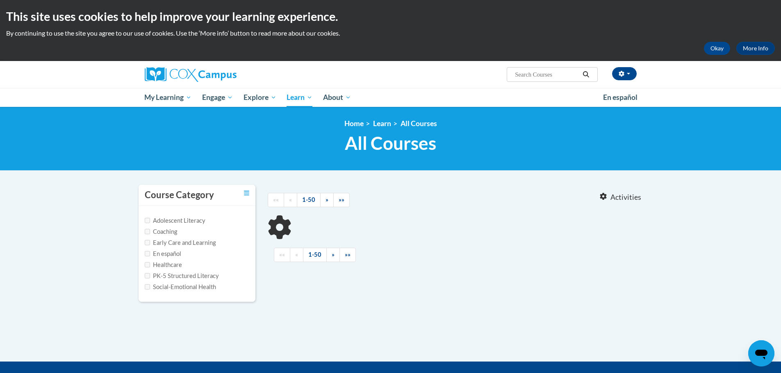
type input "Building World Knowledge"
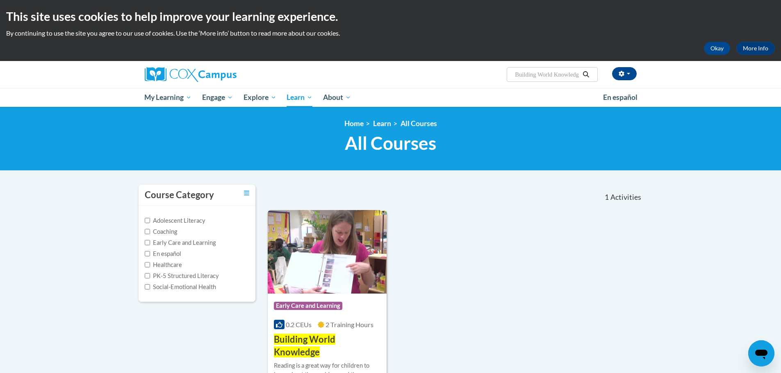
scroll to position [164, 0]
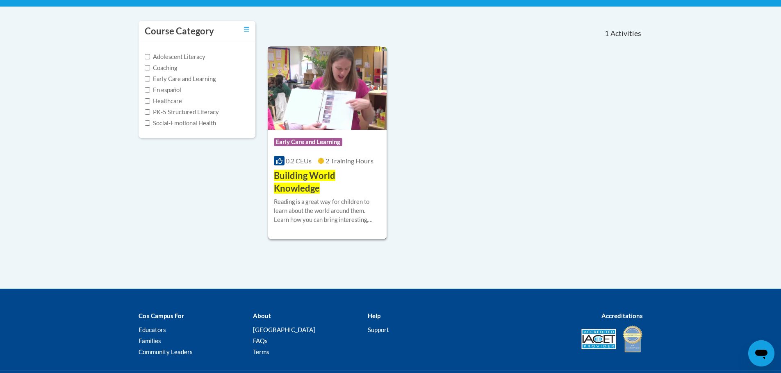
click at [329, 98] on img at bounding box center [327, 88] width 119 height 84
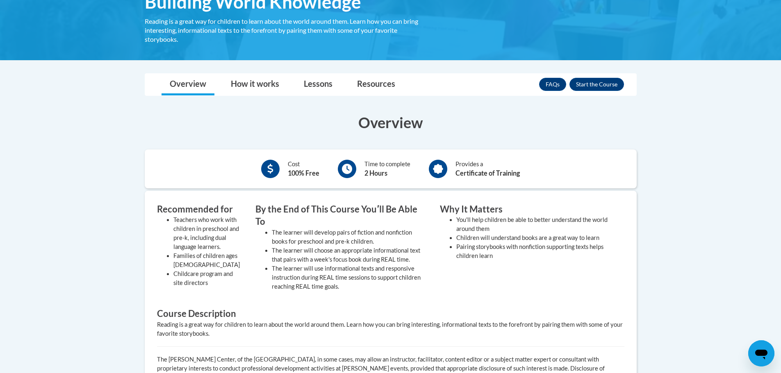
scroll to position [41, 0]
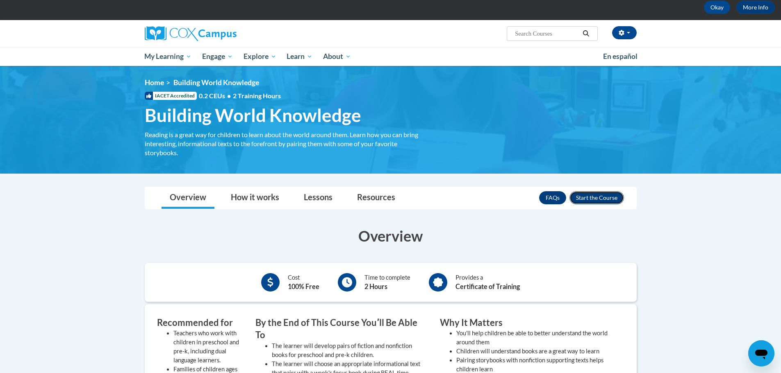
click at [590, 199] on button "Enroll" at bounding box center [596, 197] width 54 height 13
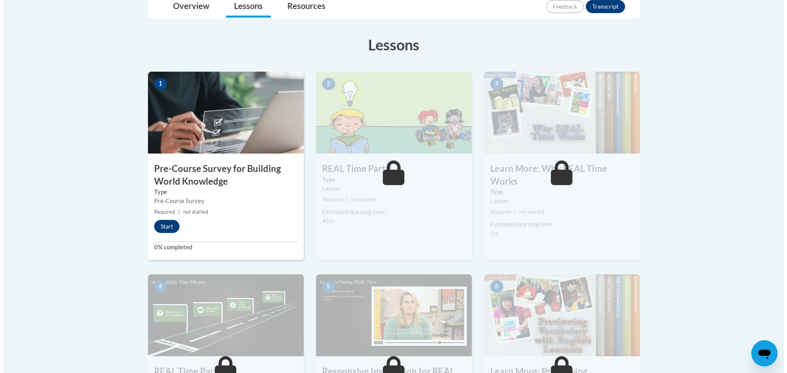
scroll to position [205, 0]
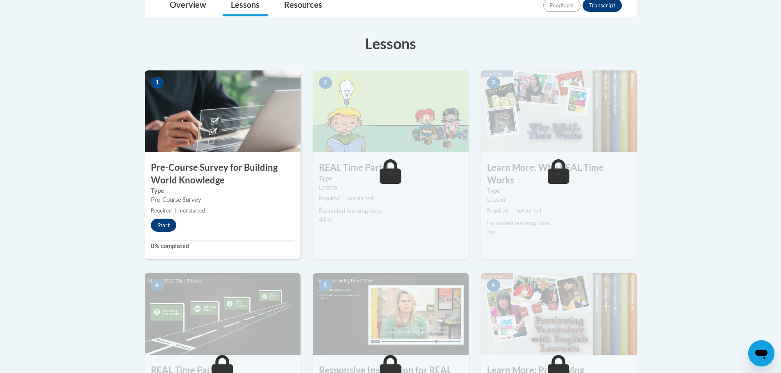
click at [195, 106] on img at bounding box center [223, 111] width 156 height 82
click at [175, 223] on button "Start" at bounding box center [163, 225] width 25 height 13
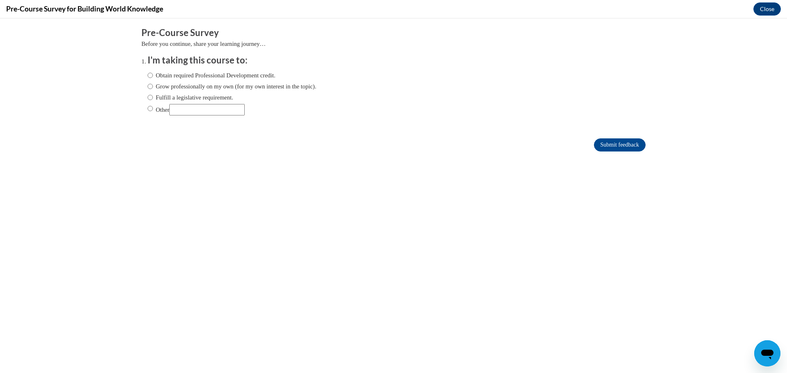
scroll to position [0, 0]
click at [174, 79] on label "Obtain required Professional Development credit." at bounding box center [212, 75] width 128 height 9
click at [153, 79] on input "Obtain required Professional Development credit." at bounding box center [150, 75] width 5 height 9
radio input "true"
click at [623, 146] on input "Submit feedback" at bounding box center [620, 144] width 52 height 13
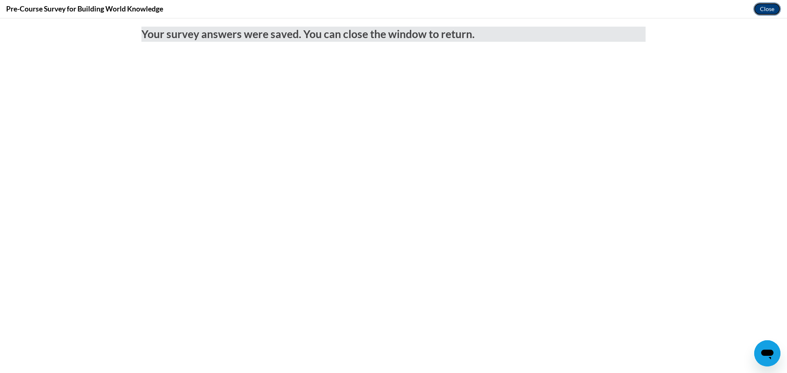
click at [767, 8] on button "Close" at bounding box center [766, 8] width 27 height 13
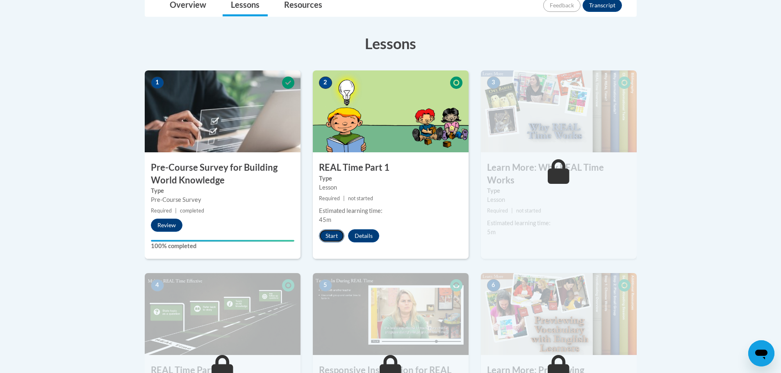
click at [337, 237] on button "Start" at bounding box center [331, 235] width 25 height 13
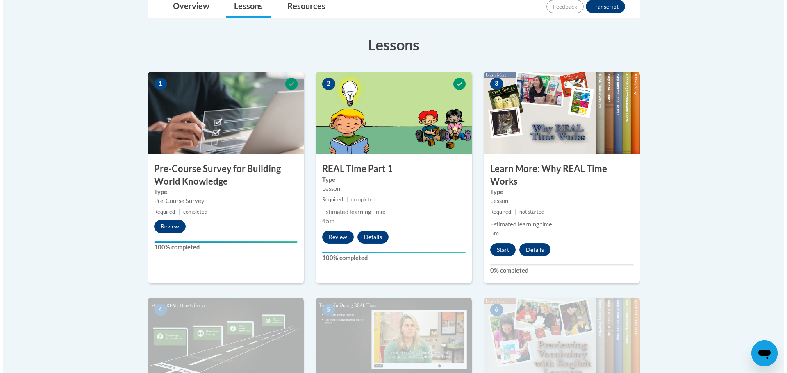
scroll to position [205, 0]
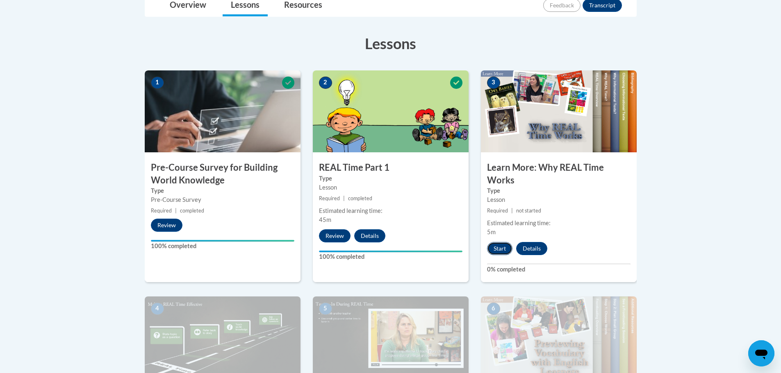
click at [506, 251] on button "Start" at bounding box center [499, 248] width 25 height 13
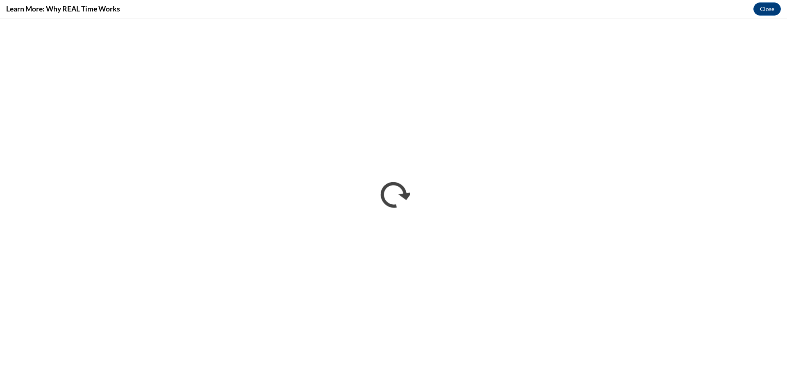
scroll to position [0, 0]
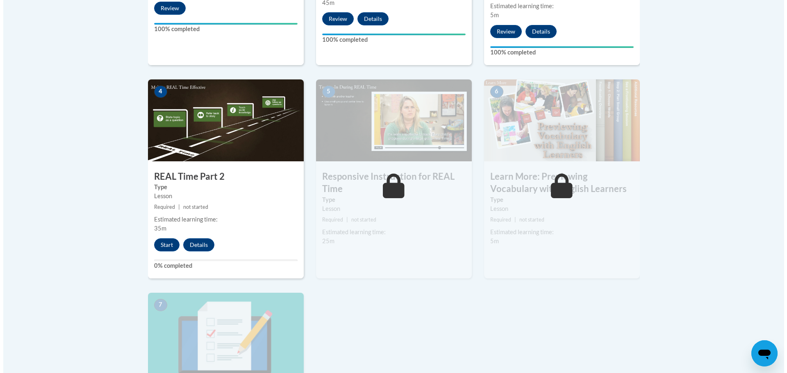
scroll to position [438, 0]
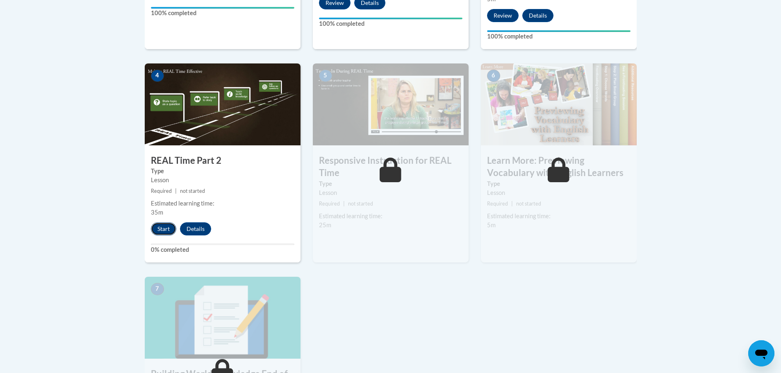
click at [163, 233] on button "Start" at bounding box center [163, 228] width 25 height 13
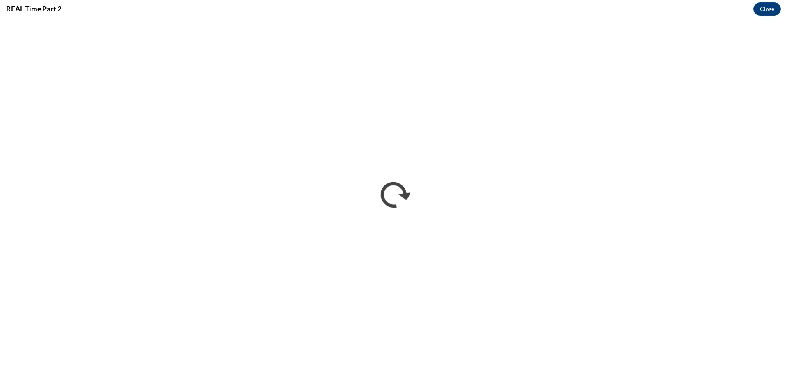
scroll to position [0, 0]
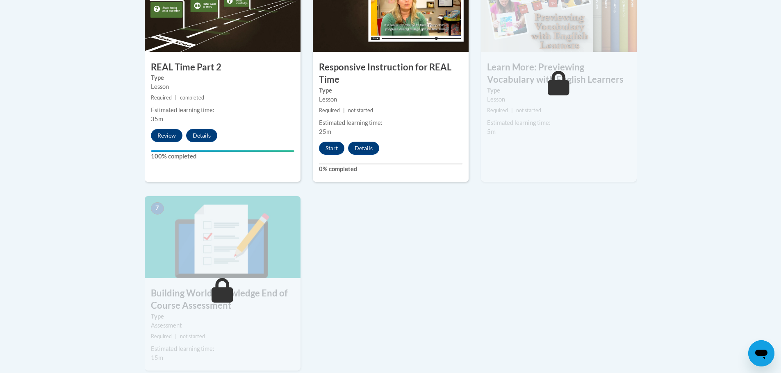
scroll to position [533, 0]
